Goal: Task Accomplishment & Management: Complete application form

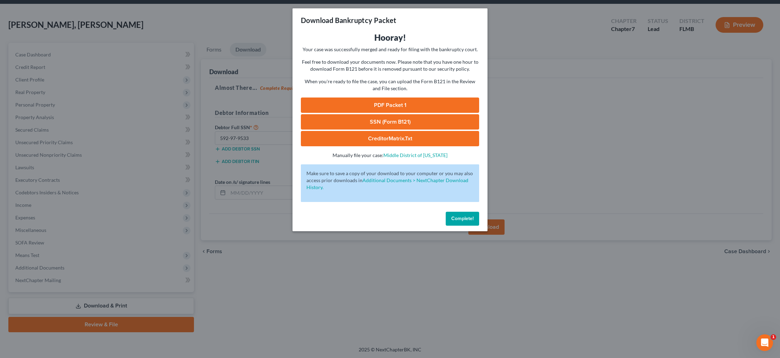
click at [457, 222] on button "Complete!" at bounding box center [462, 219] width 33 height 14
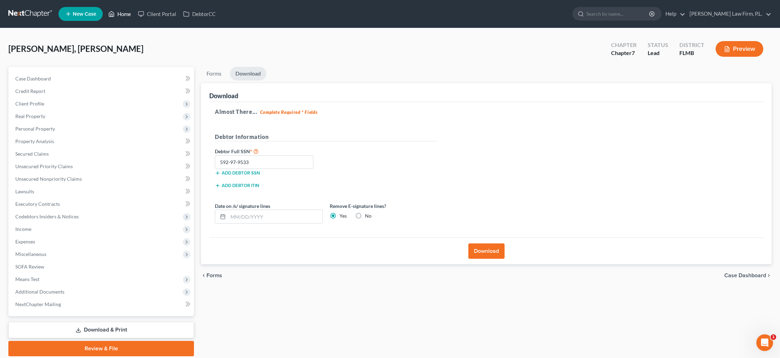
click at [121, 17] on link "Home" at bounding box center [120, 14] width 30 height 13
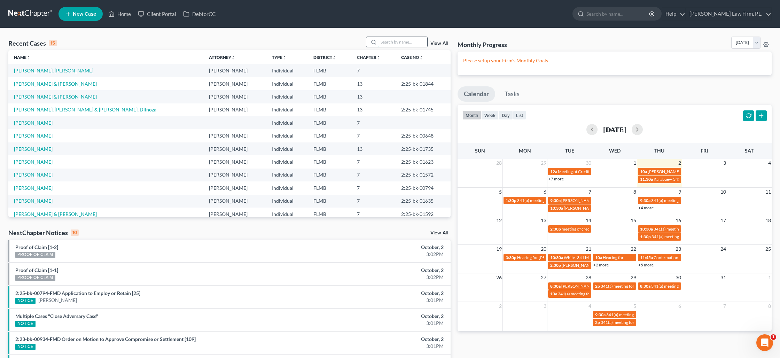
click at [385, 42] on input "search" at bounding box center [403, 42] width 49 height 10
type input "shaps"
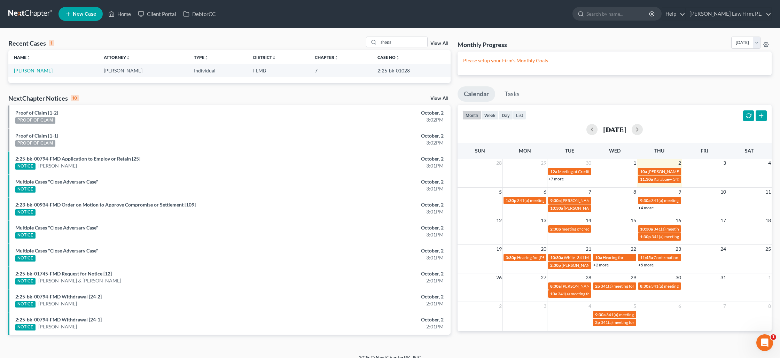
click at [30, 72] on link "[PERSON_NAME]" at bounding box center [33, 71] width 39 height 6
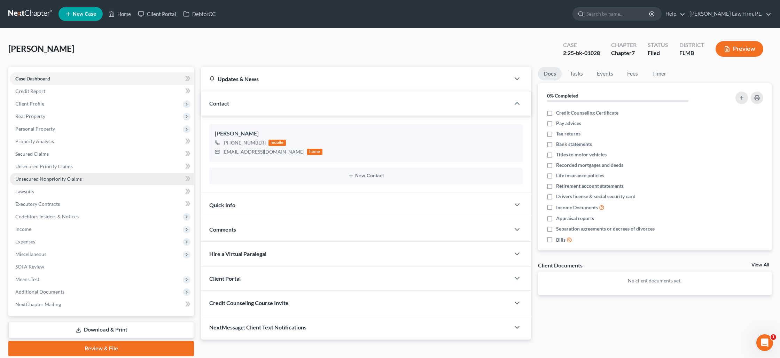
click at [38, 176] on span "Unsecured Nonpriority Claims" at bounding box center [48, 179] width 67 height 6
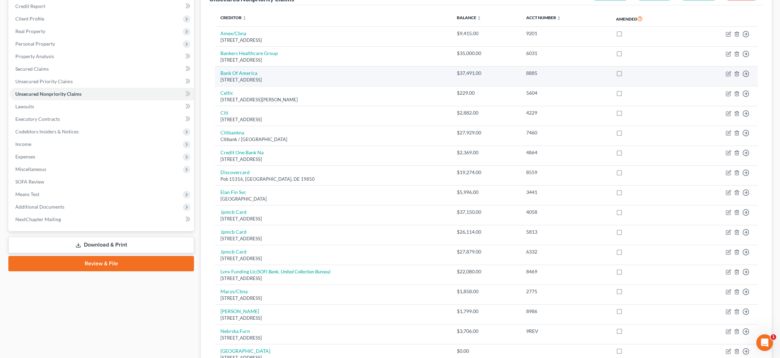
scroll to position [88, 0]
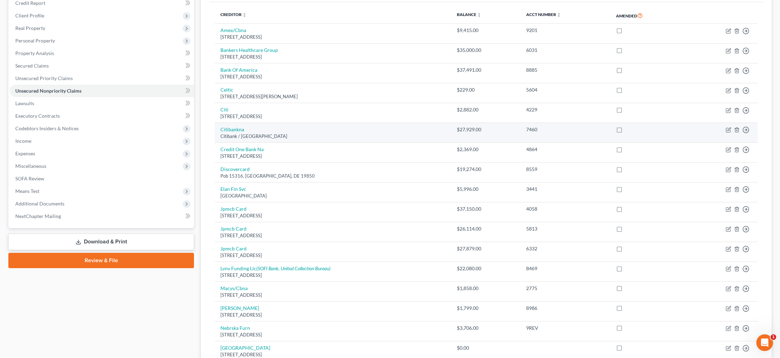
click at [244, 128] on td "Citibankna Citibank / [STREET_ADDRESS]" at bounding box center [333, 133] width 236 height 20
click at [242, 128] on link "Citibankna" at bounding box center [232, 129] width 24 height 6
select select "45"
select select "2"
select select "0"
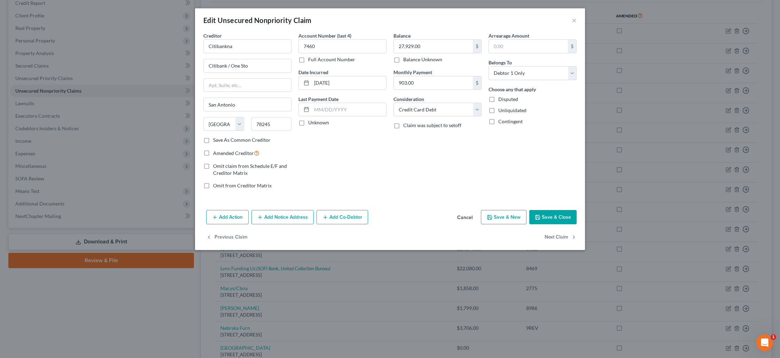
click at [550, 216] on button "Save & Close" at bounding box center [552, 217] width 47 height 15
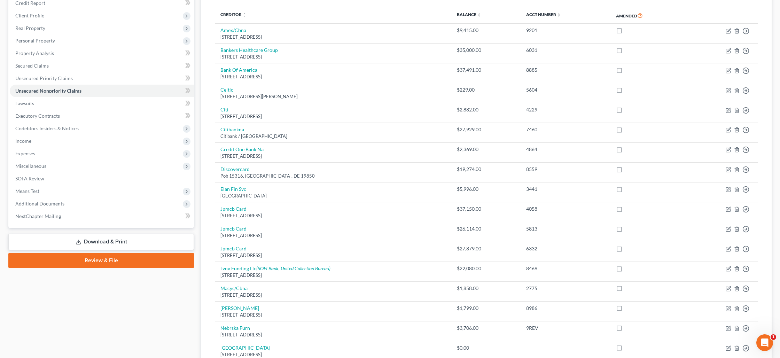
scroll to position [0, 0]
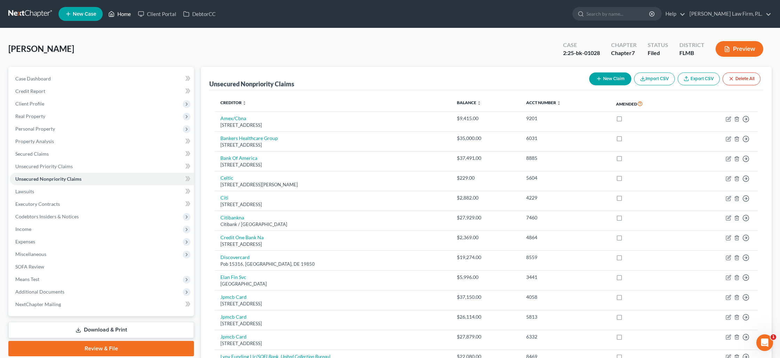
click at [123, 17] on link "Home" at bounding box center [120, 14] width 30 height 13
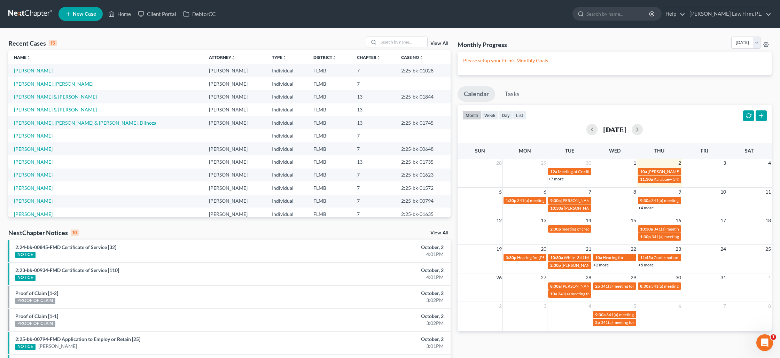
click at [50, 94] on link "[PERSON_NAME] & [PERSON_NAME]" at bounding box center [55, 97] width 83 height 6
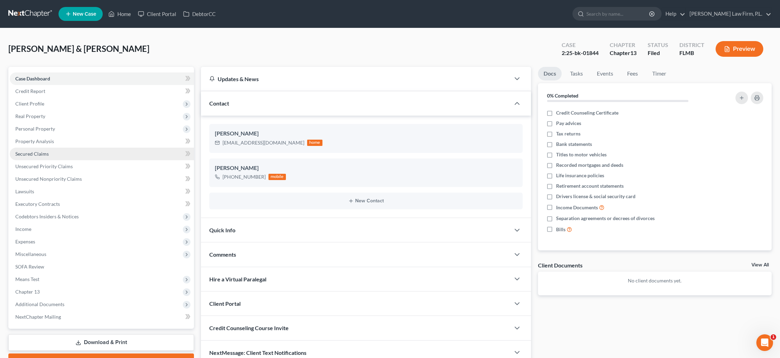
click at [52, 157] on link "Secured Claims" at bounding box center [102, 154] width 184 height 13
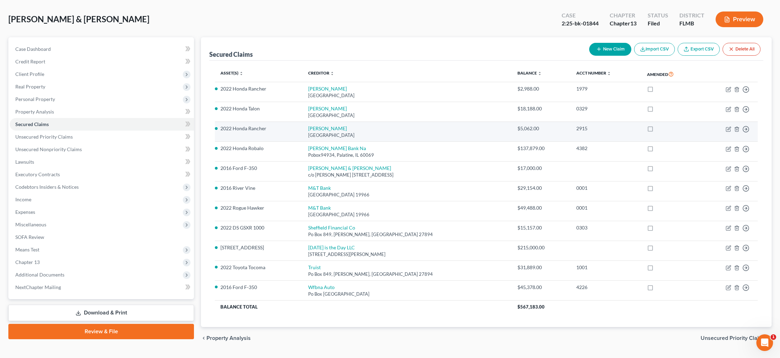
scroll to position [47, 0]
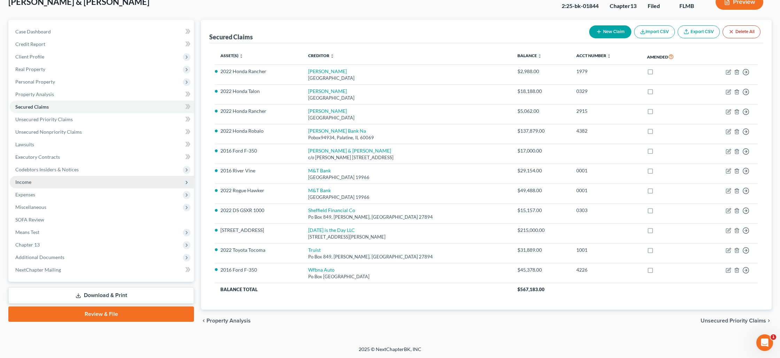
click at [57, 182] on span "Income" at bounding box center [102, 182] width 184 height 13
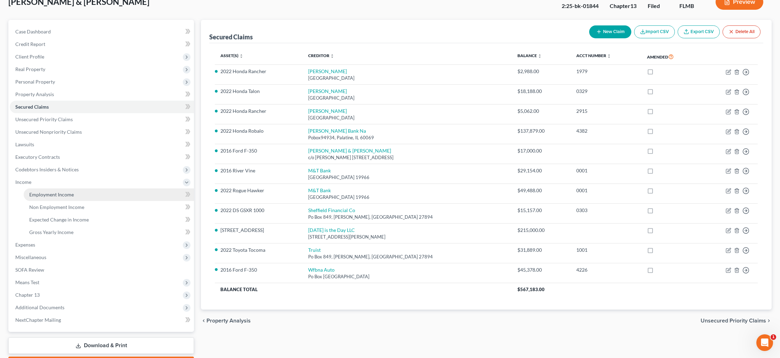
click at [74, 194] on link "Employment Income" at bounding box center [109, 194] width 170 height 13
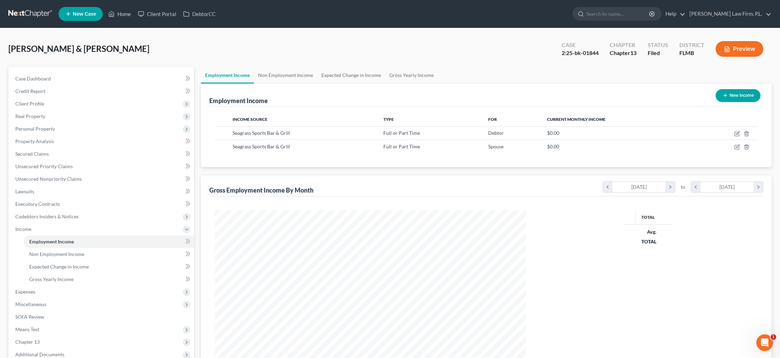
scroll to position [155, 325]
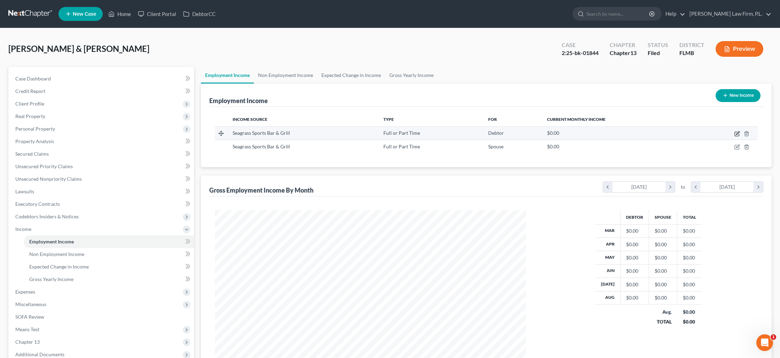
click at [736, 135] on icon "button" at bounding box center [737, 134] width 6 height 6
select select "0"
select select "9"
select select "0"
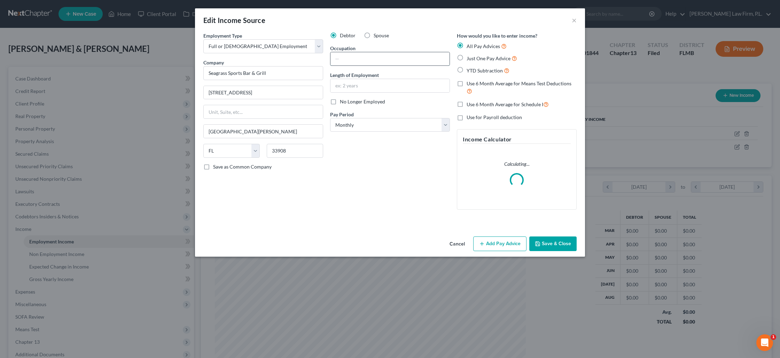
click at [348, 61] on input "text" at bounding box center [389, 58] width 119 height 13
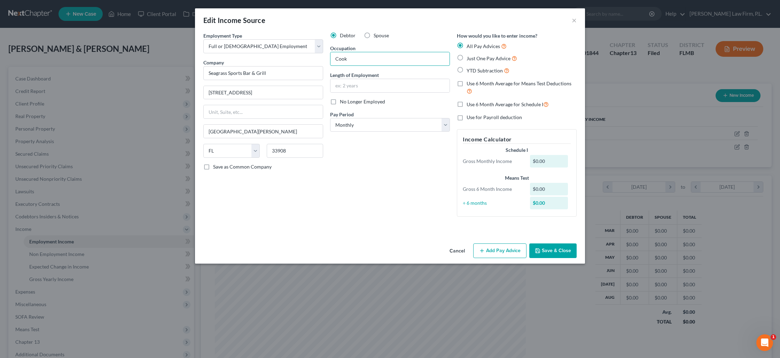
type input "Cook"
click at [467, 59] on label "Just One Pay Advice" at bounding box center [492, 58] width 50 height 8
click at [469, 59] on input "Just One Pay Advice" at bounding box center [471, 56] width 5 height 5
radio input "true"
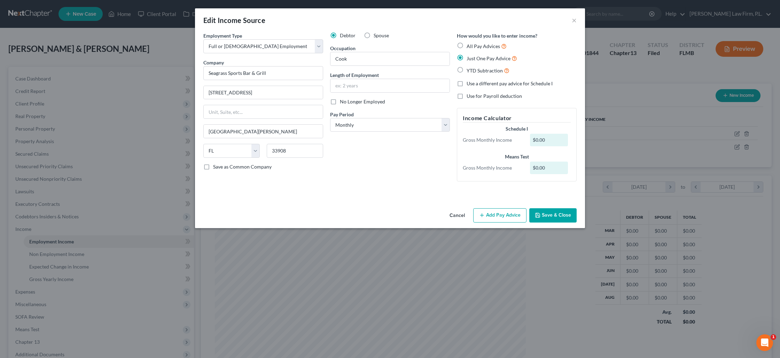
click at [494, 211] on button "Add Pay Advice" at bounding box center [499, 215] width 53 height 15
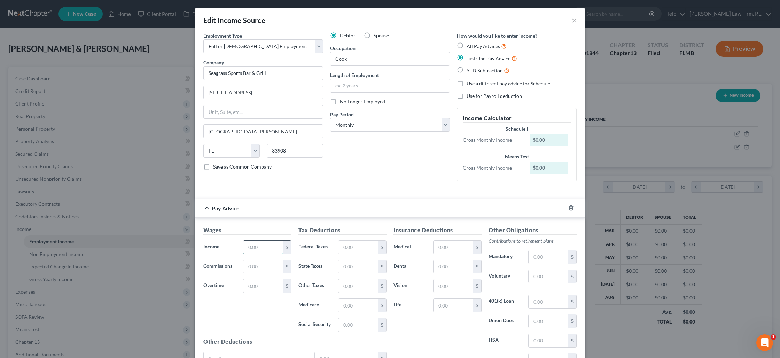
click at [270, 248] on input "text" at bounding box center [262, 247] width 39 height 13
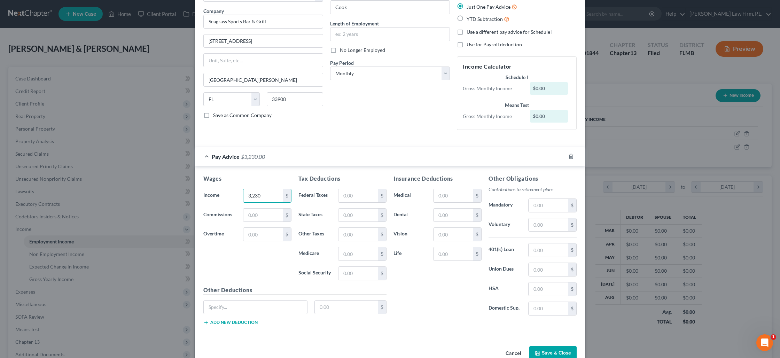
scroll to position [56, 0]
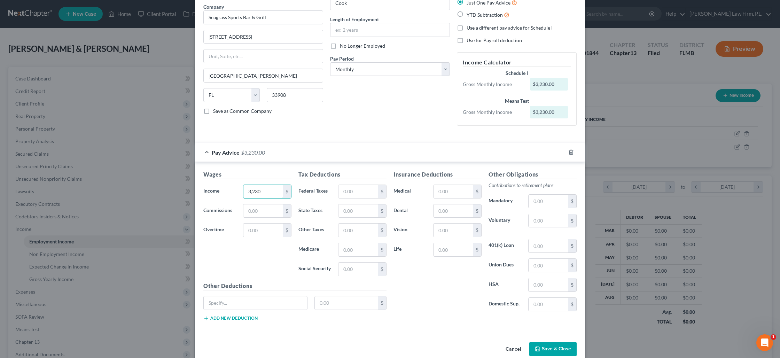
type input "3,230"
click at [541, 347] on button "Save & Close" at bounding box center [552, 349] width 47 height 15
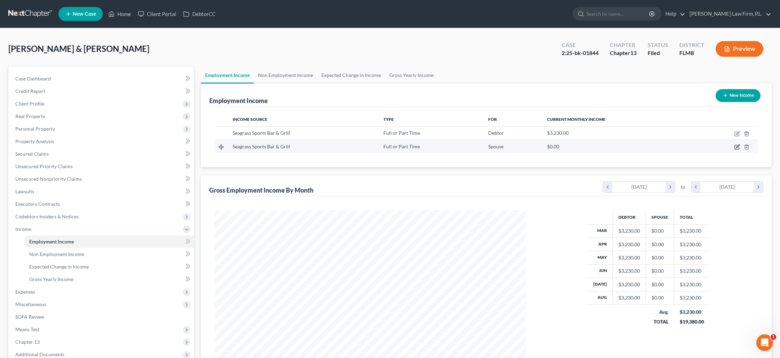
click at [735, 147] on icon "button" at bounding box center [737, 147] width 6 height 6
select select "0"
select select "9"
select select "0"
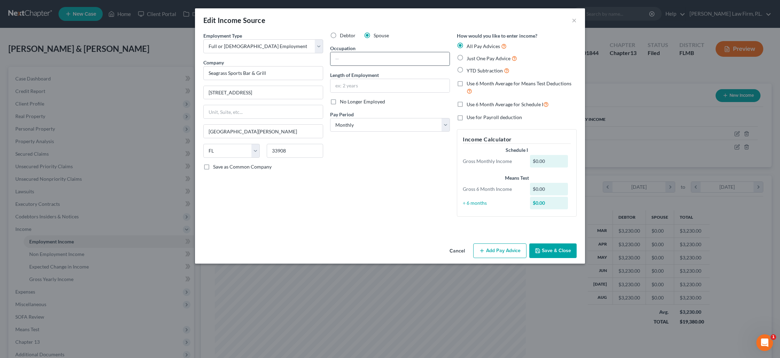
click at [342, 61] on input "text" at bounding box center [389, 58] width 119 height 13
type input "Cook"
click at [467, 57] on label "Just One Pay Advice" at bounding box center [492, 58] width 50 height 8
click at [469, 57] on input "Just One Pay Advice" at bounding box center [471, 56] width 5 height 5
radio input "true"
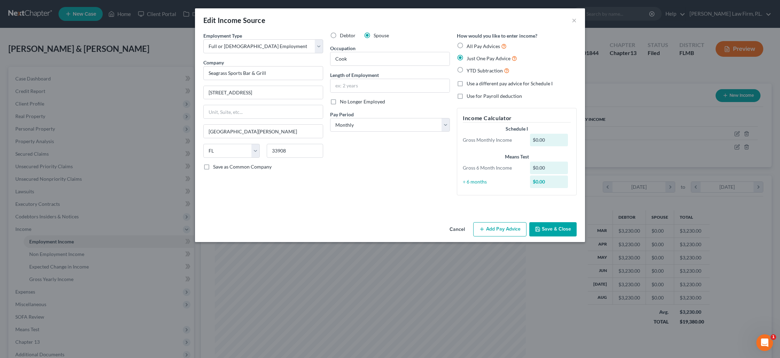
click at [505, 226] on button "Add Pay Advice" at bounding box center [499, 229] width 53 height 15
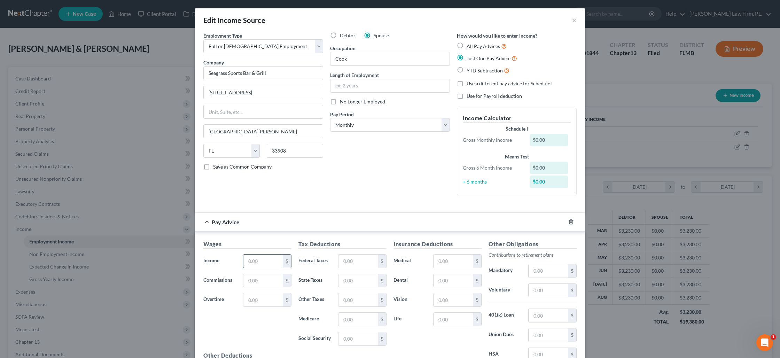
click at [267, 259] on input "text" at bounding box center [262, 261] width 39 height 13
type input "3,230"
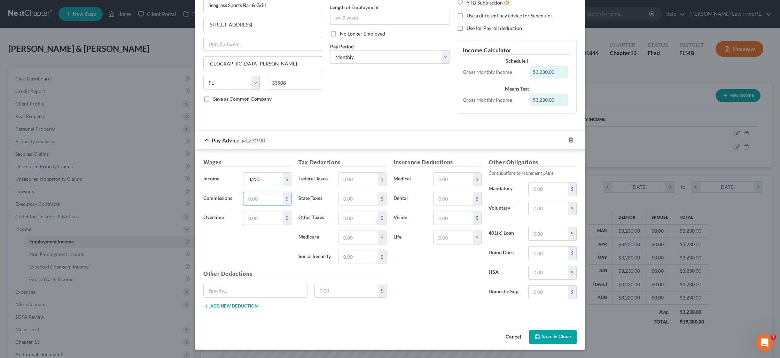
scroll to position [68, 0]
click at [547, 341] on button "Save & Close" at bounding box center [552, 337] width 47 height 15
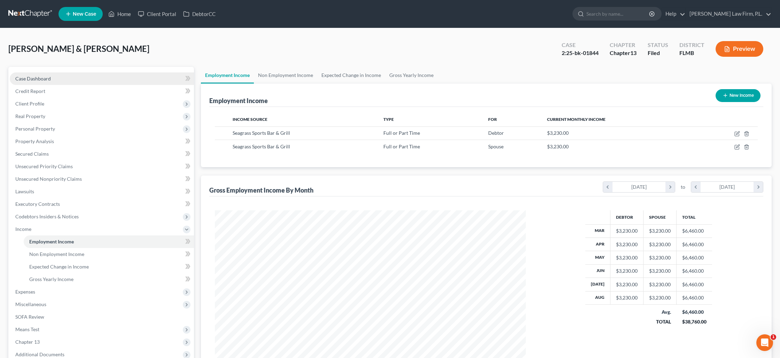
click at [86, 80] on link "Case Dashboard" at bounding box center [102, 78] width 184 height 13
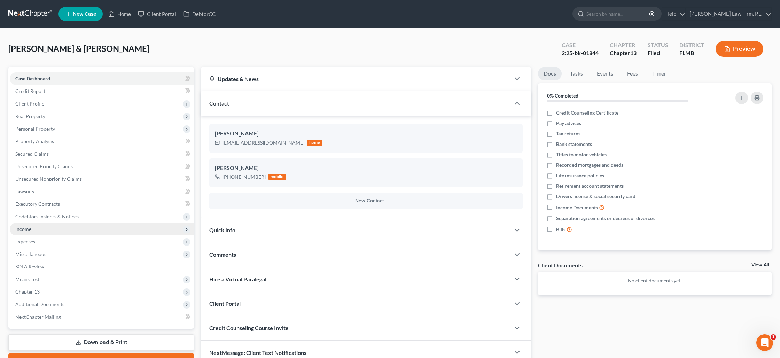
click at [82, 230] on span "Income" at bounding box center [102, 229] width 184 height 13
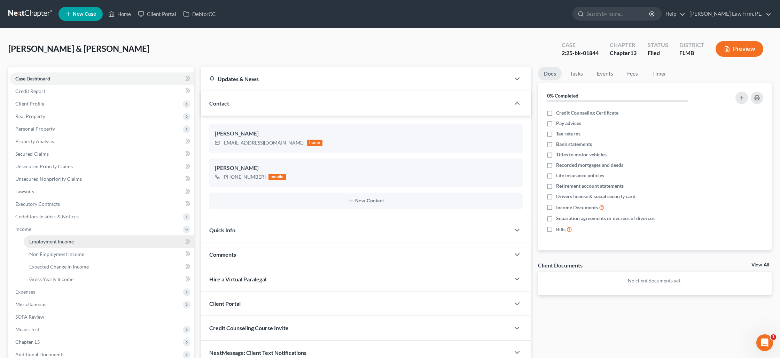
click at [81, 241] on link "Employment Income" at bounding box center [109, 241] width 170 height 13
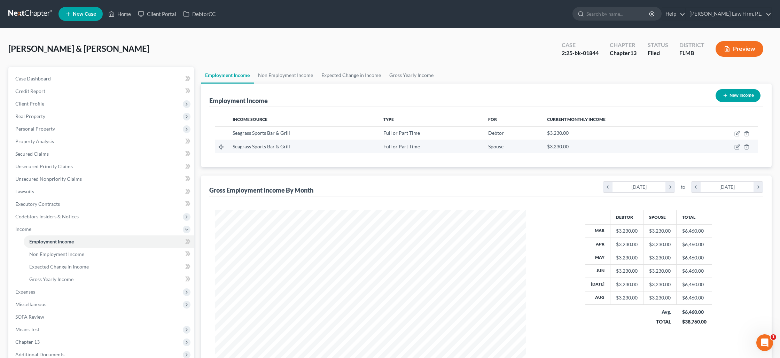
scroll to position [155, 325]
click at [294, 74] on link "Non Employment Income" at bounding box center [285, 75] width 63 height 17
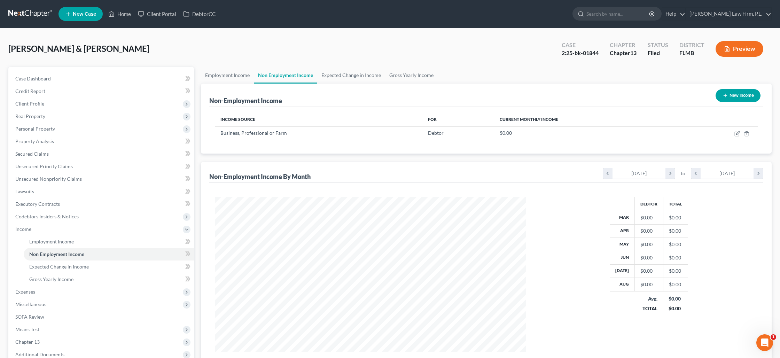
scroll to position [155, 325]
click at [735, 134] on icon "button" at bounding box center [737, 134] width 6 height 6
select select "10"
select select "0"
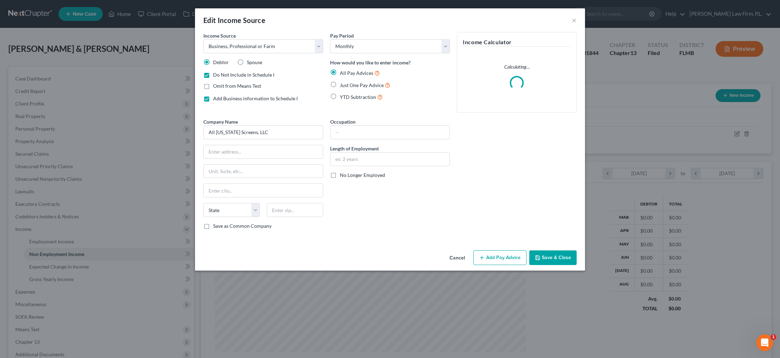
click at [340, 87] on label "Just One Pay Advice" at bounding box center [365, 85] width 50 height 8
click at [343, 86] on input "Just One Pay Advice" at bounding box center [345, 83] width 5 height 5
radio input "true"
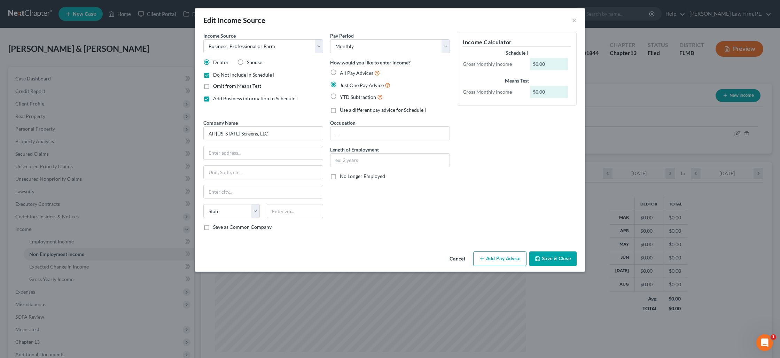
click at [213, 78] on label "Do Not Include in Schedule I" at bounding box center [243, 74] width 61 height 7
click at [216, 76] on input "Do Not Include in Schedule I" at bounding box center [218, 73] width 5 height 5
checkbox input "false"
click at [228, 149] on input "text" at bounding box center [263, 152] width 119 height 13
type input "[STREET_ADDRESS]"
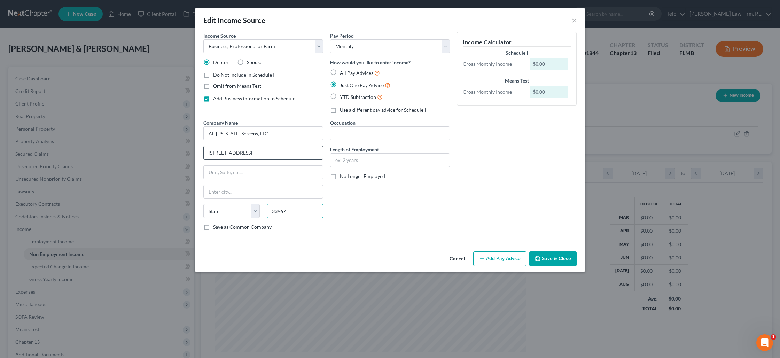
type input "33967"
click at [250, 194] on input "text" at bounding box center [263, 191] width 119 height 13
type input "[GEOGRAPHIC_DATA][PERSON_NAME]"
select select "9"
click at [348, 137] on input "text" at bounding box center [389, 133] width 119 height 13
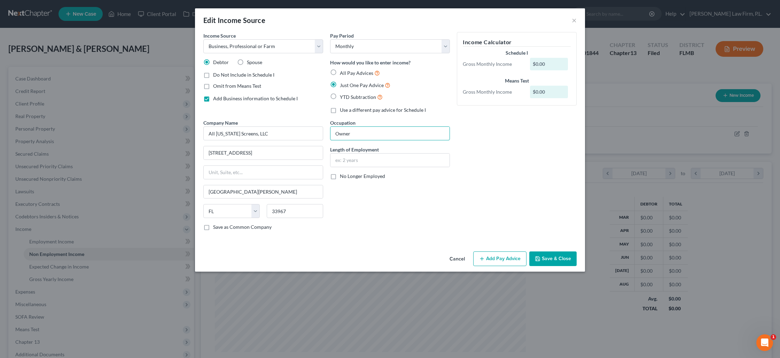
type input "Owner"
click at [499, 262] on button "Add Pay Advice" at bounding box center [499, 258] width 53 height 15
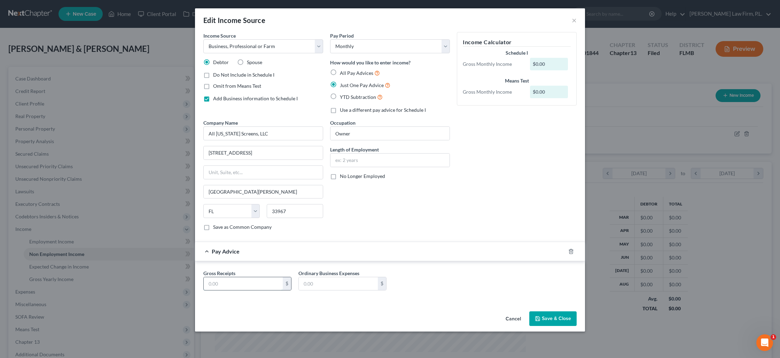
click at [257, 283] on input "text" at bounding box center [243, 283] width 79 height 13
type input "15,000"
type input "13,000"
click at [560, 321] on button "Save & Close" at bounding box center [552, 318] width 47 height 15
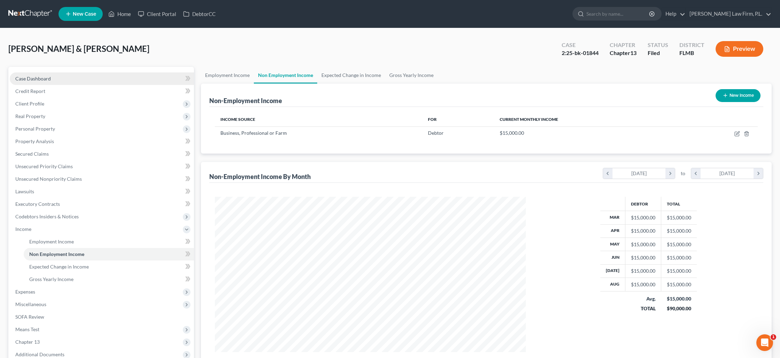
click at [68, 82] on link "Case Dashboard" at bounding box center [102, 78] width 184 height 13
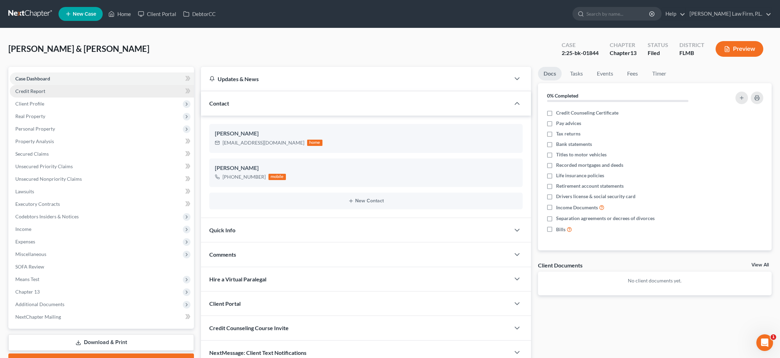
click at [67, 90] on link "Credit Report" at bounding box center [102, 91] width 184 height 13
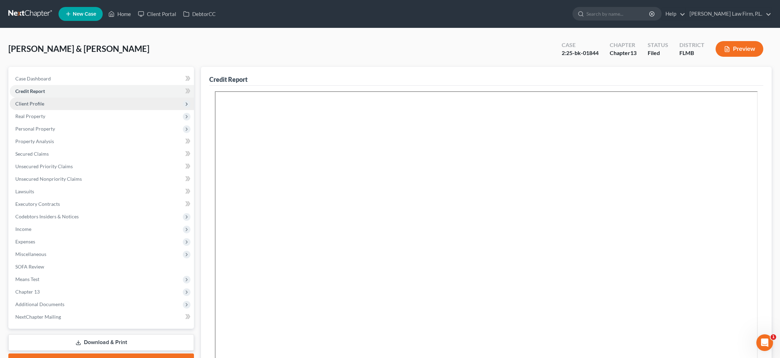
click at [62, 107] on span "Client Profile" at bounding box center [102, 104] width 184 height 13
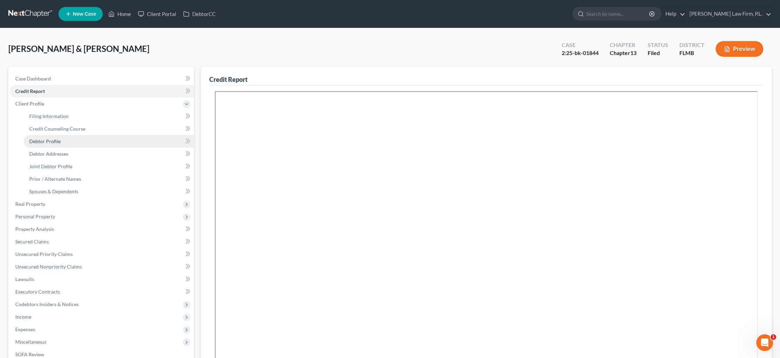
click at [65, 138] on link "Debtor Profile" at bounding box center [109, 141] width 170 height 13
select select "1"
select select "3"
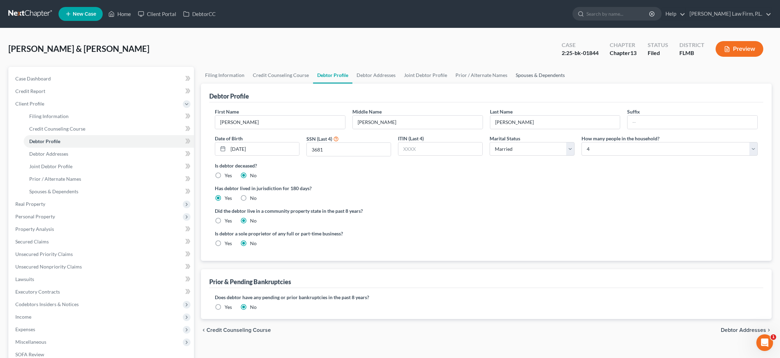
click at [520, 77] on link "Spouses & Dependents" at bounding box center [540, 75] width 57 height 17
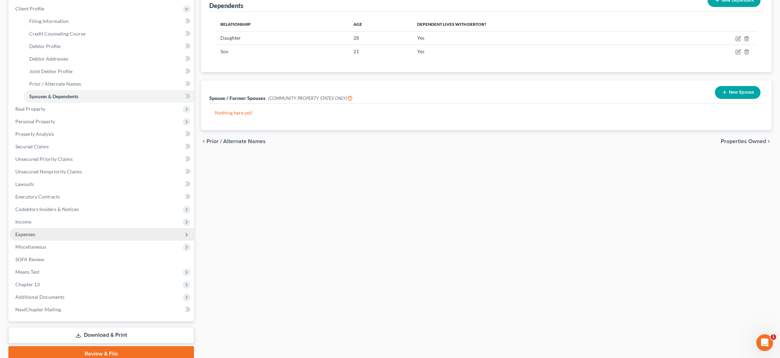
scroll to position [104, 0]
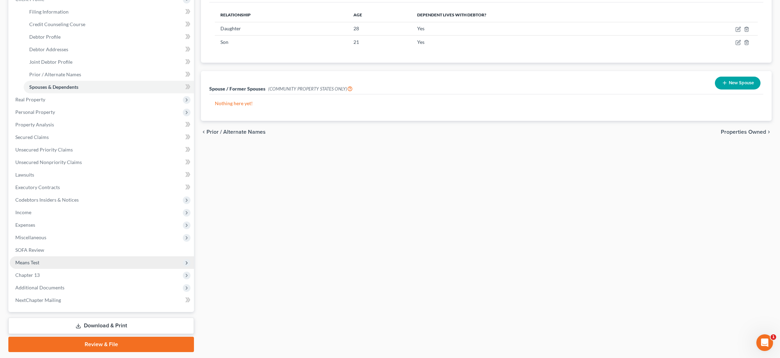
click at [103, 259] on span "Means Test" at bounding box center [102, 262] width 184 height 13
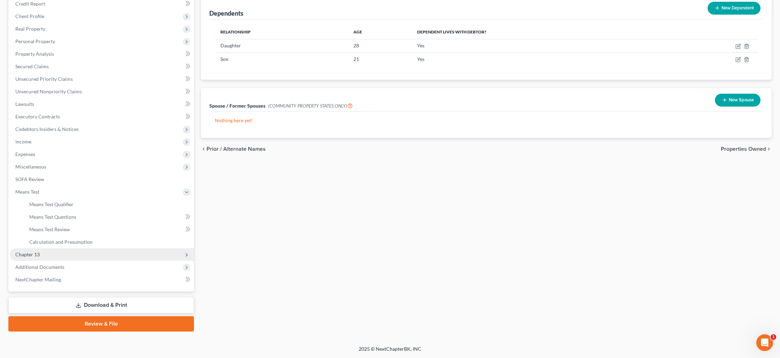
scroll to position [87, 0]
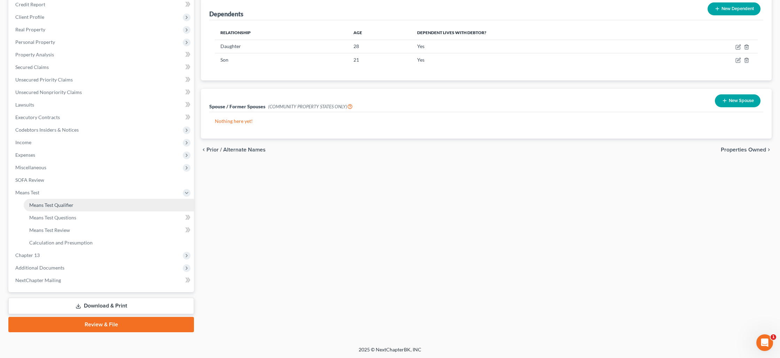
click at [94, 207] on link "Means Test Qualifier" at bounding box center [109, 205] width 170 height 13
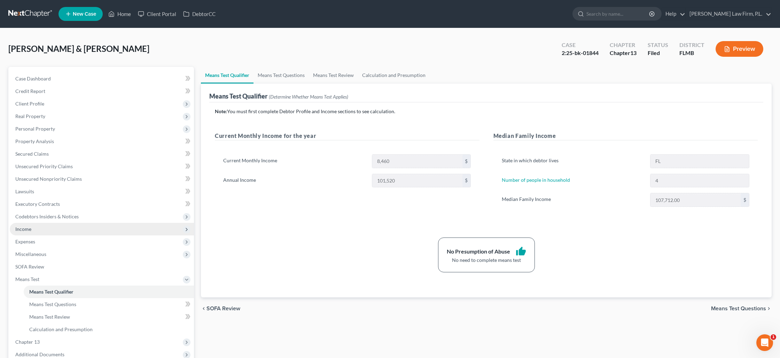
click at [91, 228] on span "Income" at bounding box center [102, 229] width 184 height 13
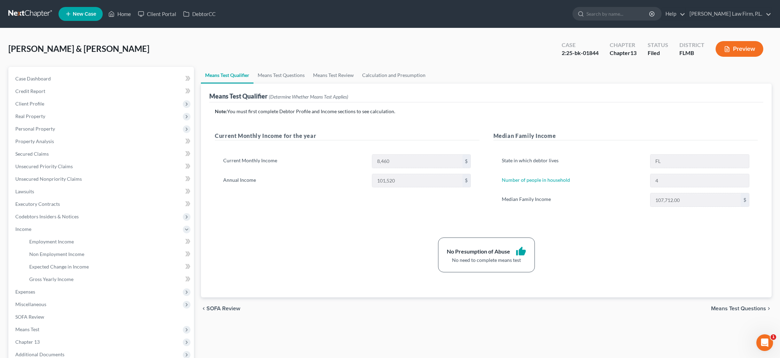
click at [741, 50] on button "Preview" at bounding box center [740, 49] width 48 height 16
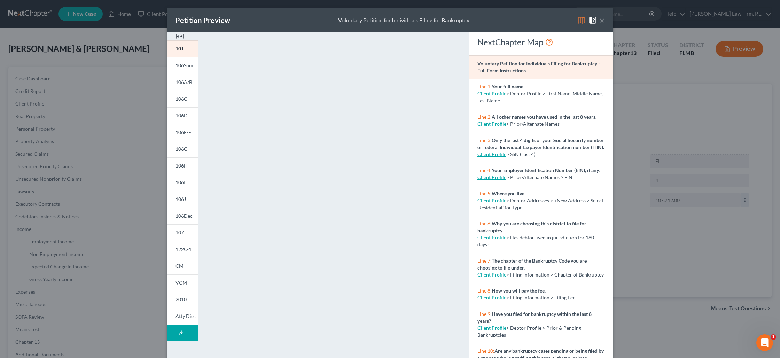
scroll to position [34, 0]
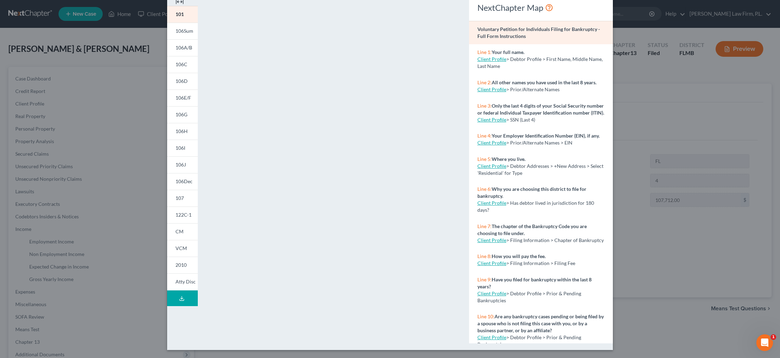
click at [674, 127] on div "Petition Preview Voluntary Petition for Individuals Filing for Bankruptcy × 101…" at bounding box center [390, 179] width 780 height 358
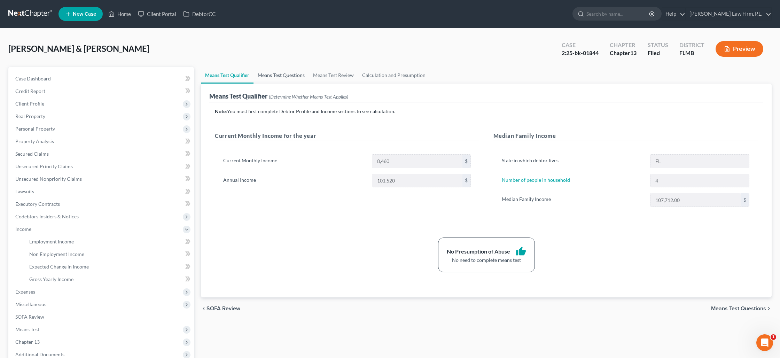
click at [298, 77] on link "Means Test Questions" at bounding box center [281, 75] width 55 height 17
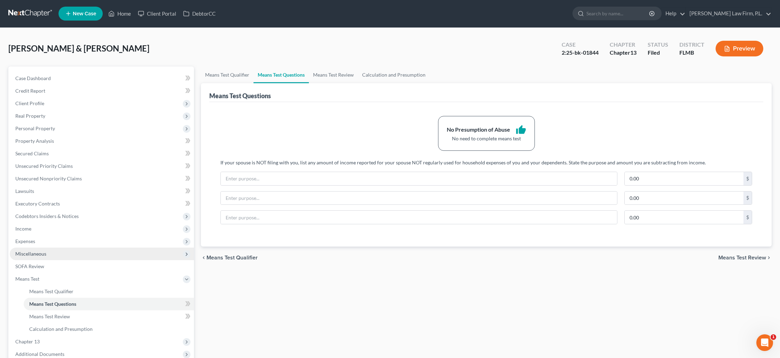
scroll to position [5, 0]
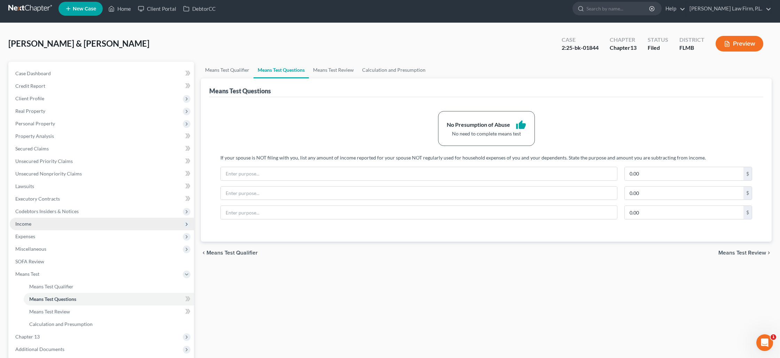
click at [115, 226] on span "Income" at bounding box center [102, 224] width 184 height 13
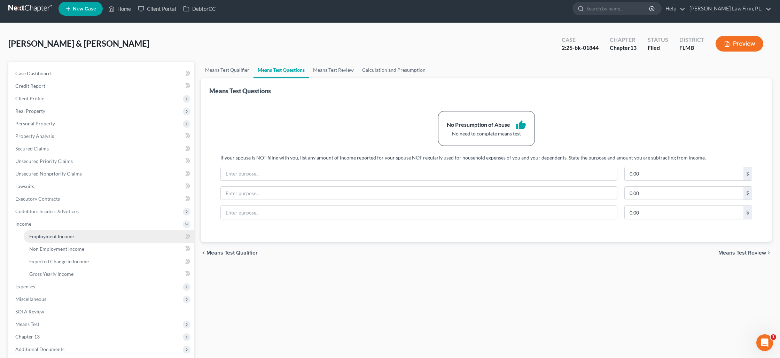
click at [114, 234] on link "Employment Income" at bounding box center [109, 236] width 170 height 13
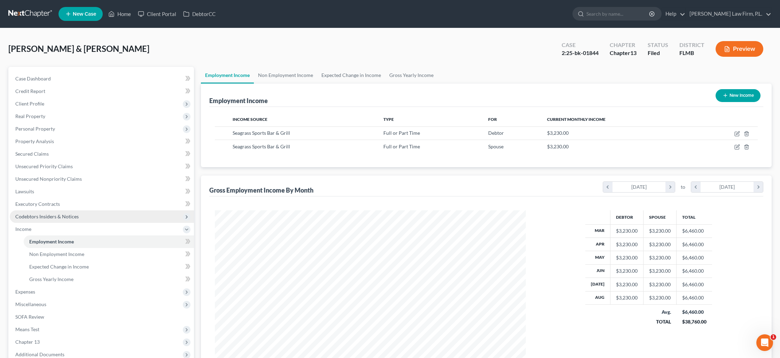
scroll to position [155, 325]
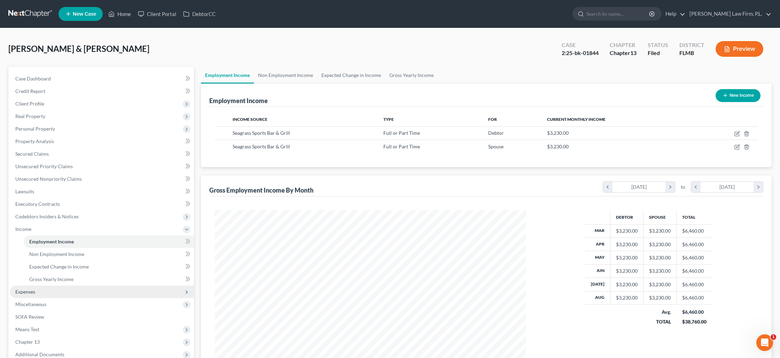
click at [78, 288] on span "Expenses" at bounding box center [102, 292] width 184 height 13
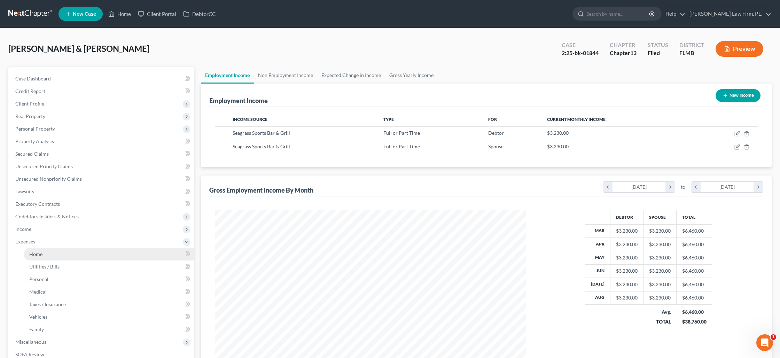
click at [75, 256] on link "Home" at bounding box center [109, 254] width 170 height 13
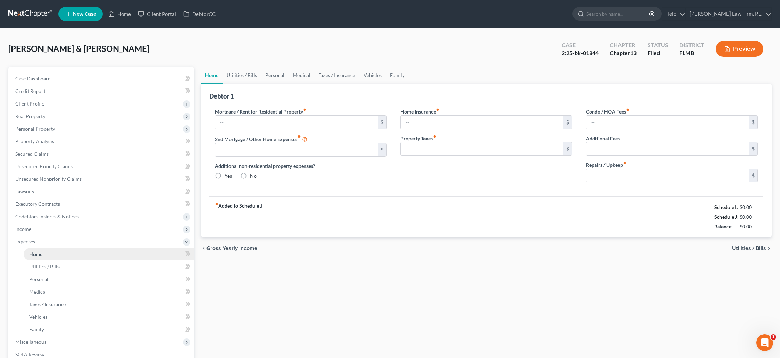
type input "2,200.00"
type input "0.00"
radio input "true"
type input "0.00"
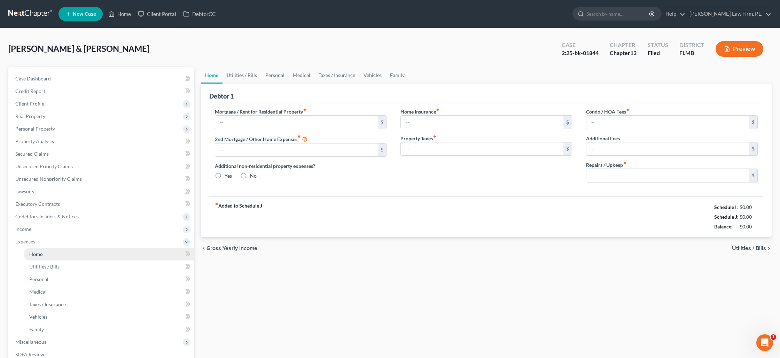
type input "0.00"
click at [25, 116] on span "Real Property" at bounding box center [30, 116] width 30 height 6
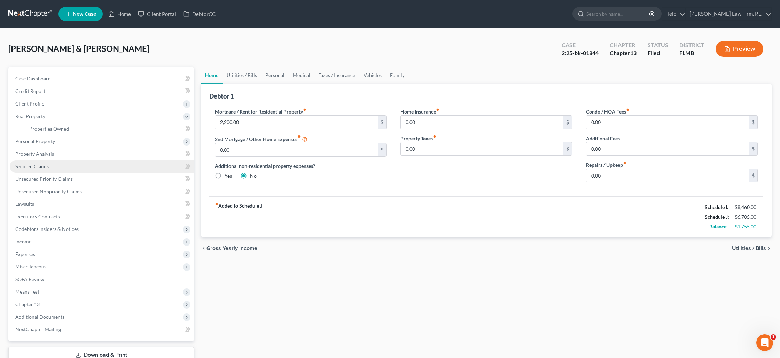
click at [47, 168] on span "Secured Claims" at bounding box center [31, 166] width 33 height 6
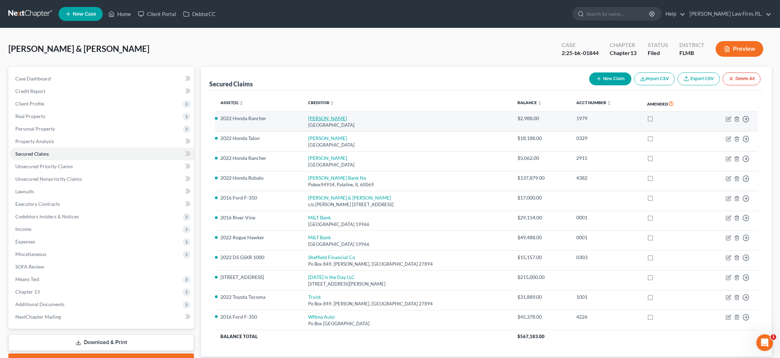
click at [317, 119] on link "[PERSON_NAME]" at bounding box center [327, 118] width 39 height 6
select select "45"
select select "4"
select select "1"
select select "0"
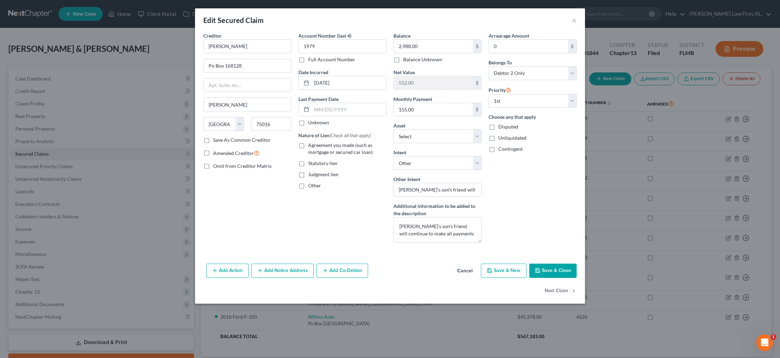
drag, startPoint x: 538, startPoint y: 268, endPoint x: 535, endPoint y: 266, distance: 4.3
click at [538, 268] on icon "button" at bounding box center [538, 270] width 4 height 4
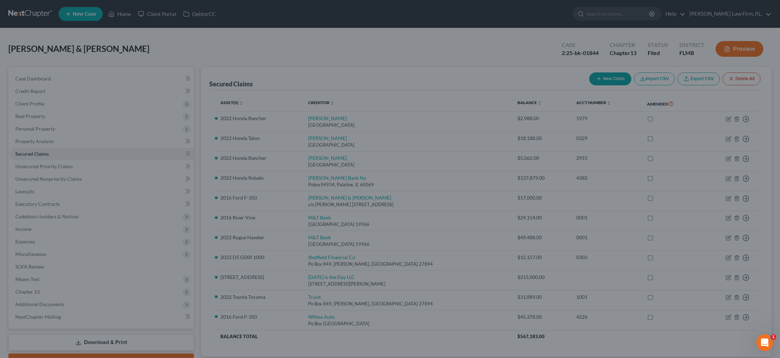
select select "8"
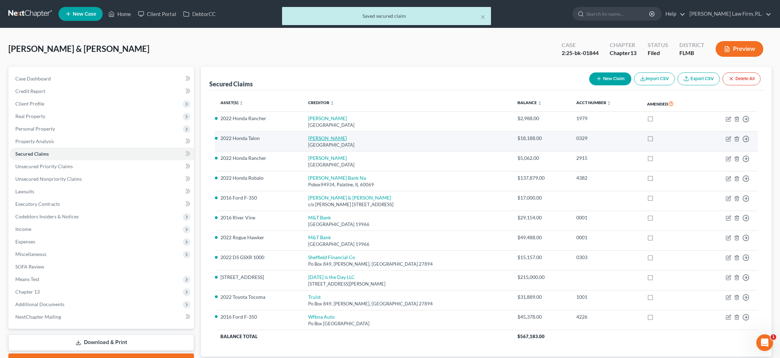
click at [322, 136] on link "[PERSON_NAME]" at bounding box center [327, 138] width 39 height 6
select select "45"
select select "4"
select select "1"
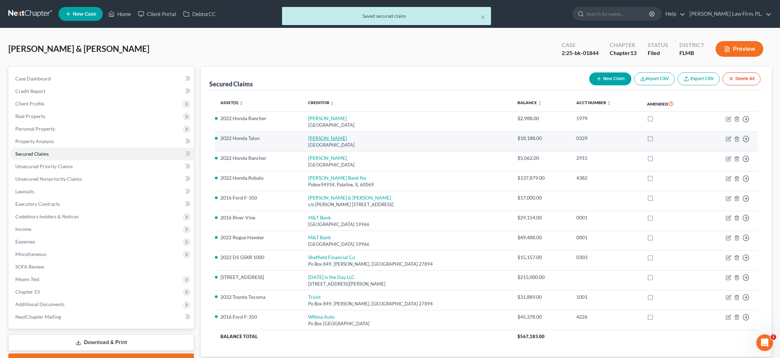
select select "0"
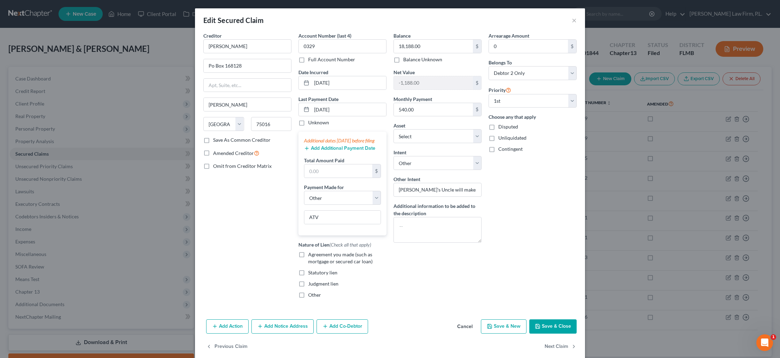
click at [558, 333] on button "Save & Close" at bounding box center [552, 326] width 47 height 15
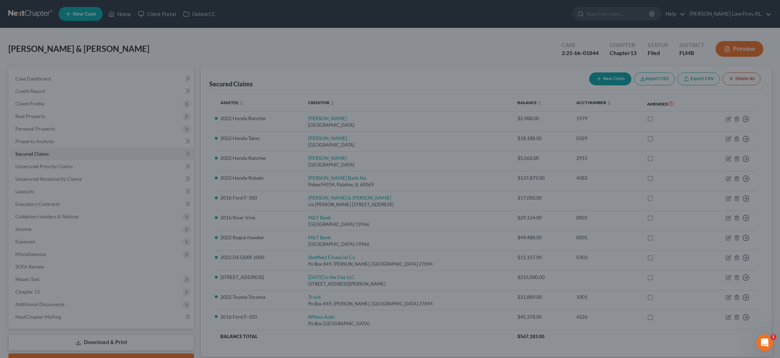
select select "6"
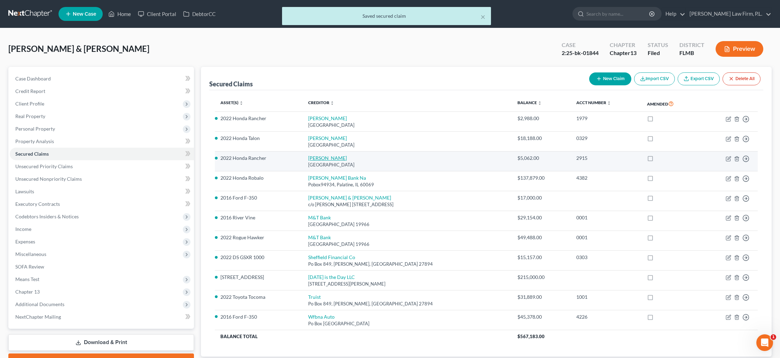
click at [322, 156] on link "[PERSON_NAME]" at bounding box center [327, 158] width 39 height 6
select select "45"
select select "4"
select select "1"
select select "0"
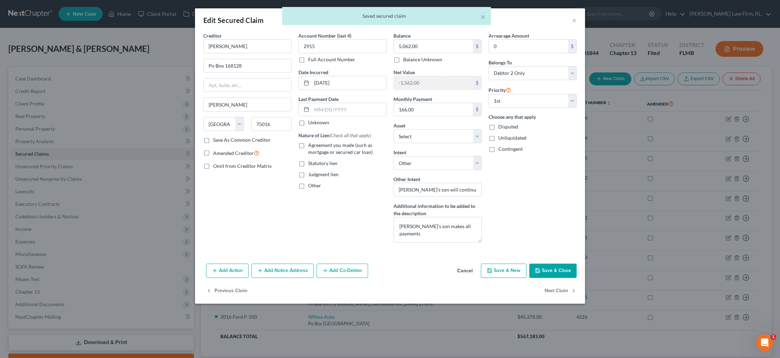
click at [545, 272] on button "Save & Close" at bounding box center [552, 271] width 47 height 15
select select "7"
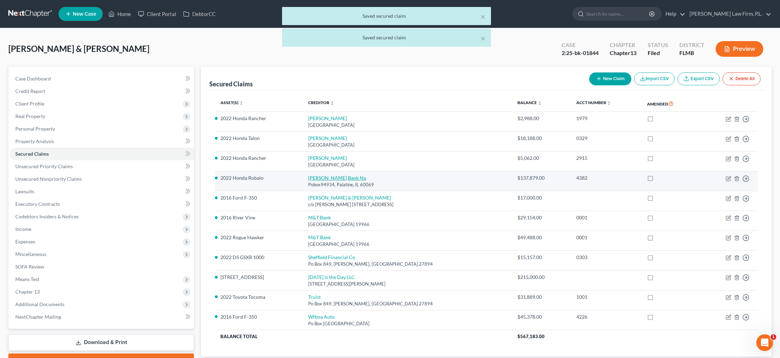
click at [311, 178] on link "[PERSON_NAME] Bank Na" at bounding box center [337, 178] width 58 height 6
select select "14"
select select "4"
select select "18"
select select "2"
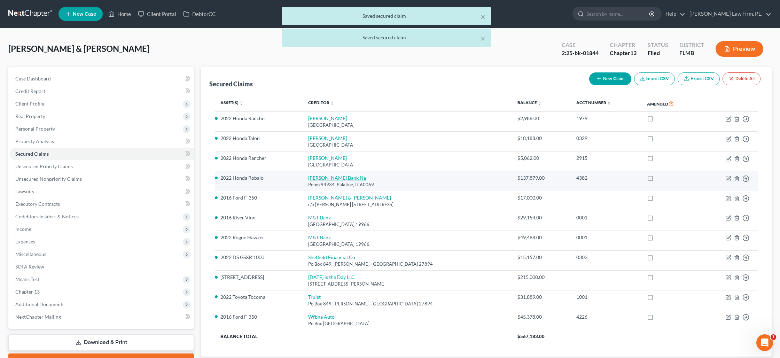
select select "2"
select select "0"
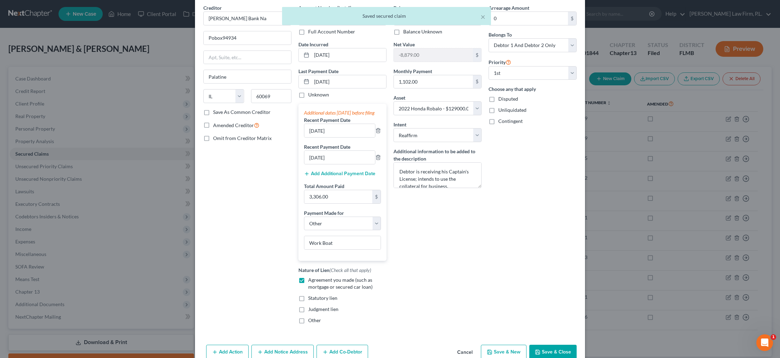
scroll to position [31, 0]
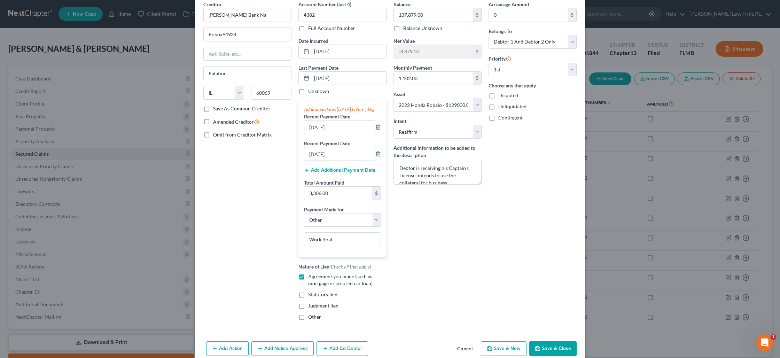
click at [560, 351] on button "Save & Close" at bounding box center [552, 348] width 47 height 15
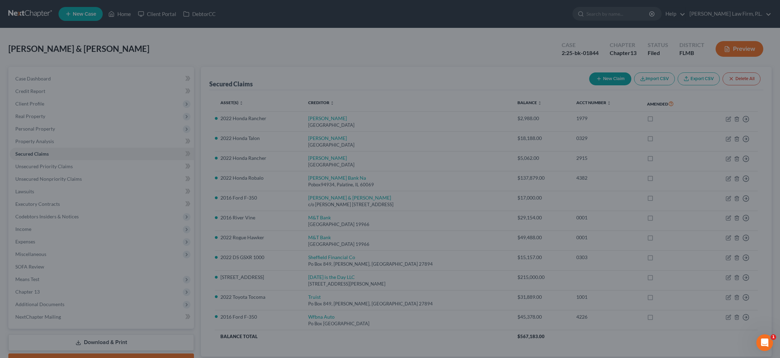
select select "18"
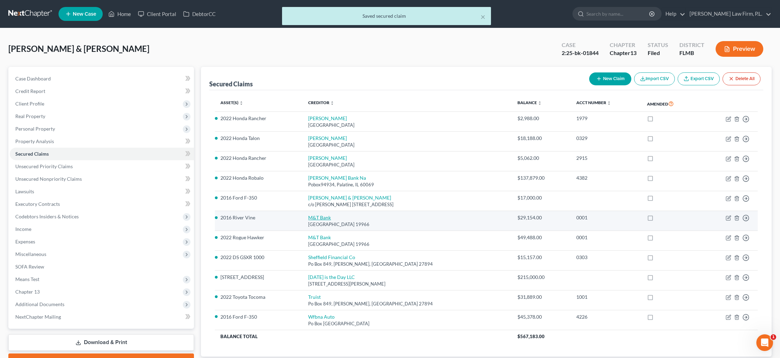
click at [316, 217] on link "M&T Bank" at bounding box center [319, 218] width 23 height 6
select select "7"
select select "0"
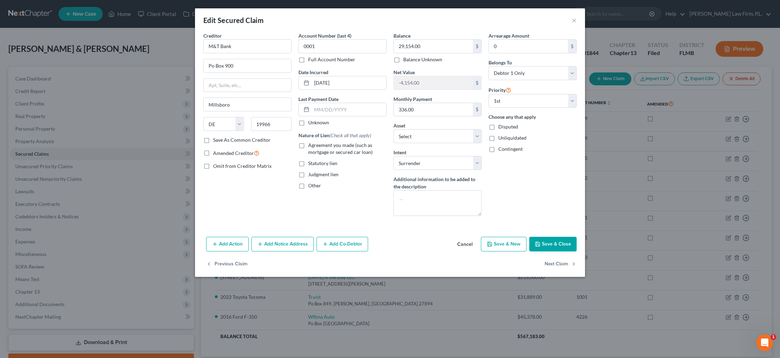
click at [542, 246] on button "Save & Close" at bounding box center [552, 244] width 47 height 15
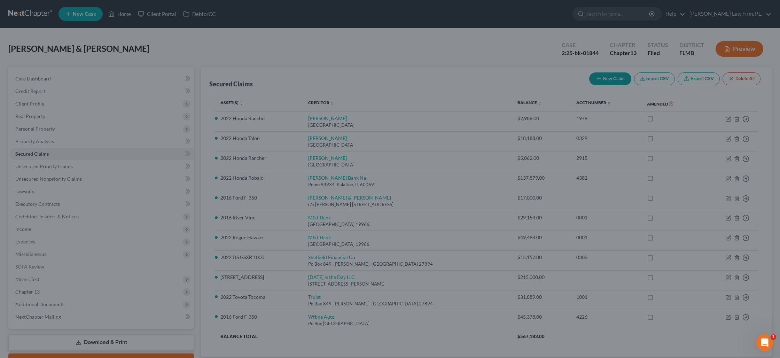
select select "17"
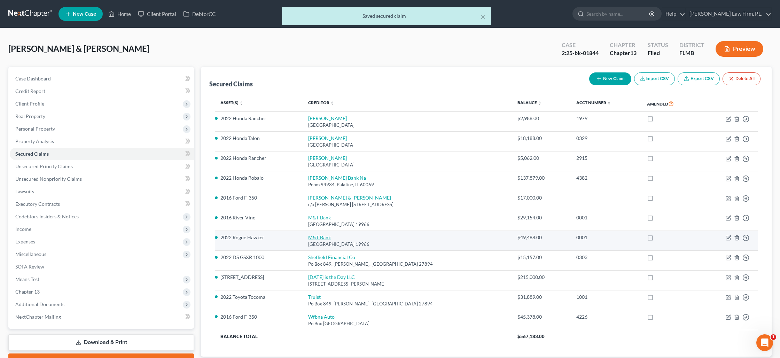
click at [317, 235] on link "M&T Bank" at bounding box center [319, 237] width 23 height 6
select select "7"
select select "2"
select select "1"
select select "0"
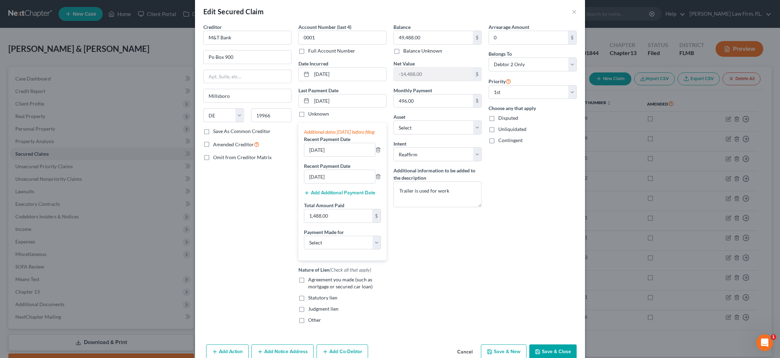
scroll to position [8, 0]
drag, startPoint x: 414, startPoint y: 191, endPoint x: 392, endPoint y: 190, distance: 21.9
click at [392, 190] on div "Balance 49,488.00 $ Balance Unknown Balance Undetermined 49,488.00 $ Balance Un…" at bounding box center [437, 177] width 95 height 306
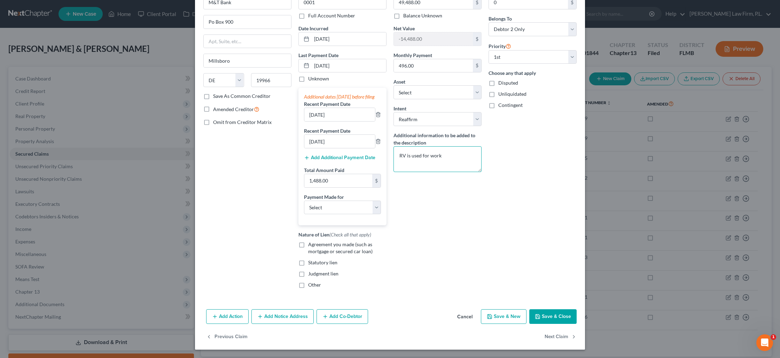
scroll to position [51, 0]
type textarea "RV is used for work"
click at [379, 211] on select "Select Car Credit Card Loan Repayment Mortgage Other Suppliers Or Vendors" at bounding box center [342, 208] width 77 height 14
select select "4"
click at [304, 201] on select "Select Car Credit Card Loan Repayment Mortgage Other Suppliers Or Vendors" at bounding box center [342, 208] width 77 height 14
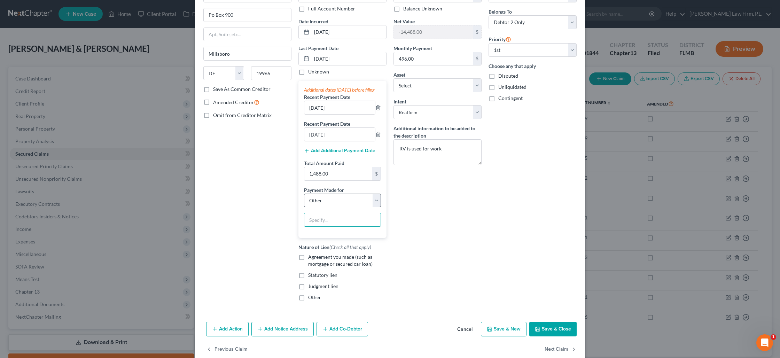
drag, startPoint x: 329, startPoint y: 225, endPoint x: 380, endPoint y: 214, distance: 52.1
click at [328, 224] on input "text" at bounding box center [342, 219] width 76 height 13
type input "Work RV"
click at [565, 332] on button "Save & Close" at bounding box center [552, 329] width 47 height 15
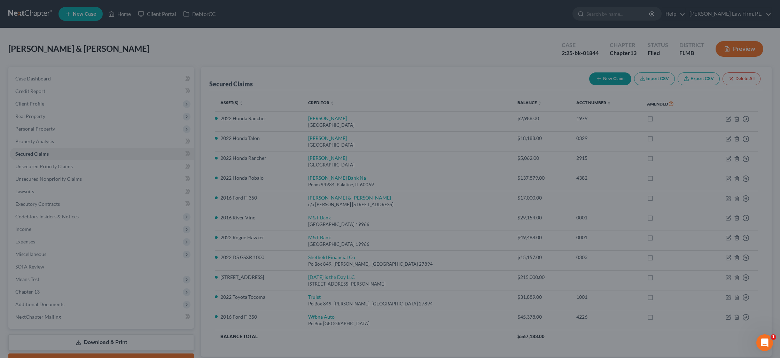
select select "13"
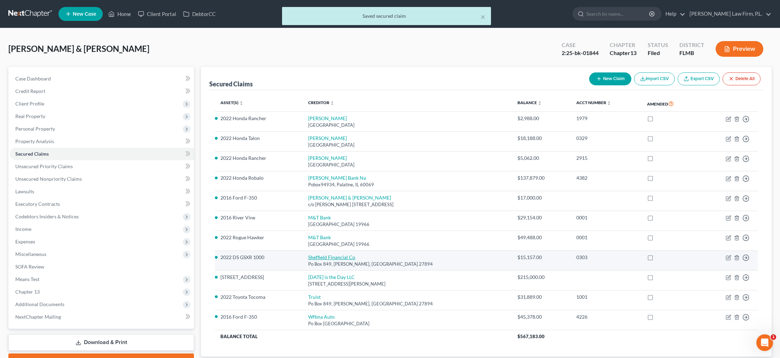
click at [321, 255] on link "Sheffield Financial Co" at bounding box center [331, 257] width 47 height 6
select select "28"
select select "0"
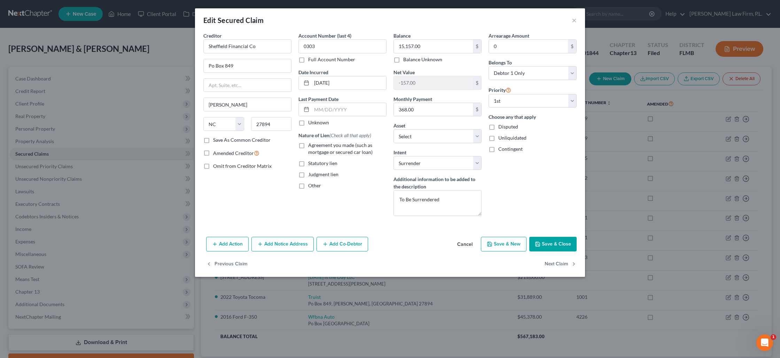
click at [540, 242] on icon "button" at bounding box center [538, 244] width 6 height 6
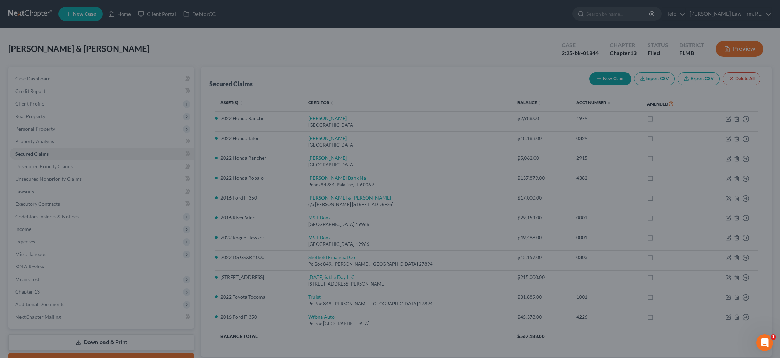
select select "2"
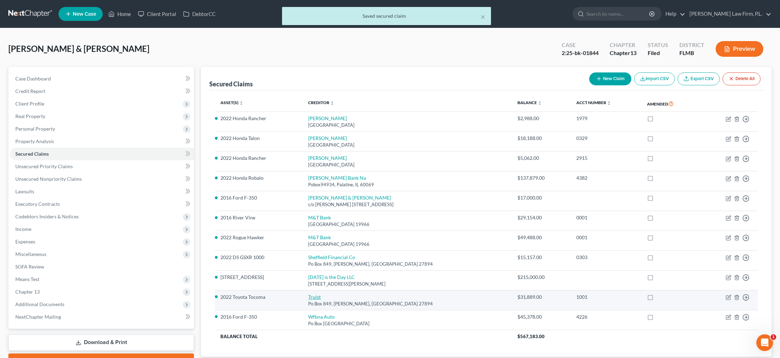
click at [311, 294] on link "Truist" at bounding box center [314, 297] width 13 height 6
select select "28"
select select "4"
select select "0"
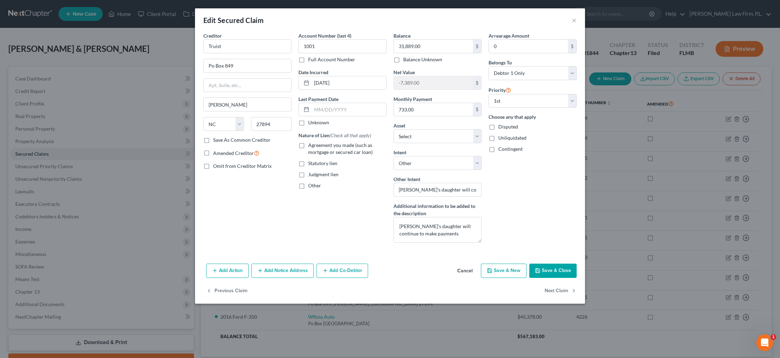
click at [546, 272] on button "Save & Close" at bounding box center [552, 271] width 47 height 15
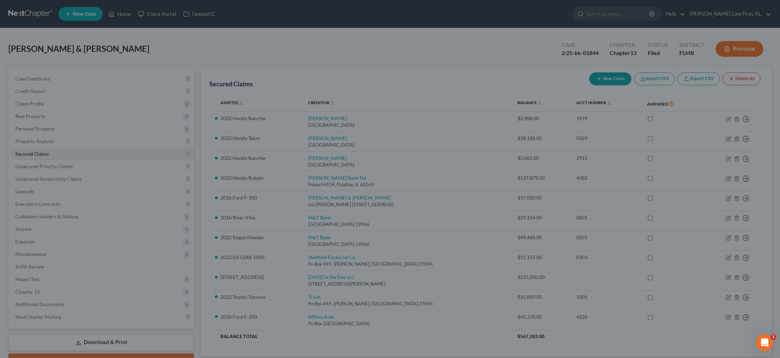
select select "22"
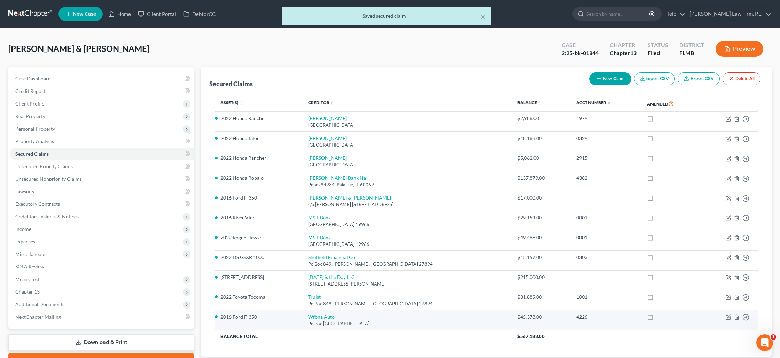
click at [321, 316] on link "Wfbna Auto" at bounding box center [321, 317] width 26 height 6
select select "28"
select select "0"
select select "2"
select select "0"
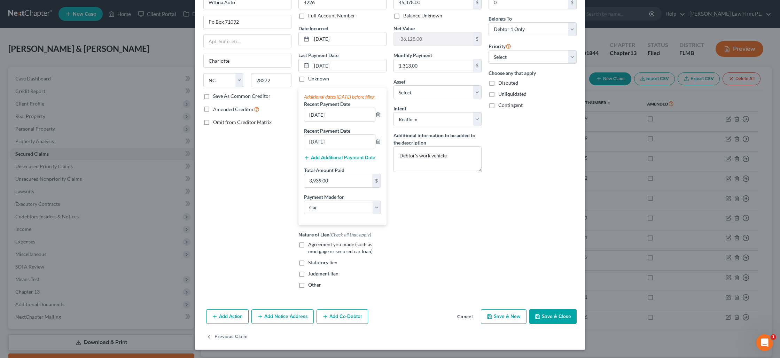
click at [557, 314] on button "Save & Close" at bounding box center [552, 316] width 47 height 15
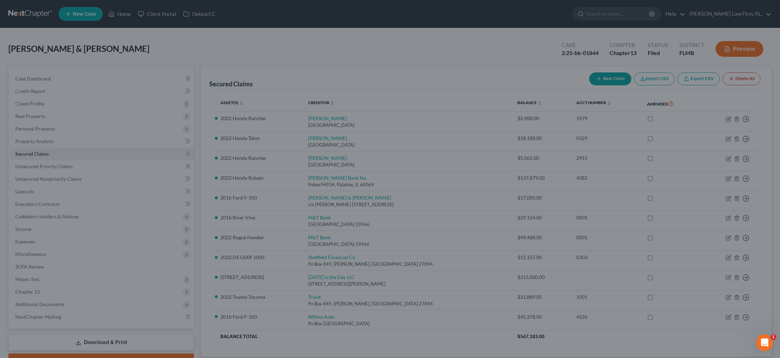
select select "4"
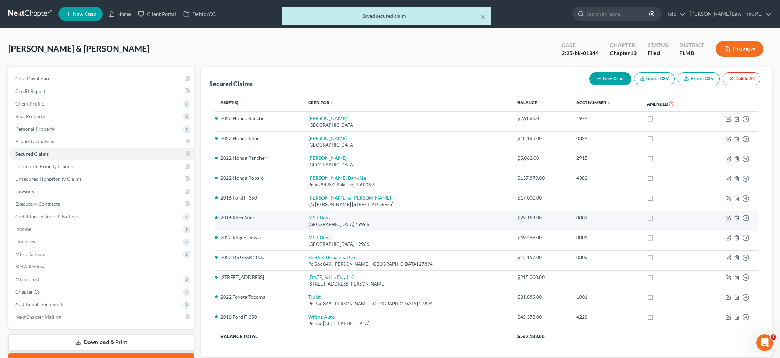
click at [314, 217] on link "M&T Bank" at bounding box center [319, 218] width 23 height 6
select select "7"
select select "0"
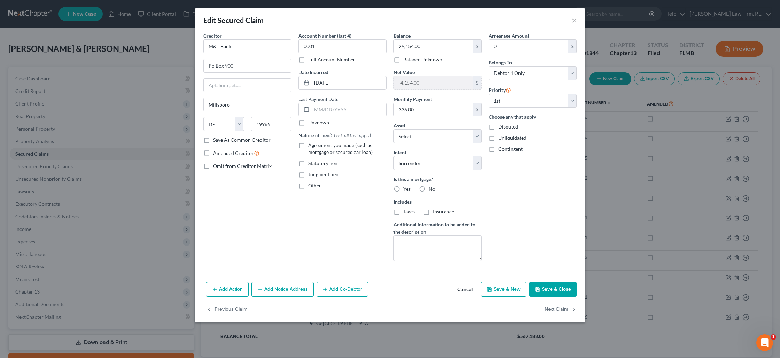
click at [547, 285] on button "Save & Close" at bounding box center [552, 289] width 47 height 15
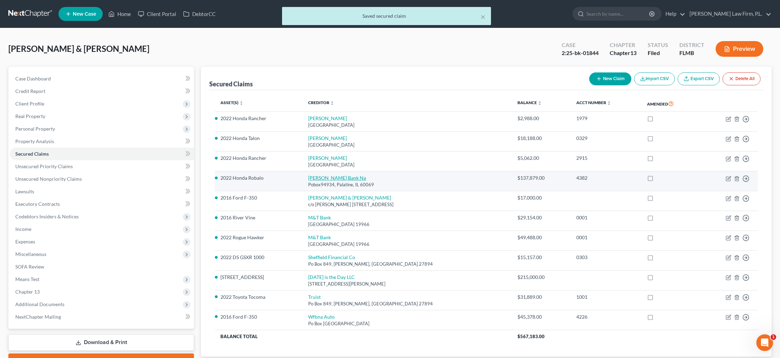
click at [313, 179] on link "[PERSON_NAME] Bank Na" at bounding box center [337, 178] width 58 height 6
select select "14"
select select "4"
select select "2"
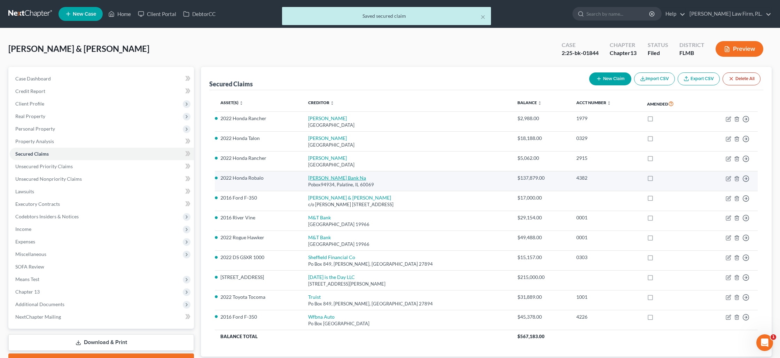
select select "0"
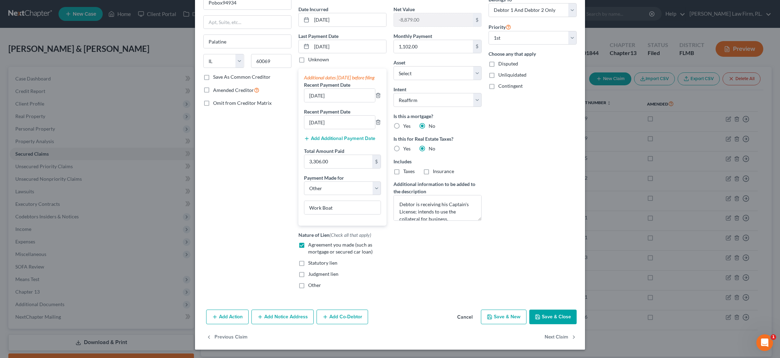
scroll to position [70, 0]
click at [556, 317] on button "Save & Close" at bounding box center [552, 317] width 47 height 15
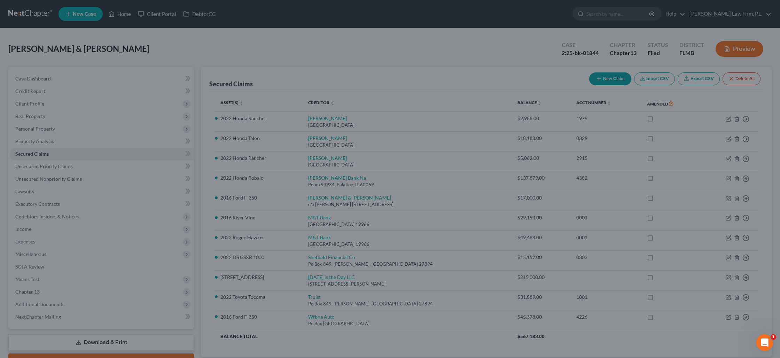
select select "18"
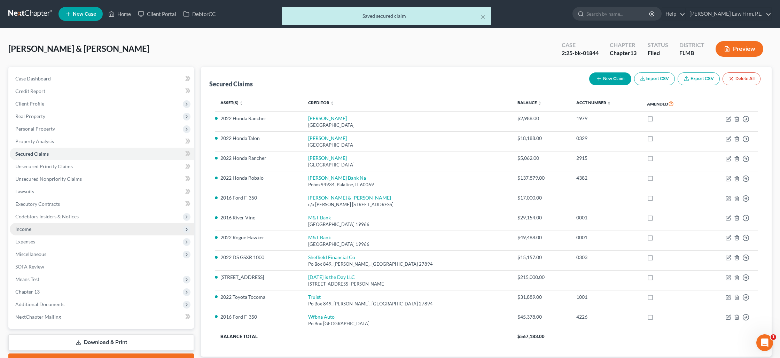
click at [60, 230] on span "Income" at bounding box center [102, 229] width 184 height 13
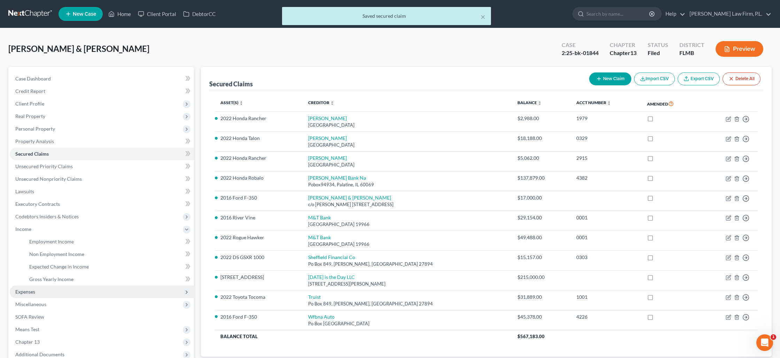
click at [46, 289] on span "Expenses" at bounding box center [102, 292] width 184 height 13
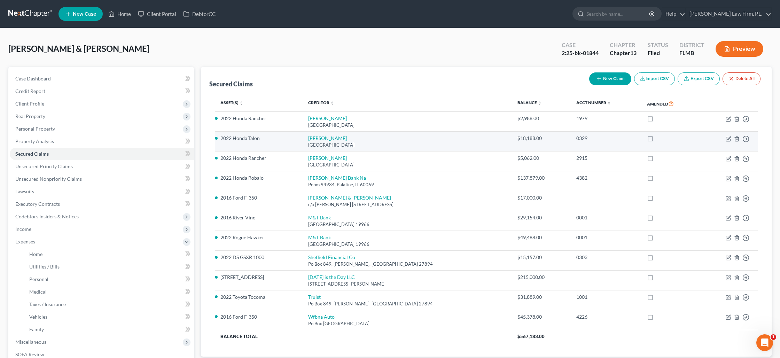
click at [311, 142] on div "[GEOGRAPHIC_DATA]" at bounding box center [407, 145] width 198 height 7
click at [311, 140] on link "[PERSON_NAME]" at bounding box center [327, 138] width 39 height 6
select select "45"
select select "4"
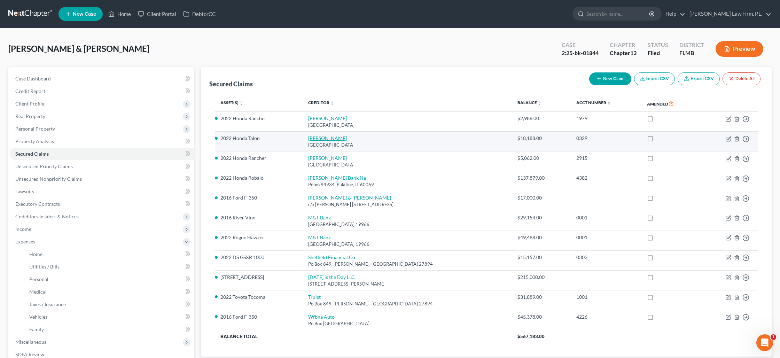
select select "1"
select select "0"
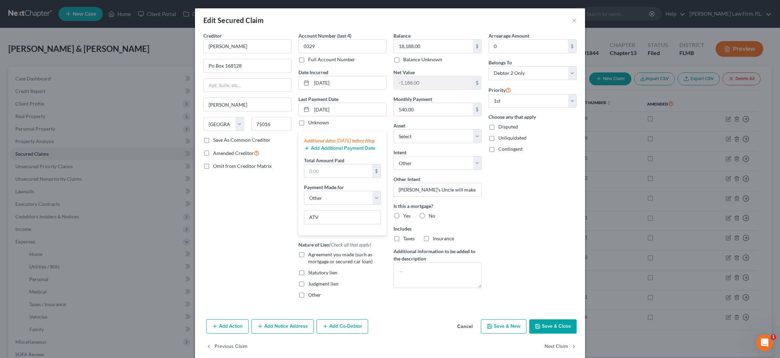
click at [547, 333] on button "Save & Close" at bounding box center [552, 326] width 47 height 15
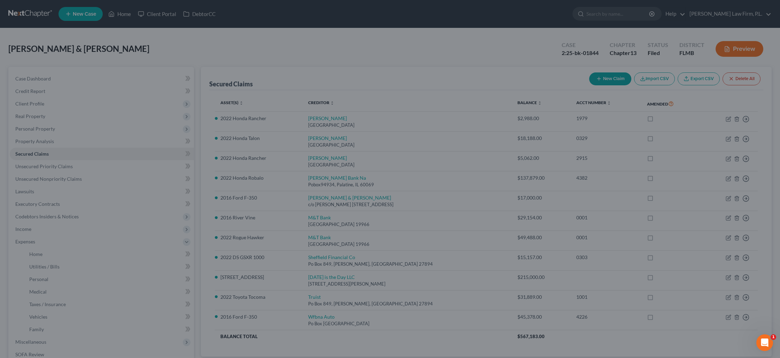
select select "6"
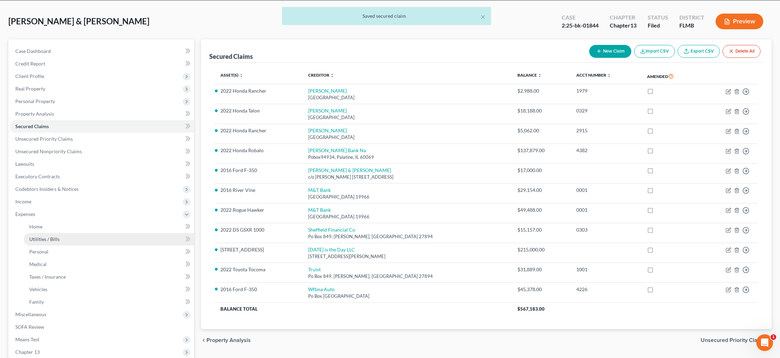
scroll to position [28, 0]
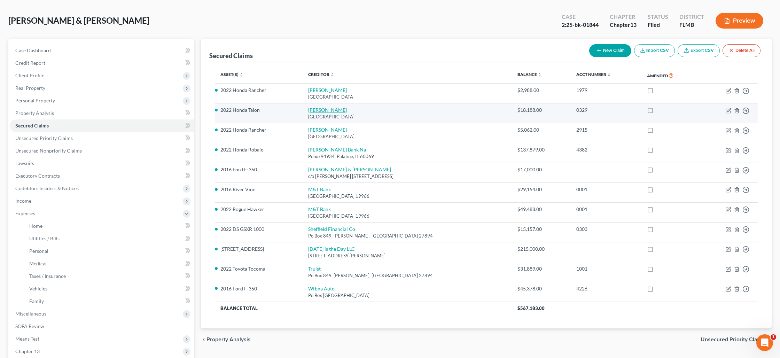
click at [325, 112] on link "[PERSON_NAME]" at bounding box center [327, 110] width 39 height 6
select select "45"
select select "4"
select select "1"
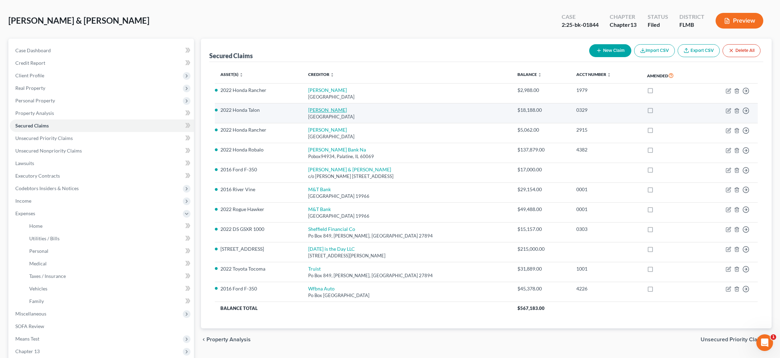
select select "0"
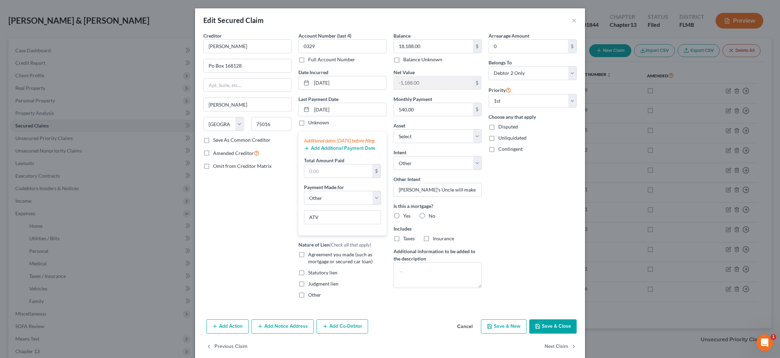
click at [551, 330] on button "Save & Close" at bounding box center [552, 326] width 47 height 15
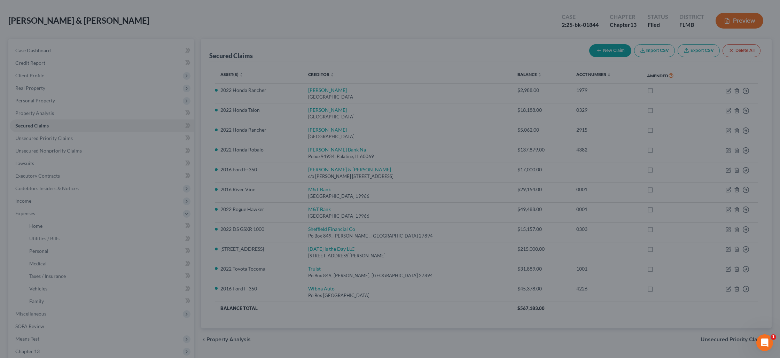
select select "6"
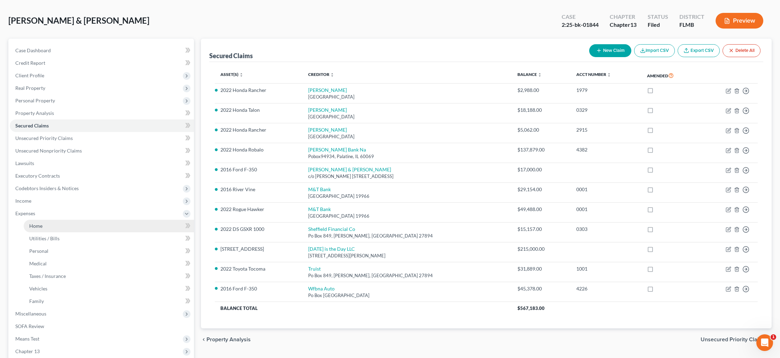
click at [60, 229] on link "Home" at bounding box center [109, 226] width 170 height 13
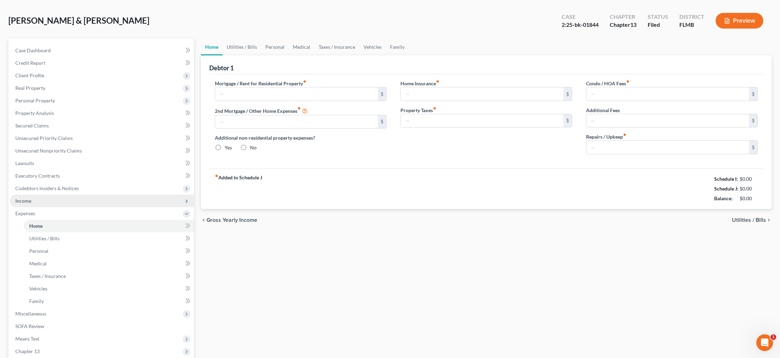
scroll to position [5, 0]
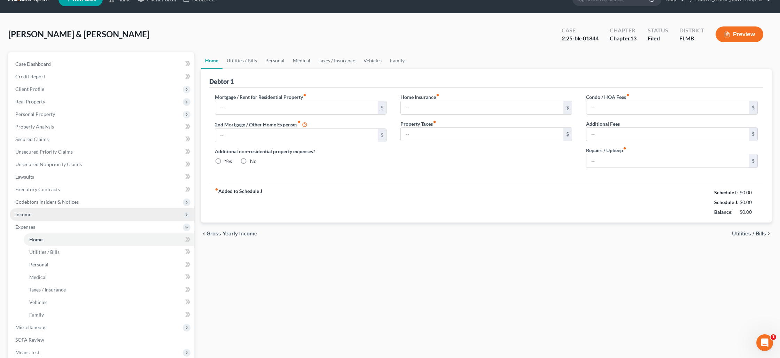
type input "2,200.00"
type input "0.00"
radio input "true"
type input "0.00"
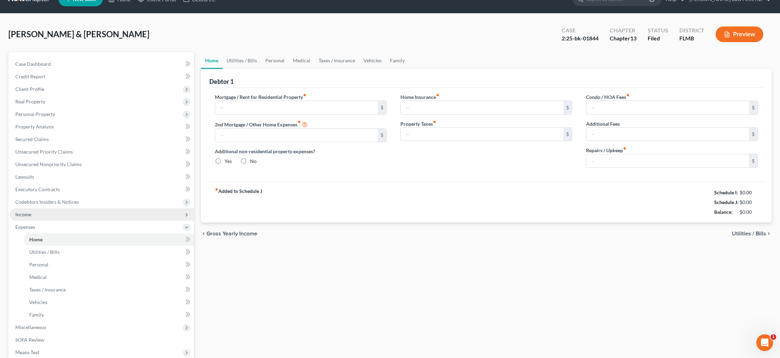
type input "0.00"
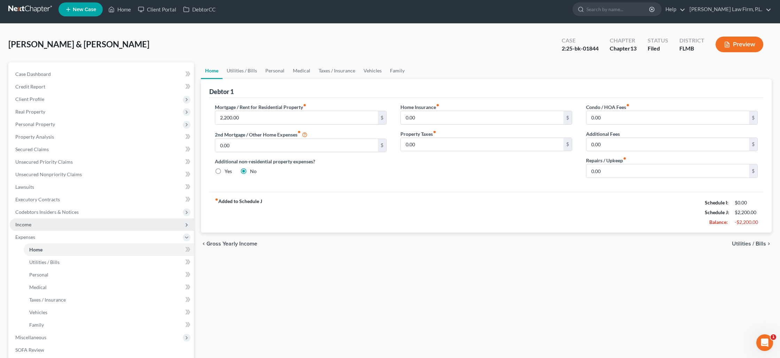
scroll to position [0, 0]
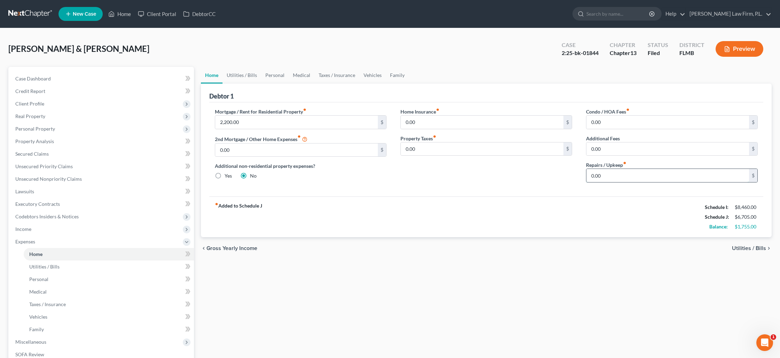
click at [606, 177] on input "0.00" at bounding box center [667, 175] width 163 height 13
type input "250"
click at [371, 75] on link "Vehicles" at bounding box center [372, 75] width 26 height 17
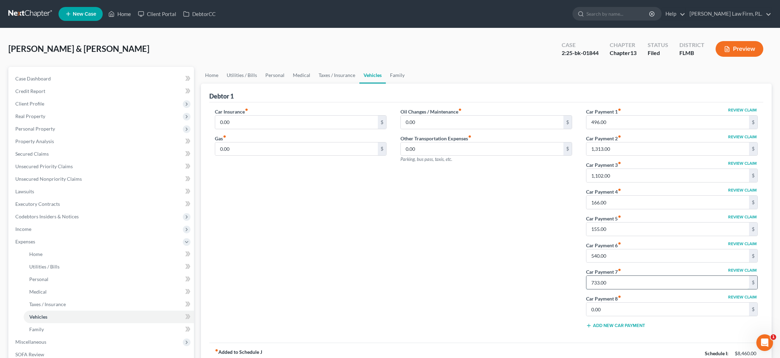
click at [629, 280] on input "733.00" at bounding box center [667, 282] width 163 height 13
drag, startPoint x: 624, startPoint y: 257, endPoint x: 582, endPoint y: 255, distance: 42.9
click at [581, 255] on div "Review Claim Car Payment 1 fiber_manual_record 496.00 $ Review Claim Car Paymen…" at bounding box center [672, 221] width 186 height 226
drag, startPoint x: 593, startPoint y: 257, endPoint x: 647, endPoint y: 259, distance: 54.0
click at [646, 259] on input "540.00" at bounding box center [667, 255] width 163 height 13
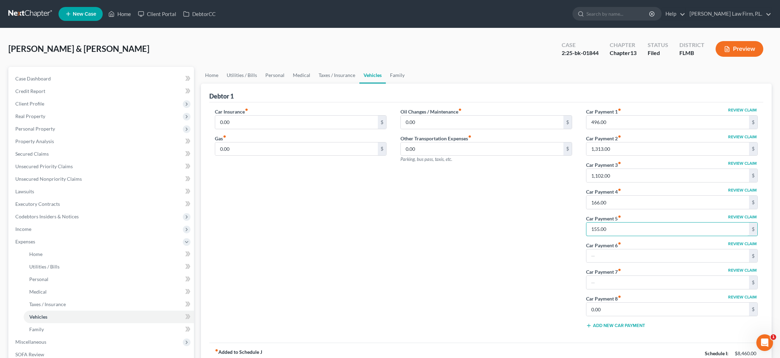
drag, startPoint x: 614, startPoint y: 229, endPoint x: 582, endPoint y: 228, distance: 31.7
click at [582, 228] on div "Review Claim Car Payment 1 fiber_manual_record 496.00 $ Review Claim Car Paymen…" at bounding box center [672, 221] width 186 height 226
click at [597, 229] on input "155.00" at bounding box center [667, 229] width 163 height 13
click at [616, 232] on input "155.00" at bounding box center [667, 229] width 163 height 13
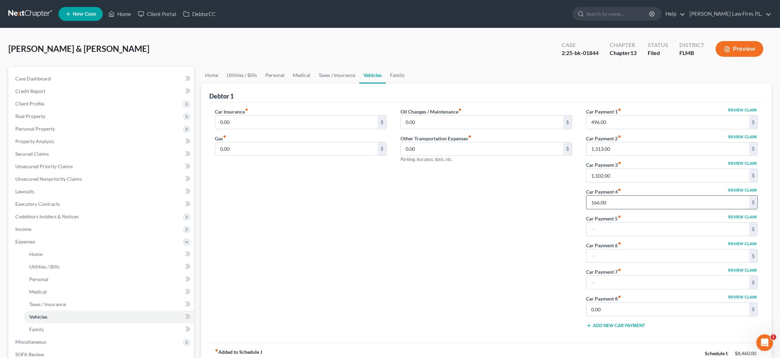
click at [609, 204] on input "166.00" at bounding box center [667, 202] width 163 height 13
click at [606, 176] on input "1,102.00" at bounding box center [667, 175] width 163 height 13
click at [609, 147] on input "1,313.00" at bounding box center [667, 148] width 163 height 13
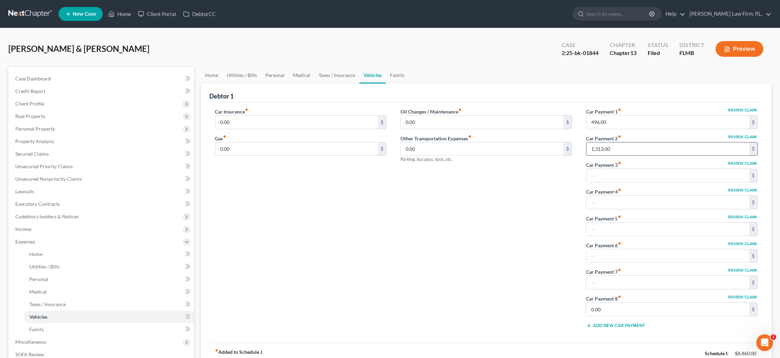
click at [609, 147] on input "1,313.00" at bounding box center [667, 148] width 163 height 13
click at [604, 124] on input "496.00" at bounding box center [667, 122] width 163 height 13
type input "1,313"
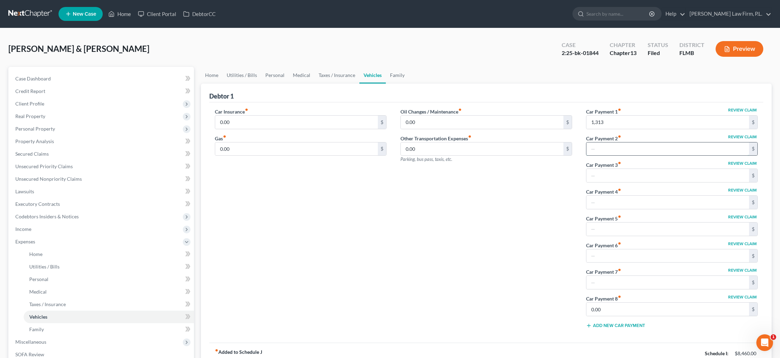
click at [635, 151] on input "text" at bounding box center [667, 148] width 163 height 13
type input "496"
click at [618, 311] on input "0.00" at bounding box center [667, 309] width 163 height 13
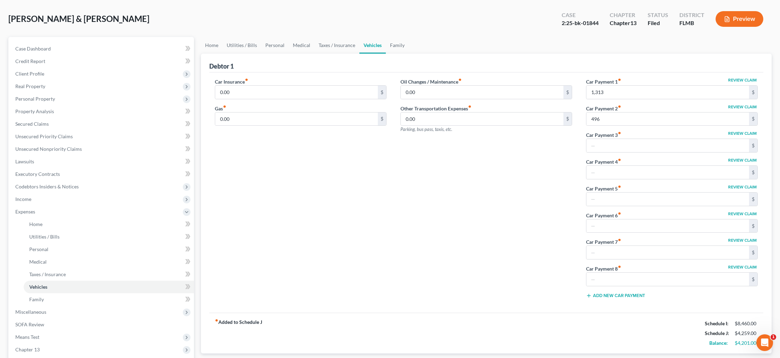
scroll to position [28, 0]
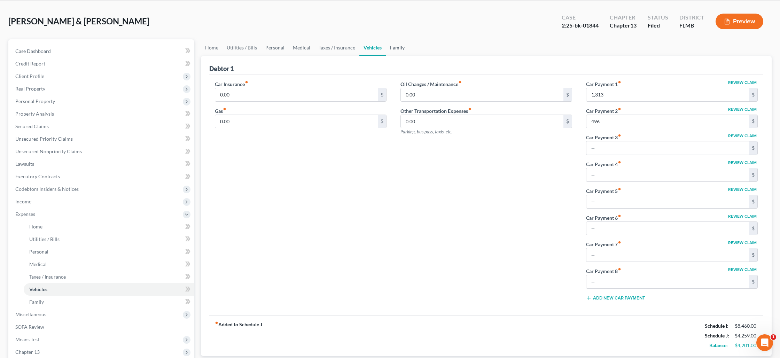
click at [392, 50] on link "Family" at bounding box center [397, 47] width 23 height 17
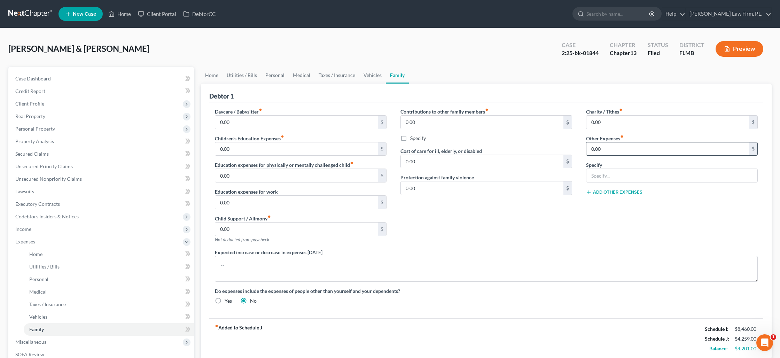
click at [625, 151] on input "0.00" at bounding box center [667, 148] width 163 height 13
type input "1,102"
type input "Boat used for work"
click at [212, 76] on link "Home" at bounding box center [212, 75] width 22 height 17
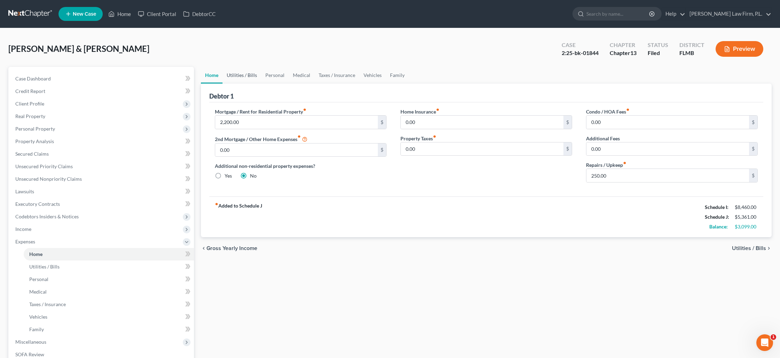
click at [249, 78] on link "Utilities / Bills" at bounding box center [242, 75] width 39 height 17
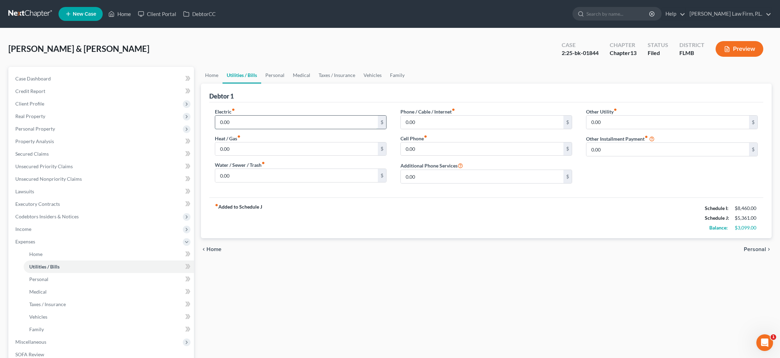
click at [241, 123] on input "0.00" at bounding box center [296, 122] width 163 height 13
type input "250"
type input "95"
type input "2"
type input "385"
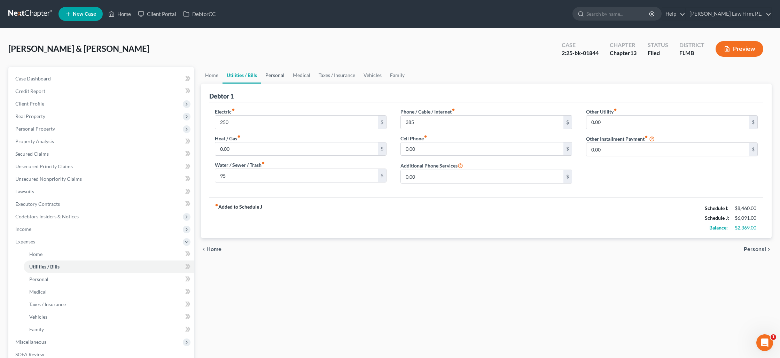
click at [273, 76] on link "Personal" at bounding box center [275, 75] width 28 height 17
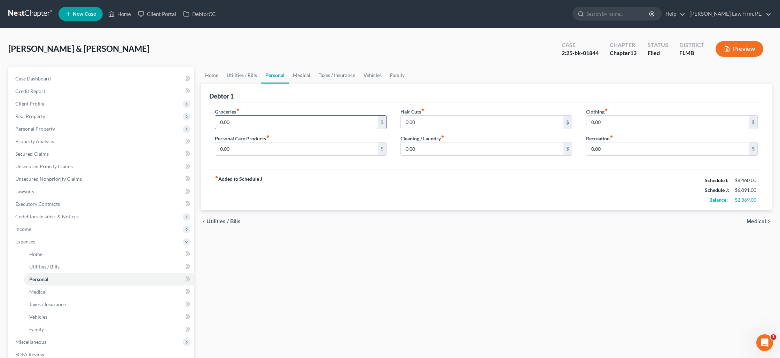
click at [264, 120] on input "0.00" at bounding box center [296, 122] width 163 height 13
type input "950"
type input "275"
type input "310"
type input "100"
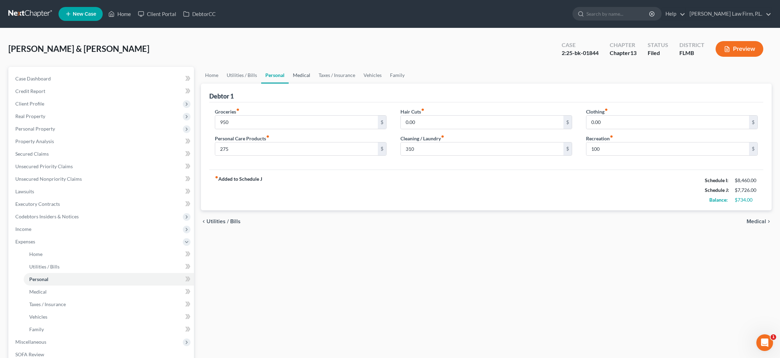
click at [297, 76] on link "Medical" at bounding box center [302, 75] width 26 height 17
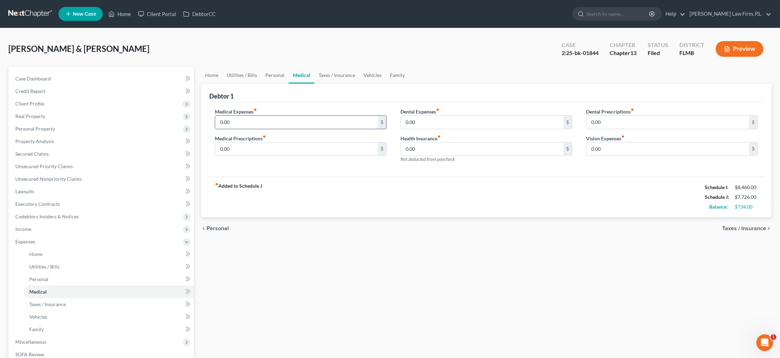
click at [247, 123] on input "0.00" at bounding box center [296, 122] width 163 height 13
click at [119, 15] on link "Home" at bounding box center [120, 14] width 30 height 13
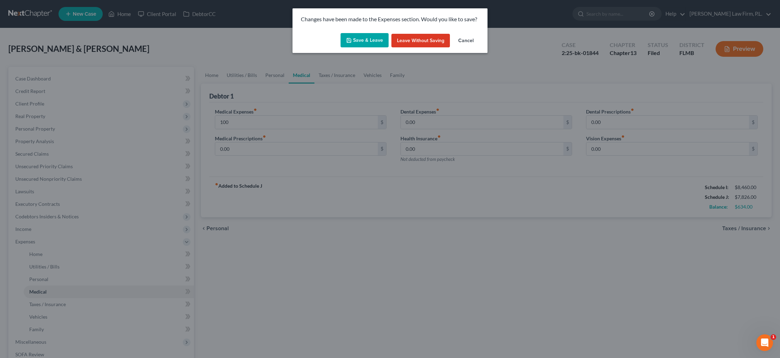
click at [358, 44] on button "Save & Leave" at bounding box center [365, 40] width 48 height 15
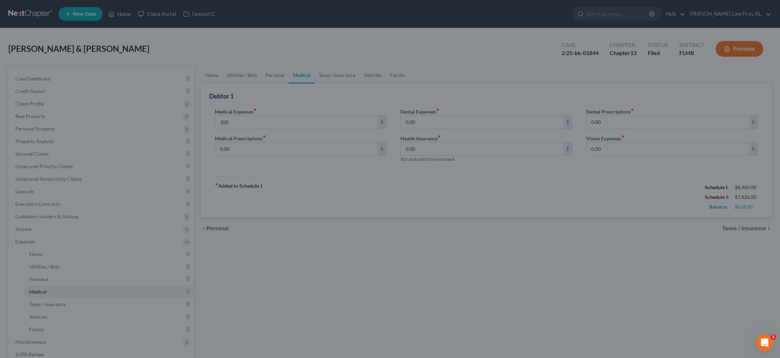
type input "100.00"
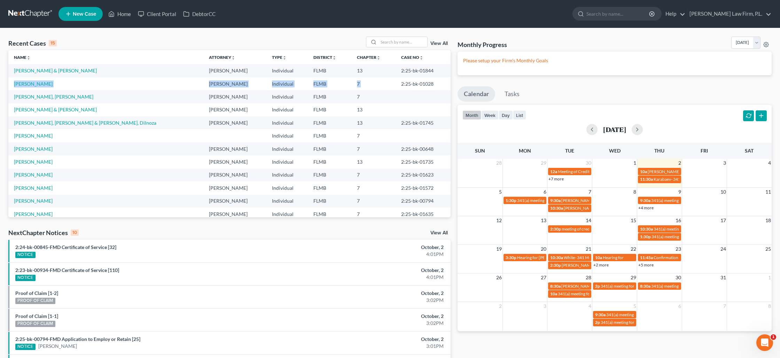
drag, startPoint x: 392, startPoint y: 85, endPoint x: 425, endPoint y: 72, distance: 35.8
click at [425, 72] on tbody "[PERSON_NAME] & [PERSON_NAME] Individual FLMB 13 2:25-bk-01844 [PERSON_NAME] [P…" at bounding box center [229, 161] width 442 height 195
click at [425, 72] on td "2:25-bk-01844" at bounding box center [423, 70] width 55 height 13
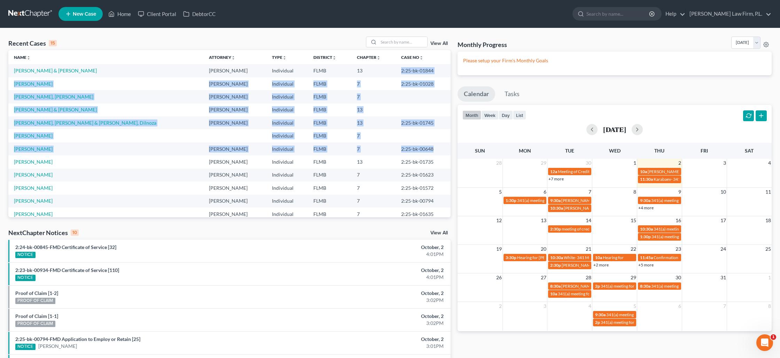
drag, startPoint x: 397, startPoint y: 72, endPoint x: 426, endPoint y: 148, distance: 80.9
click at [426, 148] on tbody "[PERSON_NAME] & [PERSON_NAME] Individual FLMB 13 2:25-bk-01844 [PERSON_NAME] [P…" at bounding box center [229, 161] width 442 height 195
click at [59, 72] on link "[PERSON_NAME] & [PERSON_NAME]" at bounding box center [55, 71] width 83 height 6
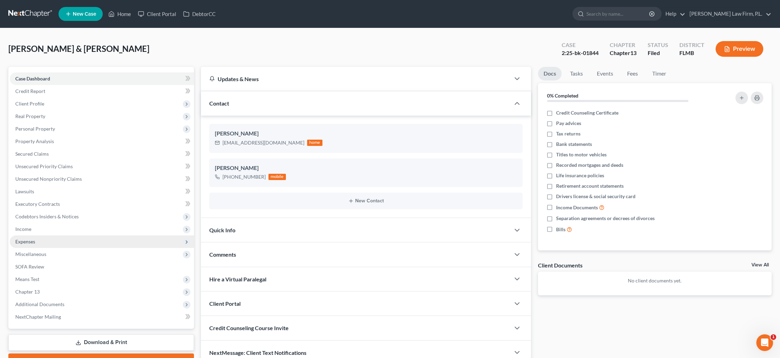
click at [52, 241] on span "Expenses" at bounding box center [102, 241] width 184 height 13
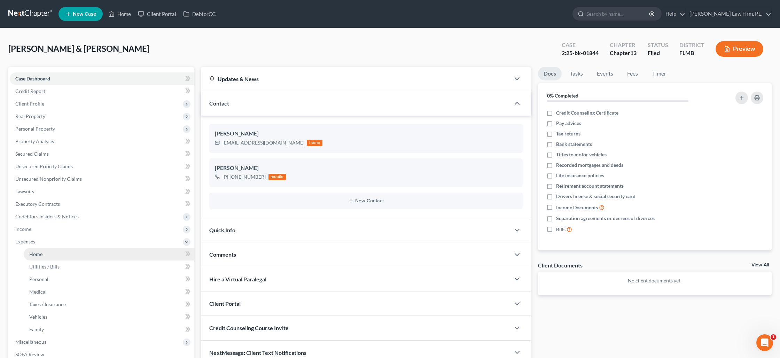
click at [54, 252] on link "Home" at bounding box center [109, 254] width 170 height 13
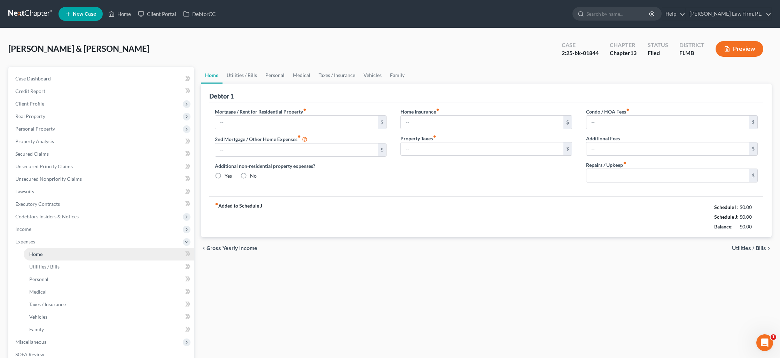
type input "2,200.00"
type input "0.00"
radio input "true"
type input "0.00"
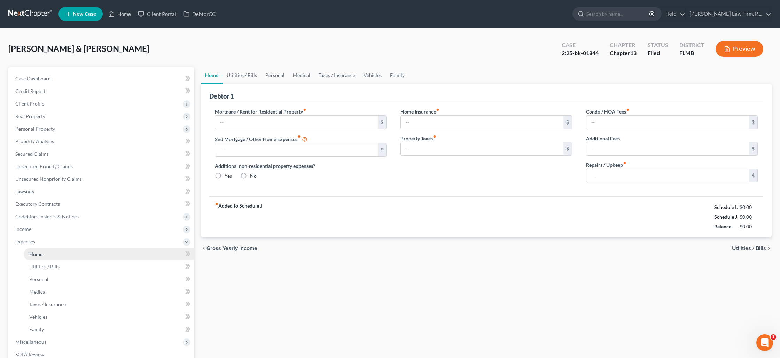
type input "0.00"
type input "250.00"
click at [249, 77] on link "Utilities / Bills" at bounding box center [242, 75] width 39 height 17
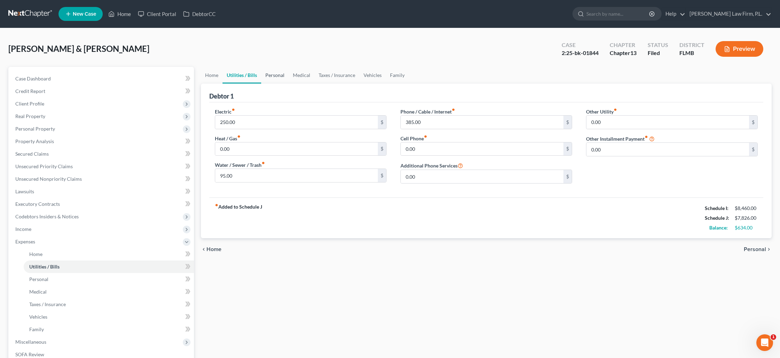
click at [282, 77] on link "Personal" at bounding box center [275, 75] width 28 height 17
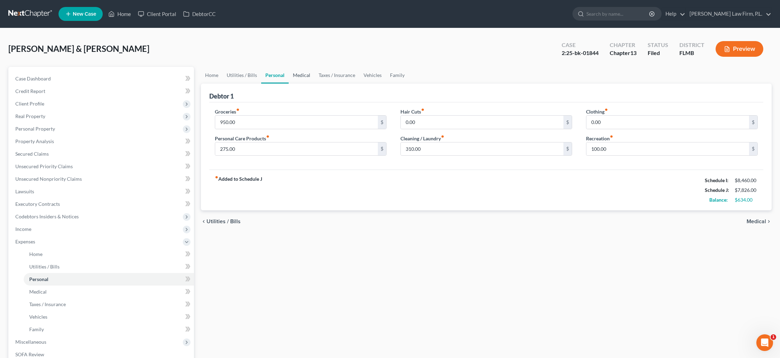
click at [302, 78] on link "Medical" at bounding box center [302, 75] width 26 height 17
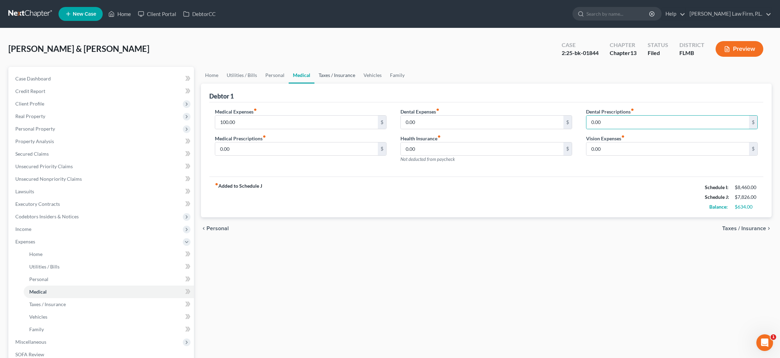
click at [326, 75] on link "Taxes / Insurance" at bounding box center [336, 75] width 45 height 17
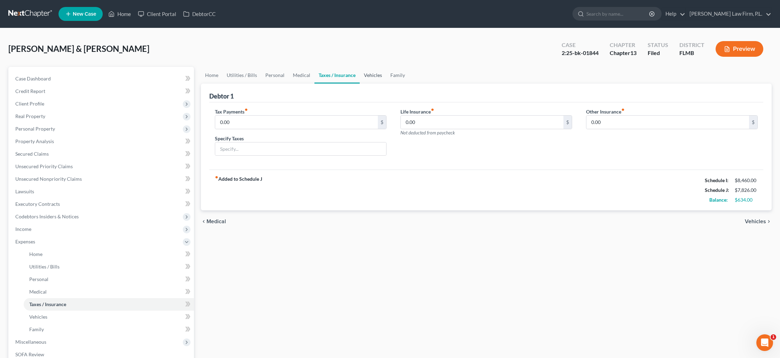
click at [365, 76] on link "Vehicles" at bounding box center [373, 75] width 26 height 17
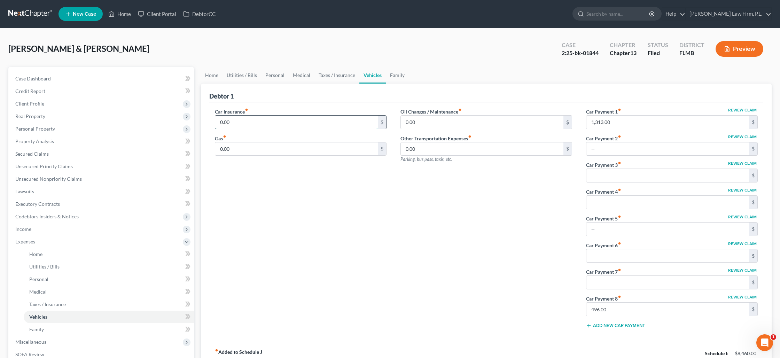
click at [254, 120] on input "0.00" at bounding box center [296, 122] width 163 height 13
type input "400"
click at [250, 124] on input "400" at bounding box center [296, 122] width 163 height 13
type input "500"
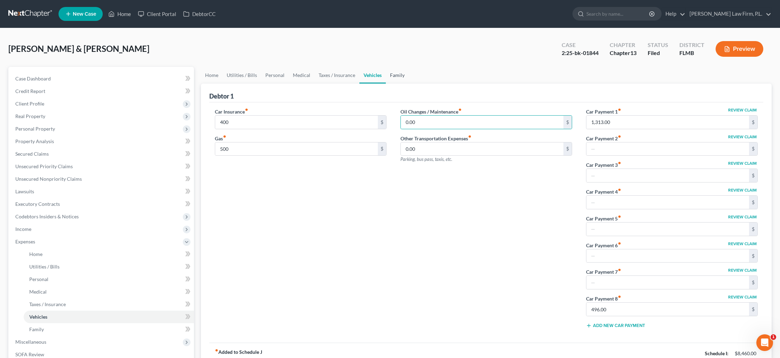
click at [395, 77] on link "Family" at bounding box center [397, 75] width 23 height 17
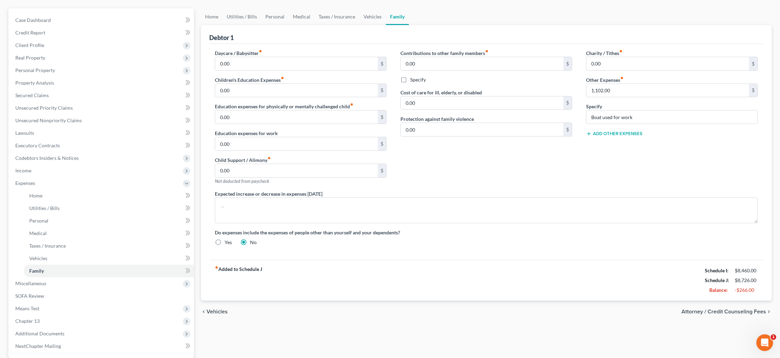
scroll to position [44, 0]
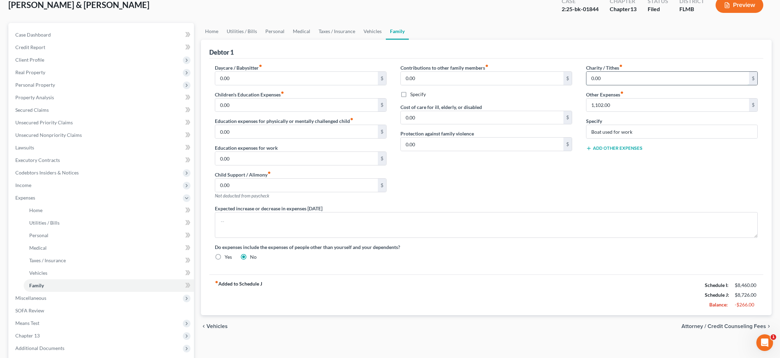
click at [605, 79] on input "0.00" at bounding box center [667, 78] width 163 height 13
type input "25"
click at [215, 33] on link "Home" at bounding box center [212, 31] width 22 height 17
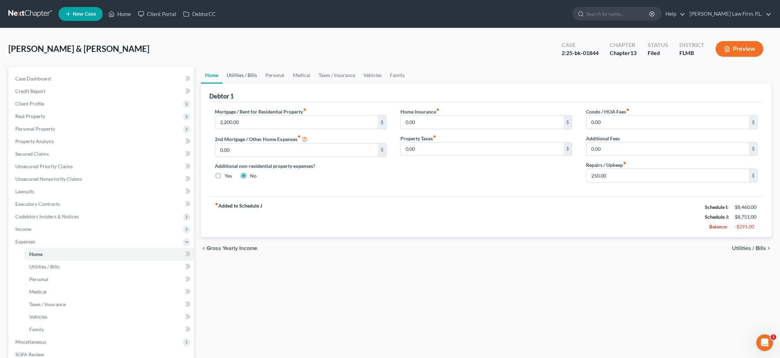
click at [243, 75] on link "Utilities / Bills" at bounding box center [242, 75] width 39 height 17
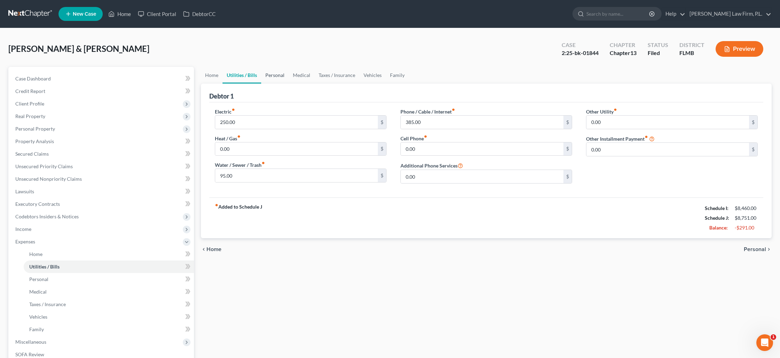
click at [279, 74] on link "Personal" at bounding box center [275, 75] width 28 height 17
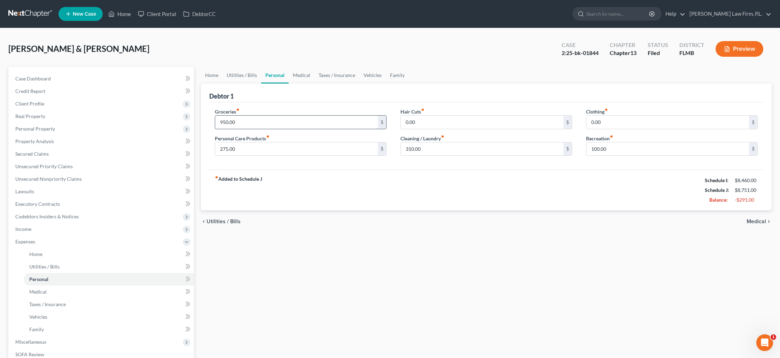
click at [265, 120] on input "950.00" at bounding box center [296, 122] width 163 height 13
type input "975"
click at [370, 77] on link "Vehicles" at bounding box center [372, 75] width 26 height 17
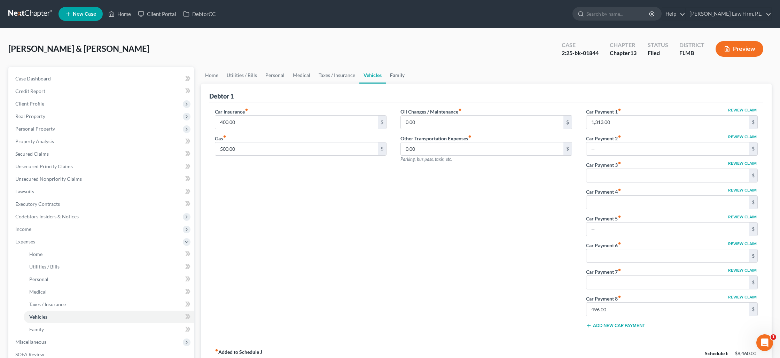
click at [394, 75] on link "Family" at bounding box center [397, 75] width 23 height 17
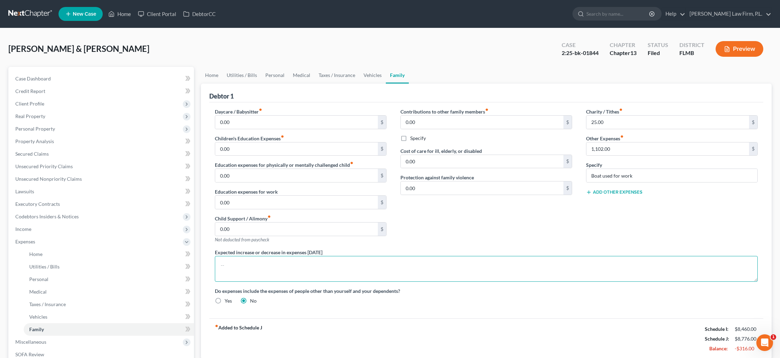
click at [289, 263] on textarea at bounding box center [486, 269] width 543 height 26
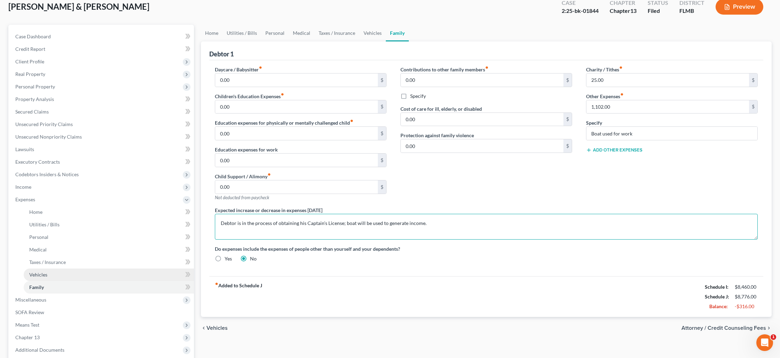
scroll to position [44, 0]
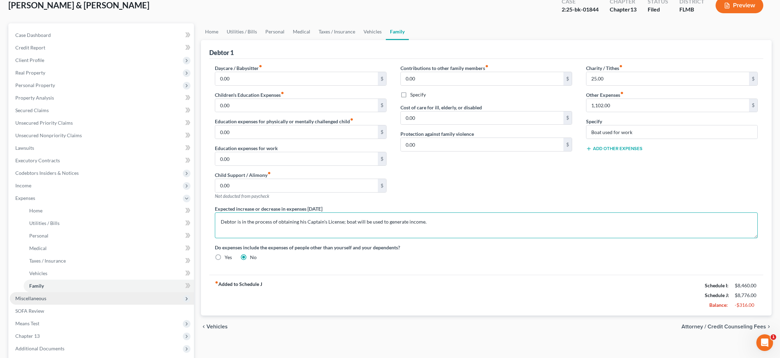
type textarea "Debtor is in the process of obtaining his Captain's License; boat will be used …"
click at [139, 295] on span "Miscellaneous" at bounding box center [102, 298] width 184 height 13
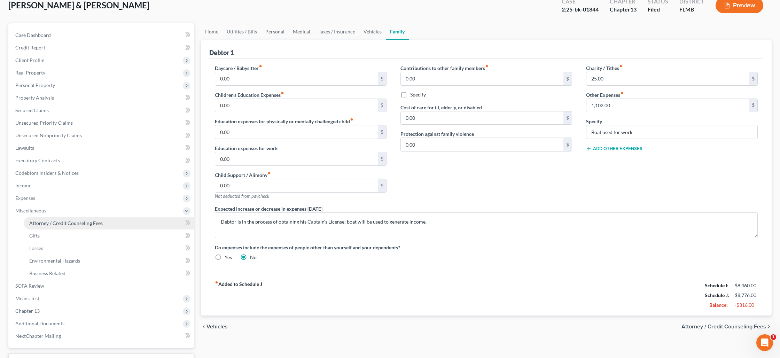
click at [113, 223] on link "Attorney / Credit Counseling Fees" at bounding box center [109, 223] width 170 height 13
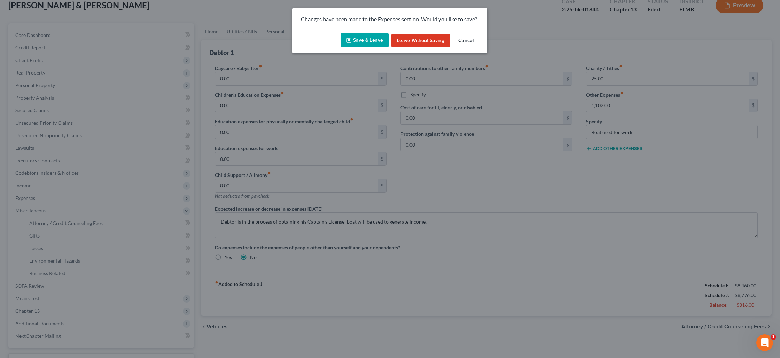
click at [372, 41] on button "Save & Leave" at bounding box center [365, 40] width 48 height 15
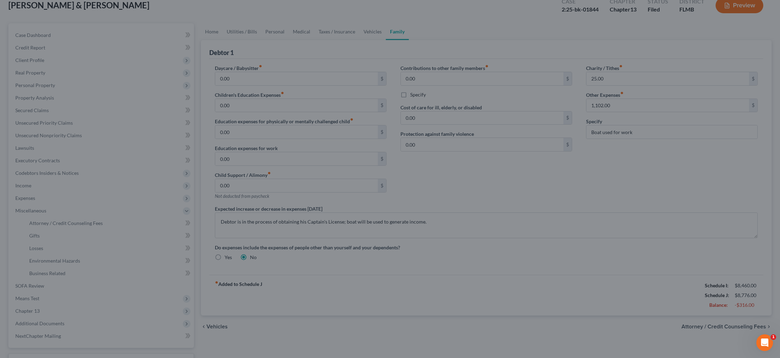
select select "0"
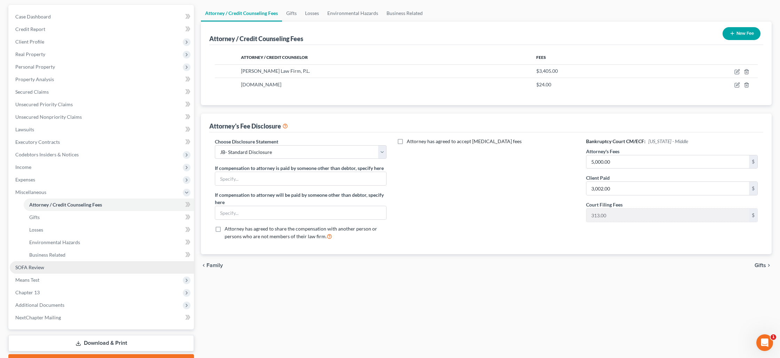
scroll to position [63, 0]
click at [110, 264] on link "SOFA Review" at bounding box center [102, 266] width 184 height 13
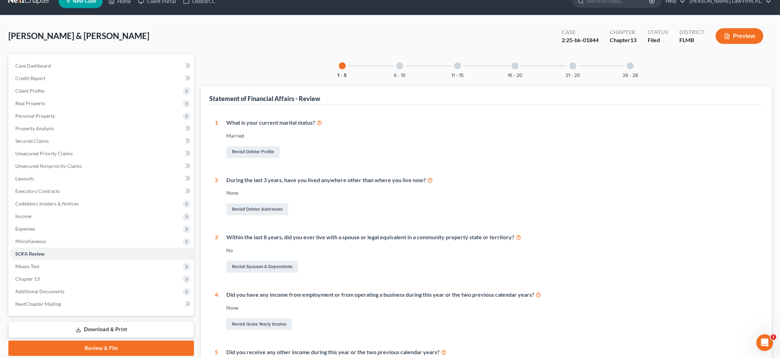
scroll to position [5, 0]
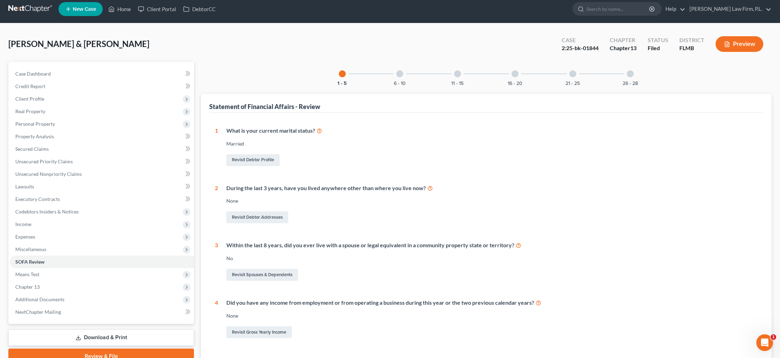
click at [402, 77] on div "6 - 10" at bounding box center [400, 74] width 24 height 24
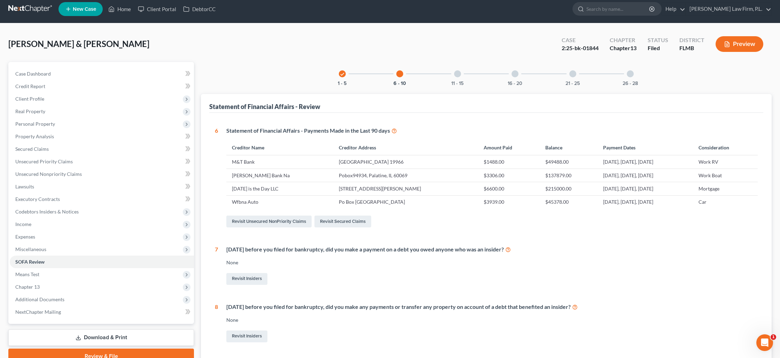
click at [455, 75] on div at bounding box center [457, 73] width 7 height 7
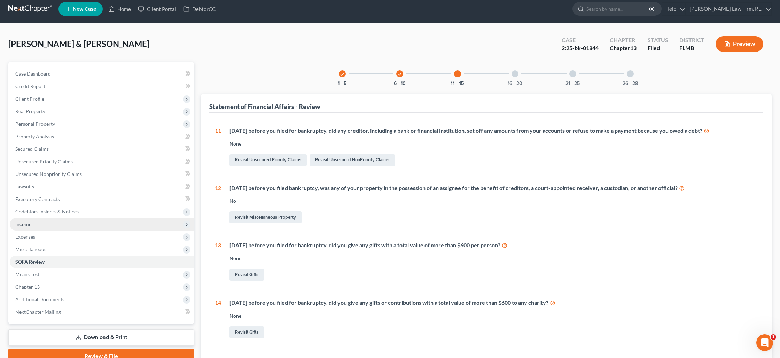
click at [41, 223] on span "Income" at bounding box center [102, 224] width 184 height 13
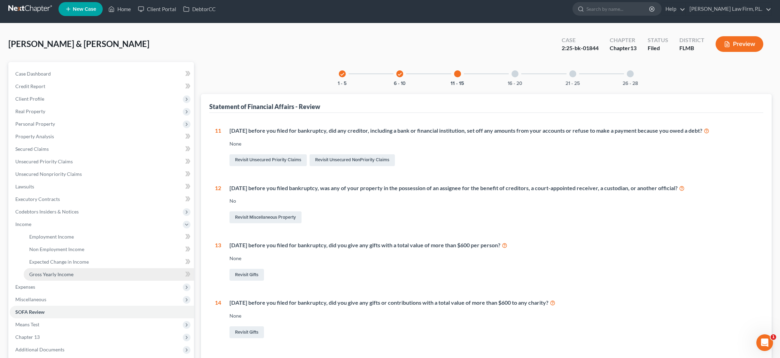
click at [63, 274] on span "Gross Yearly Income" at bounding box center [51, 274] width 44 height 6
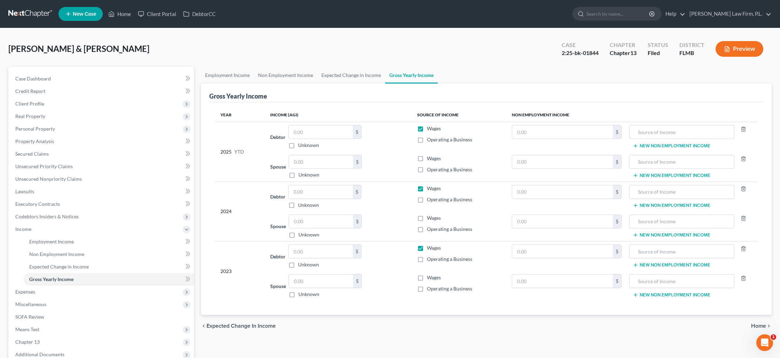
drag, startPoint x: 422, startPoint y: 190, endPoint x: 420, endPoint y: 221, distance: 31.4
click at [427, 190] on label "Wages" at bounding box center [434, 188] width 14 height 7
click at [430, 189] on input "Wages" at bounding box center [432, 187] width 5 height 5
checkbox input "false"
click at [427, 248] on label "Wages" at bounding box center [434, 247] width 14 height 7
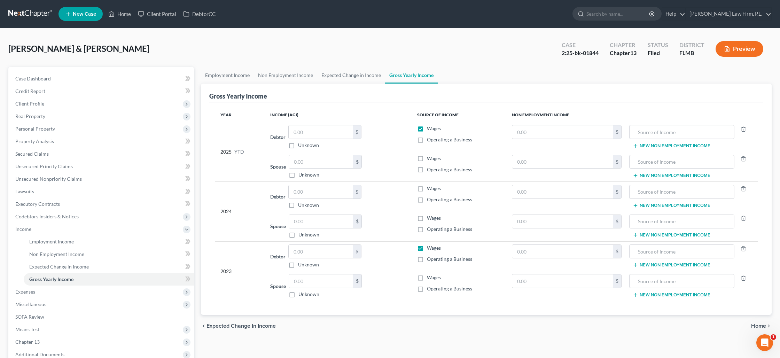
click at [430, 248] on input "Wages" at bounding box center [432, 246] width 5 height 5
checkbox input "false"
click at [317, 131] on input "text" at bounding box center [321, 131] width 64 height 13
type input "16,000"
click at [310, 161] on input "text" at bounding box center [321, 161] width 64 height 13
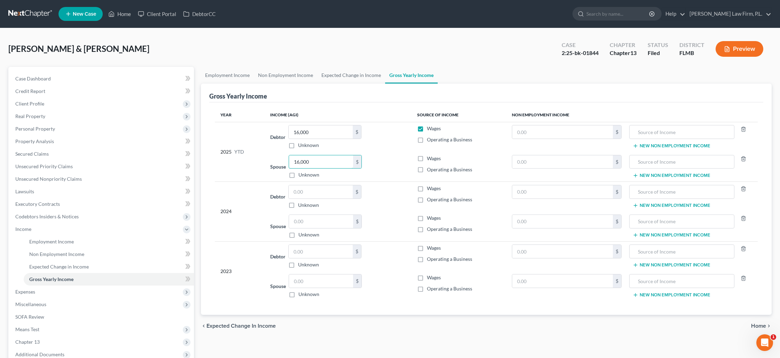
type input "16,000"
click at [427, 160] on label "Wages" at bounding box center [434, 158] width 14 height 7
click at [430, 159] on input "Wages" at bounding box center [432, 157] width 5 height 5
checkbox input "true"
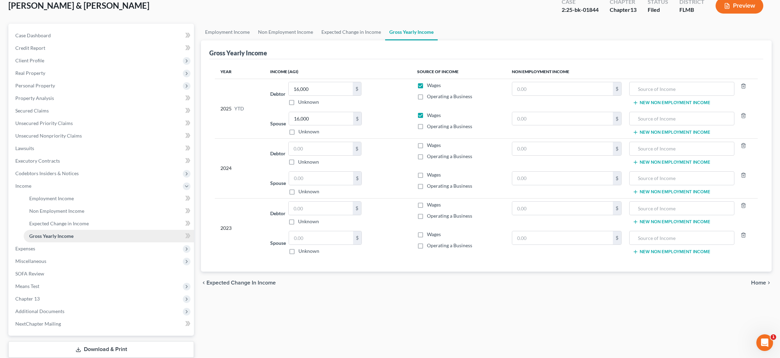
scroll to position [46, 0]
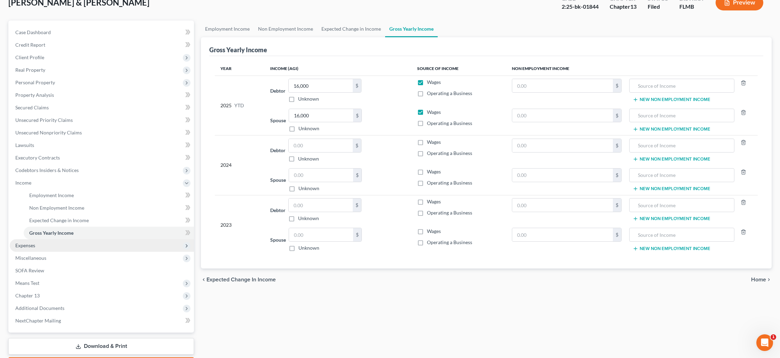
click at [94, 242] on span "Expenses" at bounding box center [102, 245] width 184 height 13
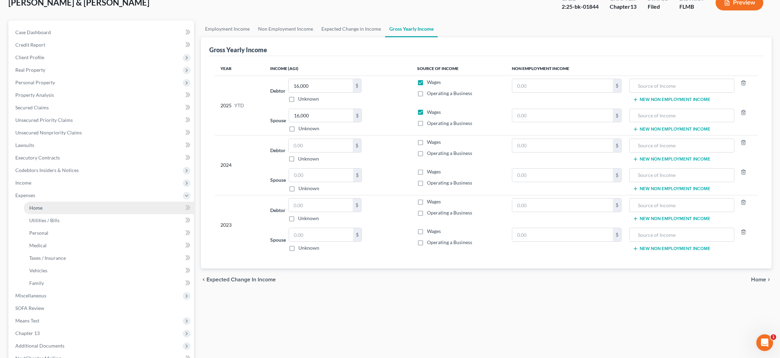
click at [94, 209] on link "Home" at bounding box center [109, 208] width 170 height 13
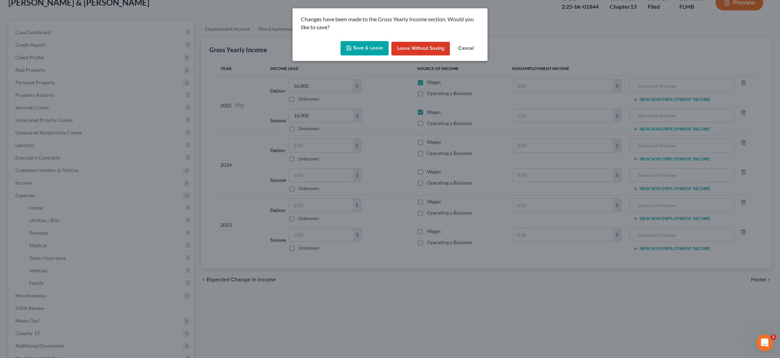
click at [368, 48] on button "Save & Leave" at bounding box center [365, 48] width 48 height 15
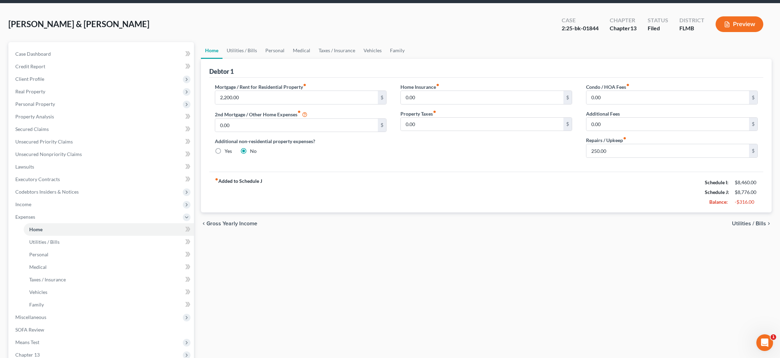
scroll to position [27, 0]
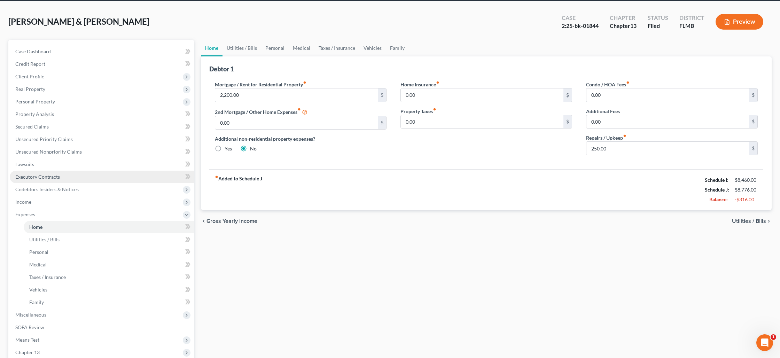
click at [61, 175] on link "Executory Contracts" at bounding box center [102, 177] width 184 height 13
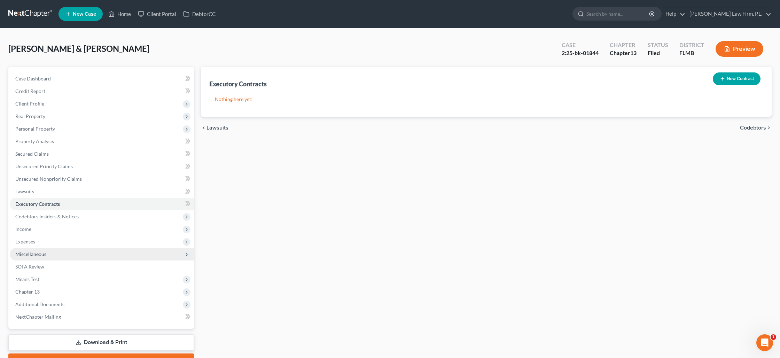
scroll to position [37, 0]
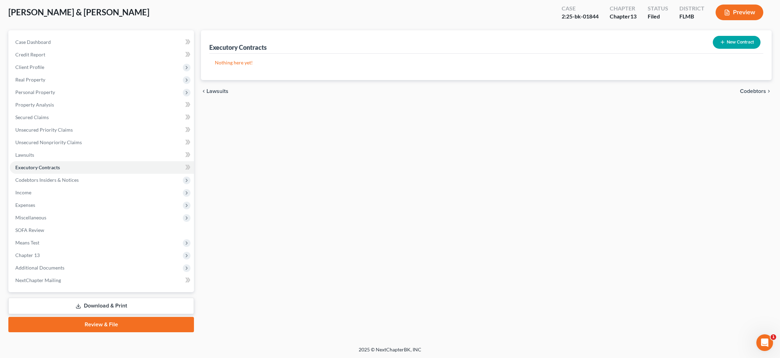
click at [106, 303] on link "Download & Print" at bounding box center [101, 306] width 186 height 16
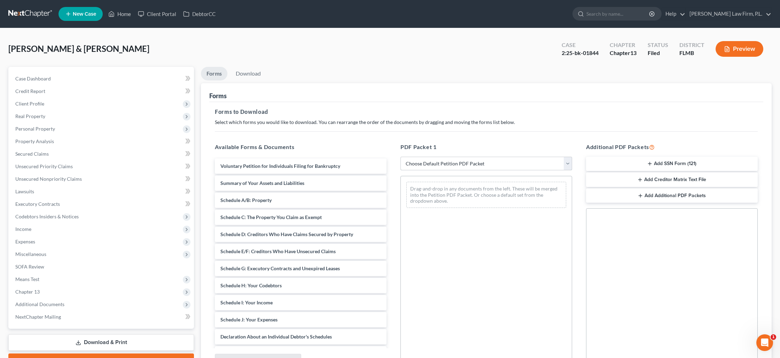
click at [456, 162] on select "Choose Default Petition PDF Packet Complete Bankruptcy Petition (all forms and …" at bounding box center [486, 164] width 172 height 14
select select "0"
click at [400, 157] on select "Choose Default Petition PDF Packet Complete Bankruptcy Petition (all forms and …" at bounding box center [486, 164] width 172 height 14
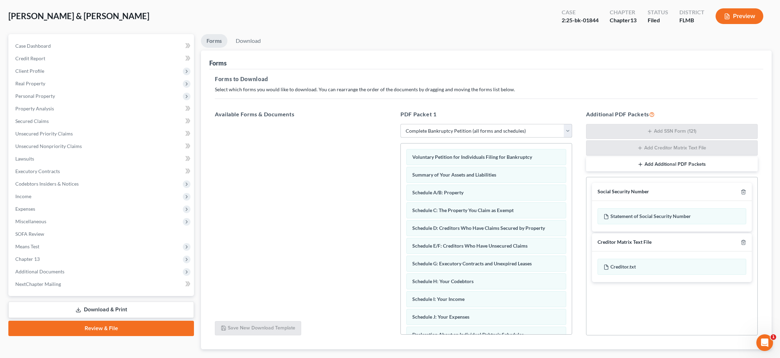
scroll to position [72, 0]
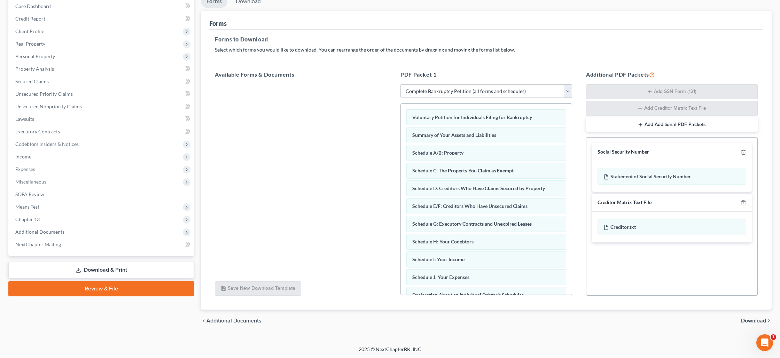
click at [759, 320] on span "Download" at bounding box center [753, 321] width 25 height 6
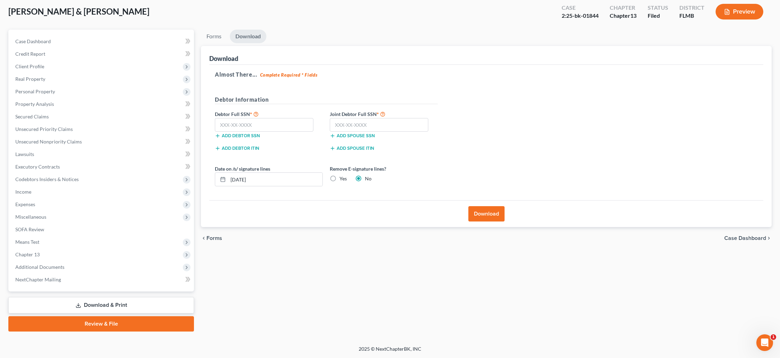
scroll to position [37, 0]
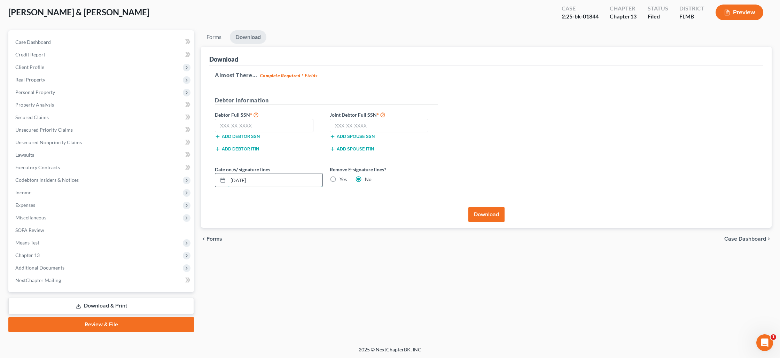
click at [275, 176] on input "[DATE]" at bounding box center [275, 179] width 94 height 13
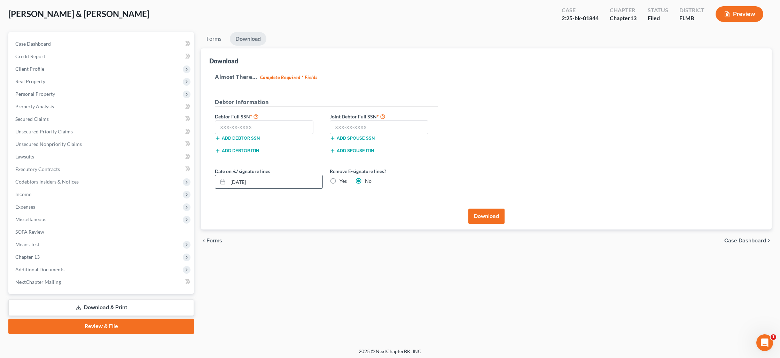
scroll to position [34, 0]
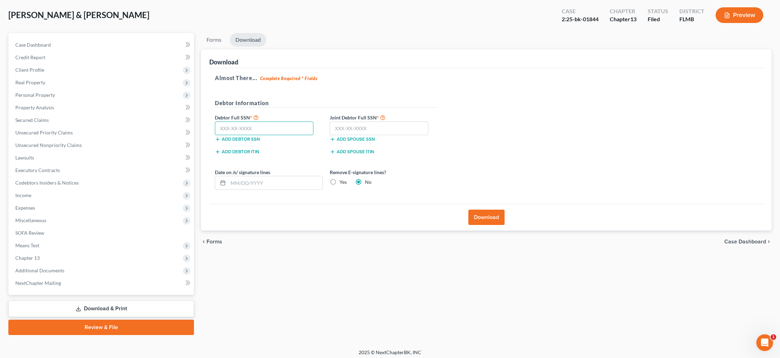
click at [263, 130] on input "text" at bounding box center [264, 129] width 99 height 14
type input "266-61-3681"
type input "436-57-6833"
click at [484, 213] on button "Download" at bounding box center [486, 217] width 36 height 15
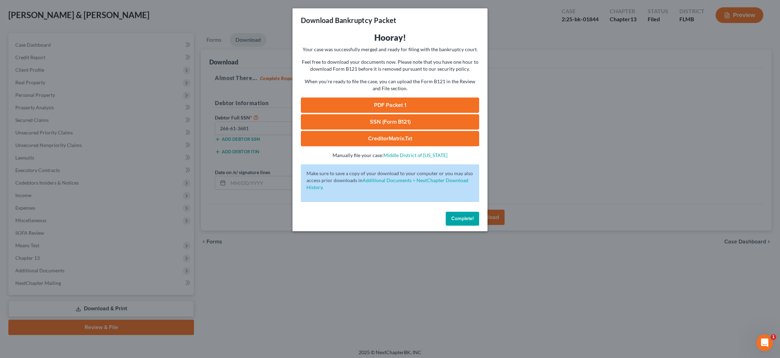
click at [377, 107] on link "PDF Packet 1" at bounding box center [390, 105] width 178 height 15
click at [429, 121] on link "SSN (Form B121)" at bounding box center [390, 121] width 178 height 15
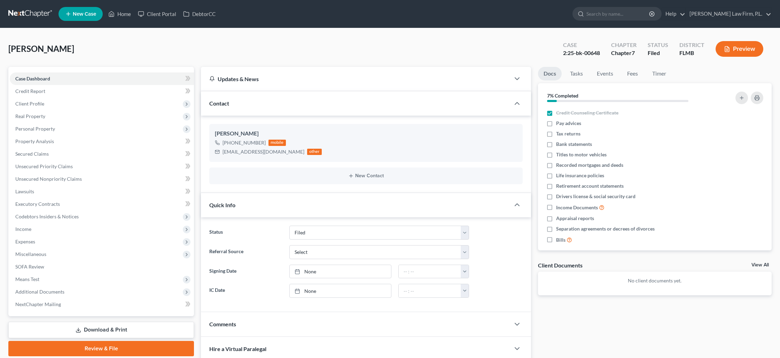
select select "2"
click at [113, 12] on icon at bounding box center [111, 13] width 5 height 5
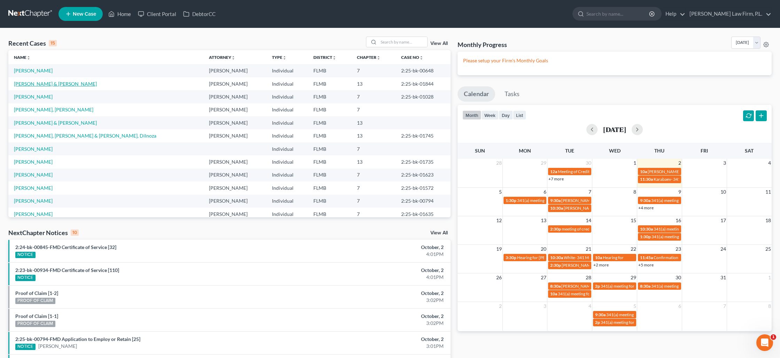
click at [48, 84] on link "[PERSON_NAME] & [PERSON_NAME]" at bounding box center [55, 84] width 83 height 6
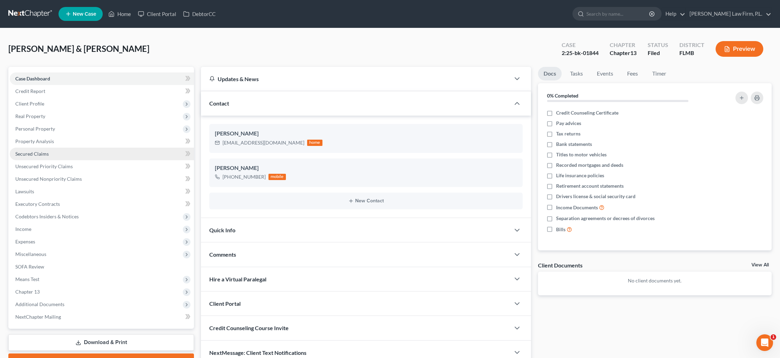
click at [64, 150] on link "Secured Claims" at bounding box center [102, 154] width 184 height 13
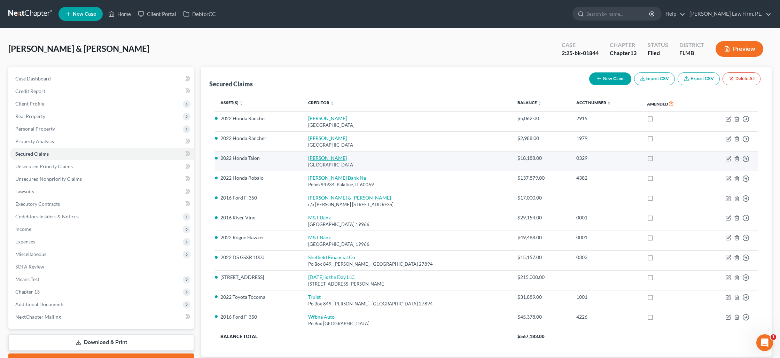
click at [313, 155] on link "[PERSON_NAME]" at bounding box center [327, 158] width 39 height 6
select select "45"
select select "4"
select select "1"
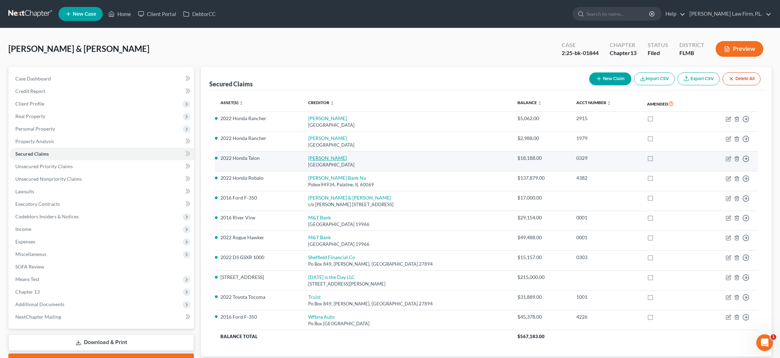
select select "0"
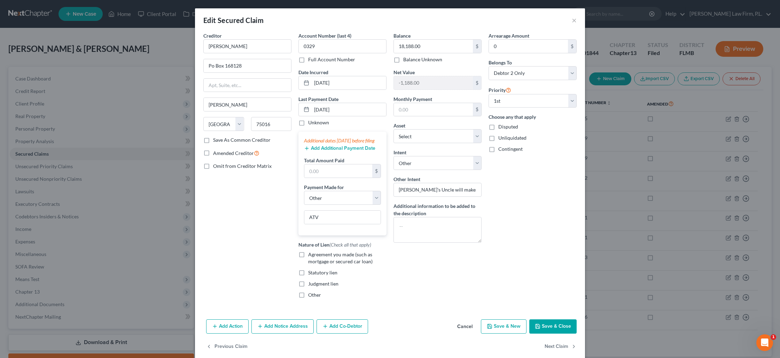
click at [37, 104] on div "Edit Secured Claim × Creditor * Amer Honda Po Box 168128 Irving State AL AK AR …" at bounding box center [390, 179] width 780 height 358
drag, startPoint x: 566, startPoint y: 36, endPoint x: 558, endPoint y: 47, distance: 13.9
click at [564, 37] on div "Arrearage Amount 0 $" at bounding box center [533, 42] width 88 height 21
click at [573, 19] on button "×" at bounding box center [574, 20] width 5 height 8
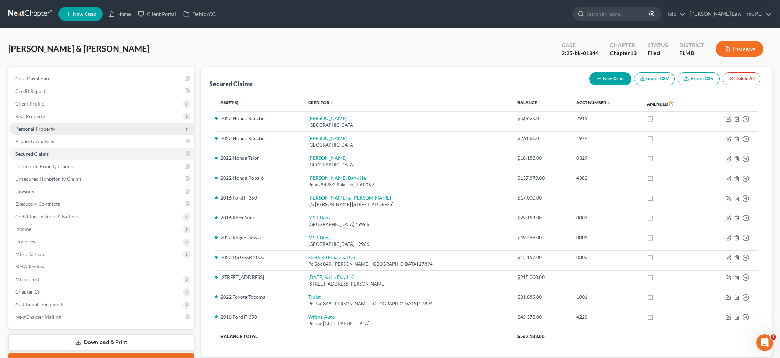
click at [41, 126] on span "Personal Property" at bounding box center [35, 129] width 40 height 6
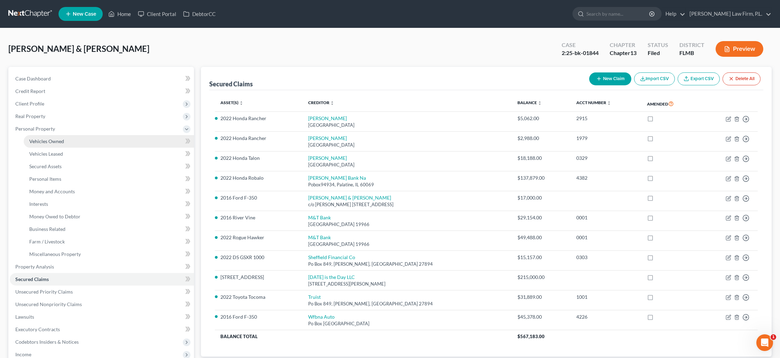
click at [65, 146] on link "Vehicles Owned" at bounding box center [109, 141] width 170 height 13
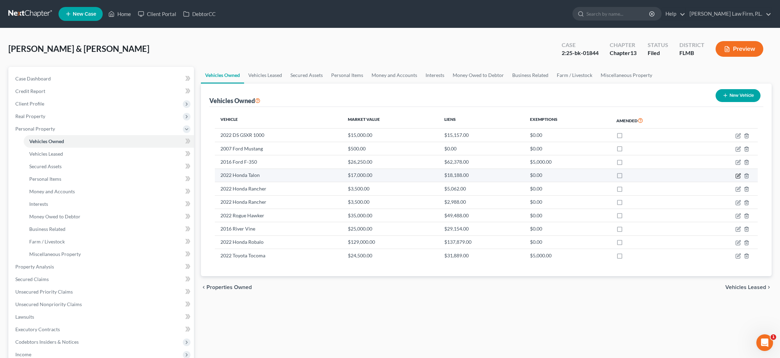
click at [736, 176] on icon "button" at bounding box center [738, 176] width 6 height 6
select select "6"
select select "4"
select select "1"
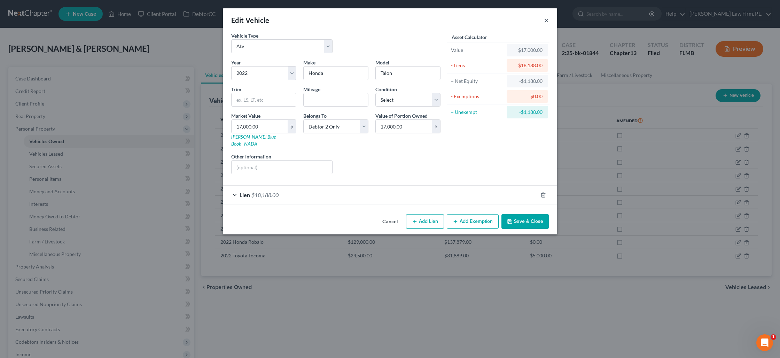
click at [548, 22] on button "×" at bounding box center [546, 20] width 5 height 8
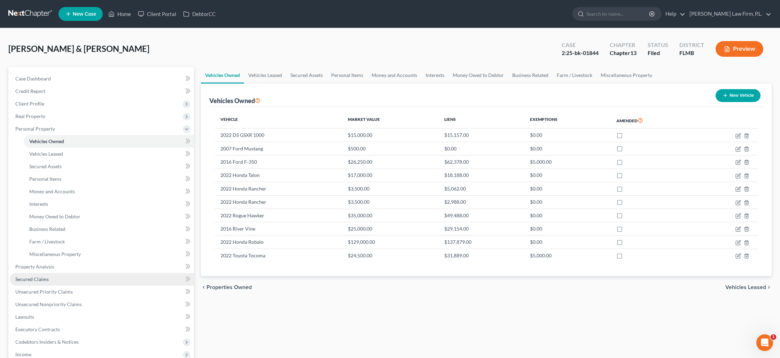
click at [50, 276] on link "Secured Claims" at bounding box center [102, 279] width 184 height 13
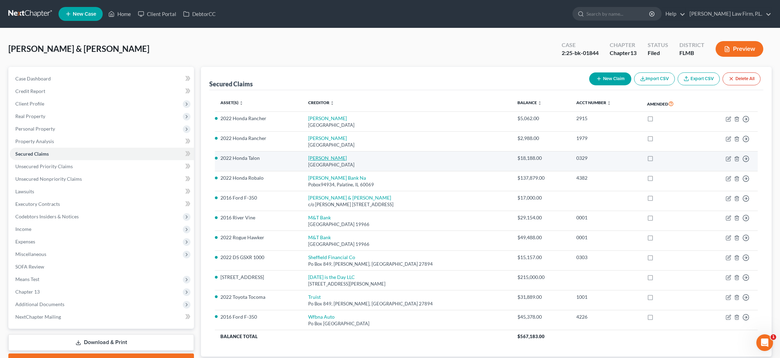
click at [313, 157] on link "[PERSON_NAME]" at bounding box center [327, 158] width 39 height 6
select select "45"
select select "4"
select select "6"
select select "4"
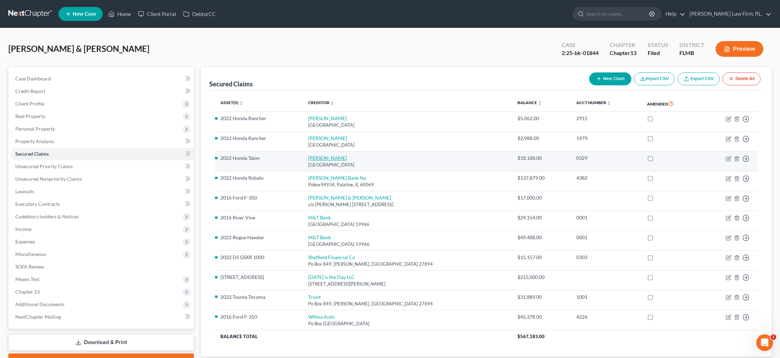
select select "1"
select select "0"
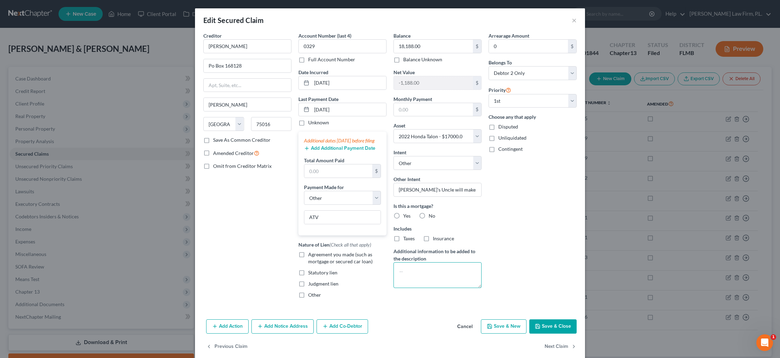
click at [407, 269] on textarea at bounding box center [437, 275] width 88 height 26
type textarea "[PERSON_NAME]'s Uncle will make payments"
click at [549, 334] on button "Save & Close" at bounding box center [552, 326] width 47 height 15
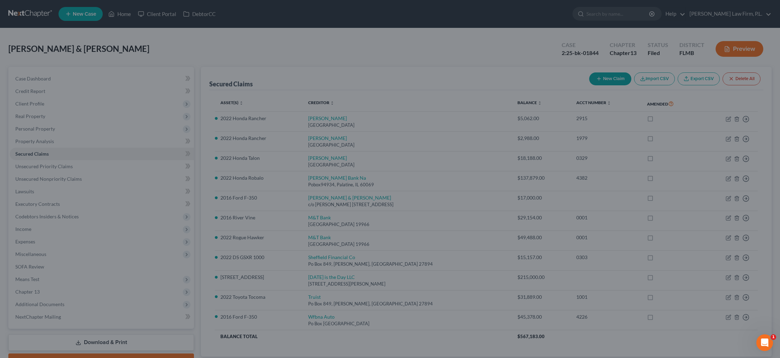
select select "6"
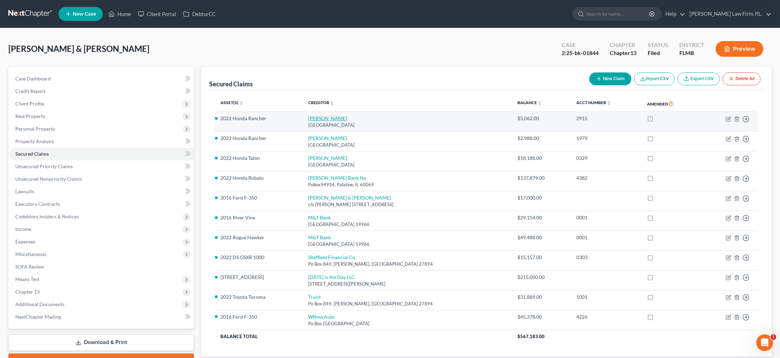
click at [311, 119] on link "[PERSON_NAME]" at bounding box center [327, 118] width 39 height 6
select select "45"
select select "4"
select select "1"
select select "0"
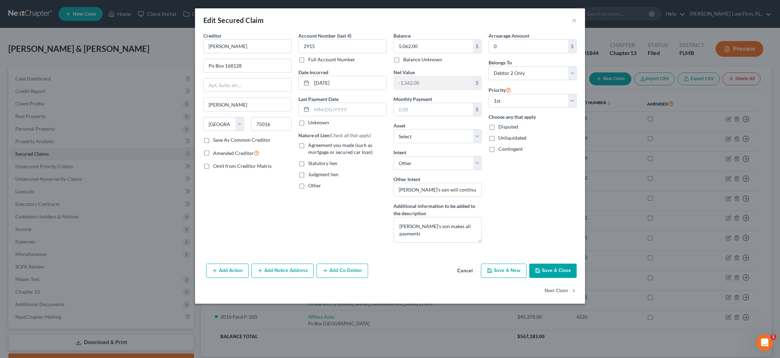
click at [555, 272] on button "Save & Close" at bounding box center [552, 271] width 47 height 15
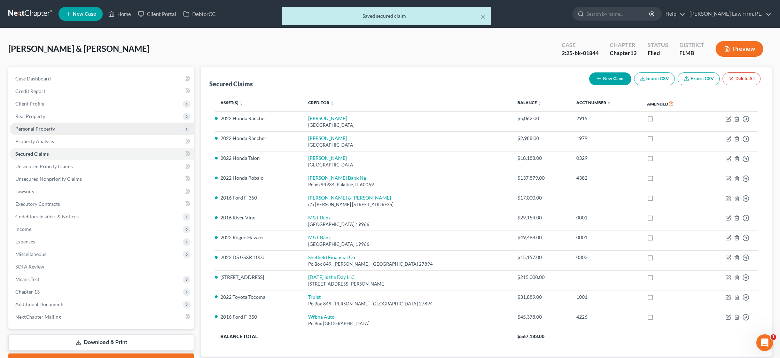
click at [72, 126] on span "Personal Property" at bounding box center [102, 129] width 184 height 13
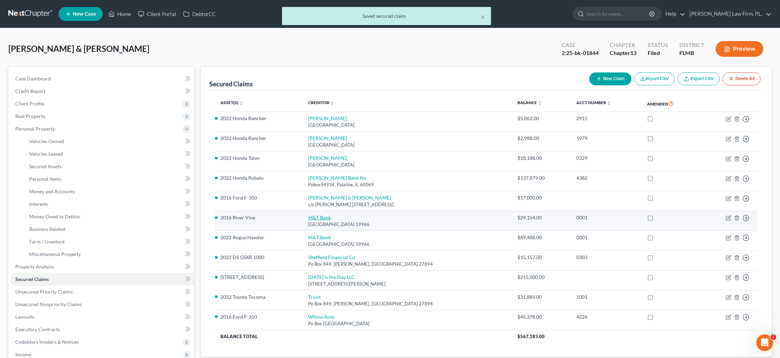
click at [311, 217] on link "M&T Bank" at bounding box center [319, 218] width 23 height 6
select select "7"
select select "0"
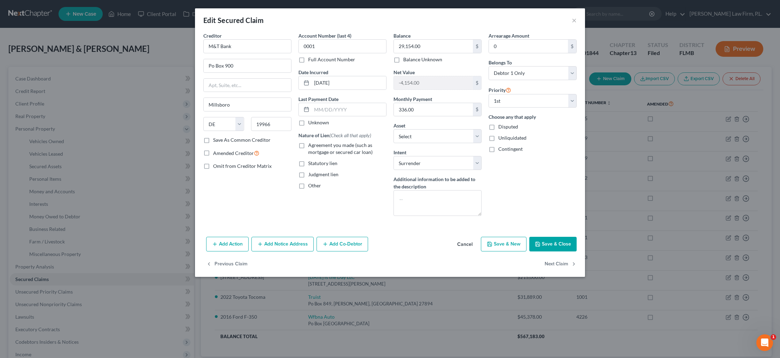
click at [562, 245] on button "Save & Close" at bounding box center [552, 244] width 47 height 15
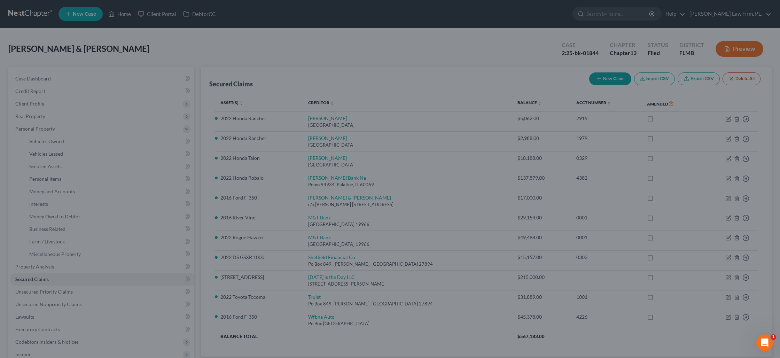
select select "17"
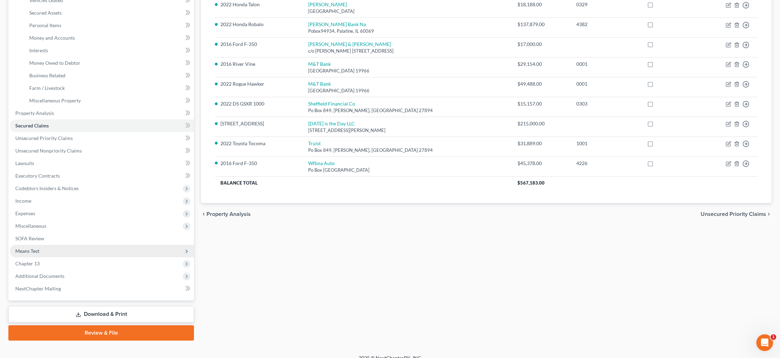
scroll to position [162, 0]
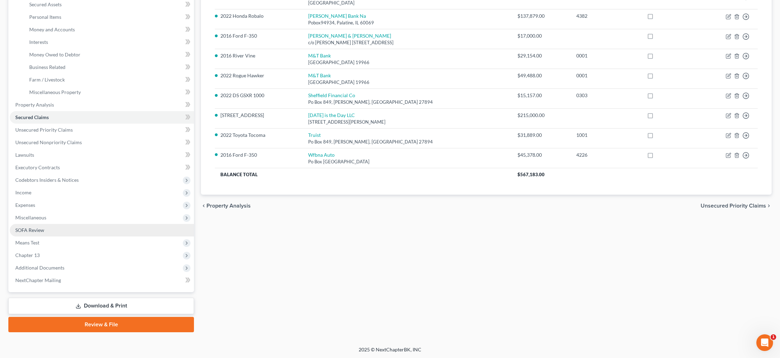
click at [99, 232] on link "SOFA Review" at bounding box center [102, 230] width 184 height 13
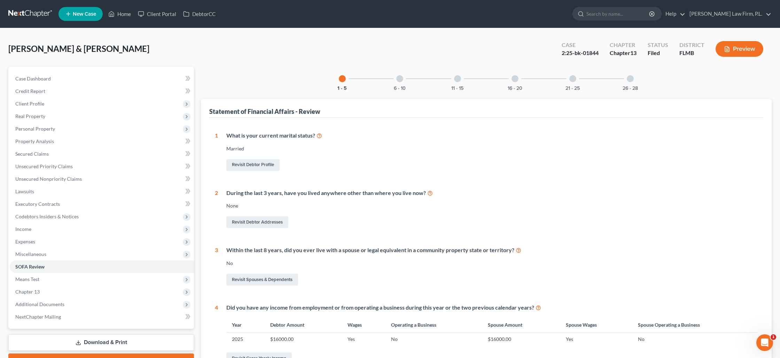
click at [629, 81] on div at bounding box center [630, 78] width 7 height 7
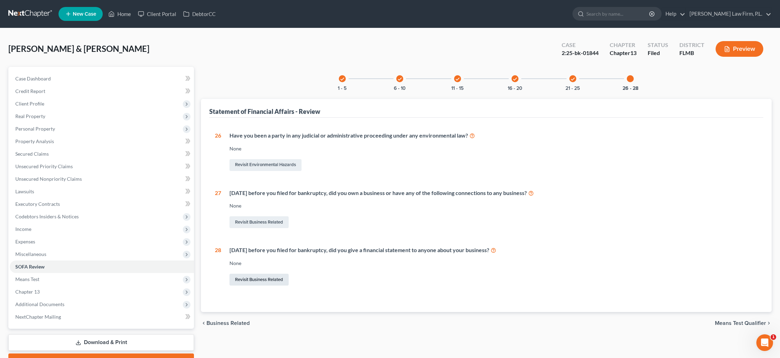
click at [266, 282] on link "Revisit Business Related" at bounding box center [258, 280] width 59 height 12
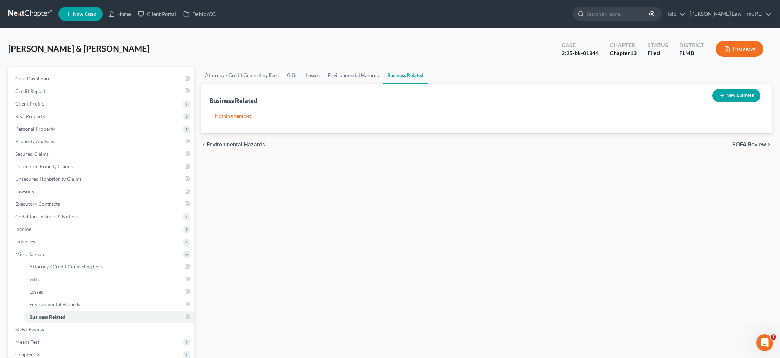
click at [719, 97] on icon "button" at bounding box center [722, 96] width 6 height 6
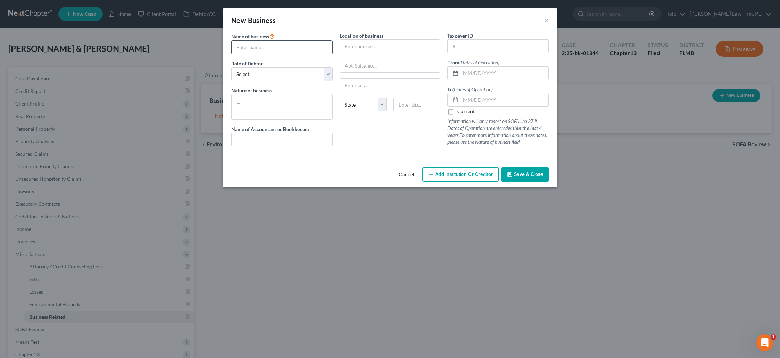
click at [271, 48] on input "text" at bounding box center [282, 47] width 101 height 13
type input "All Florida Screens LLC"
click at [292, 75] on select "Select A member of a limited liability company (LLC) or limited liability partn…" at bounding box center [281, 74] width 101 height 14
select select "member"
click at [231, 67] on select "Select A member of a limited liability company (LLC) or limited liability partn…" at bounding box center [281, 74] width 101 height 14
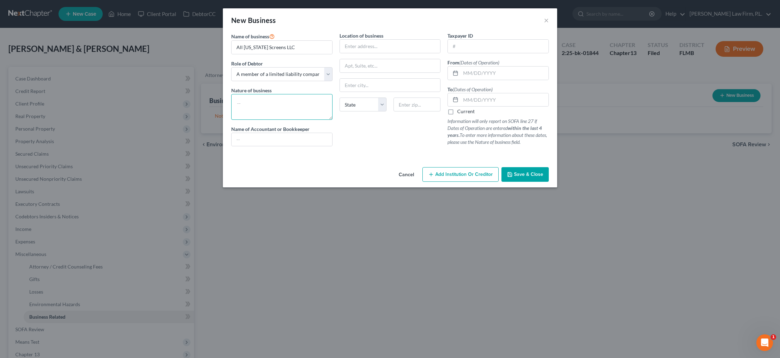
click at [275, 101] on textarea at bounding box center [281, 107] width 101 height 26
type textarea "[STREET_ADDRESS]"
drag, startPoint x: 279, startPoint y: 106, endPoint x: 233, endPoint y: 99, distance: 45.7
click at [233, 99] on textarea "[STREET_ADDRESS]" at bounding box center [281, 107] width 101 height 26
type textarea "Screen Enclosures"
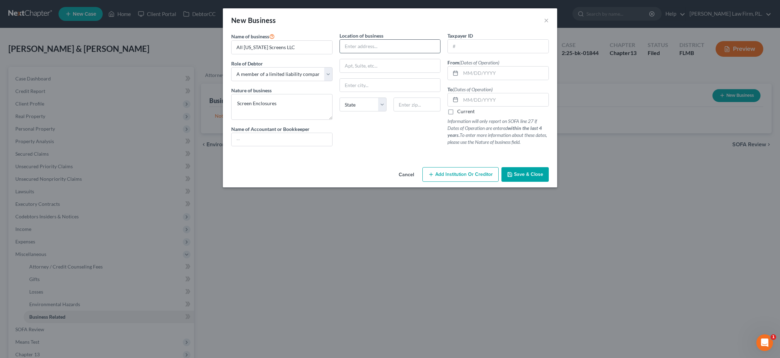
click at [348, 48] on input "text" at bounding box center [390, 46] width 101 height 13
paste input "[STREET_ADDRESS]"
type input "[STREET_ADDRESS]"
type input "33967"
click at [356, 88] on input "text" at bounding box center [390, 85] width 101 height 13
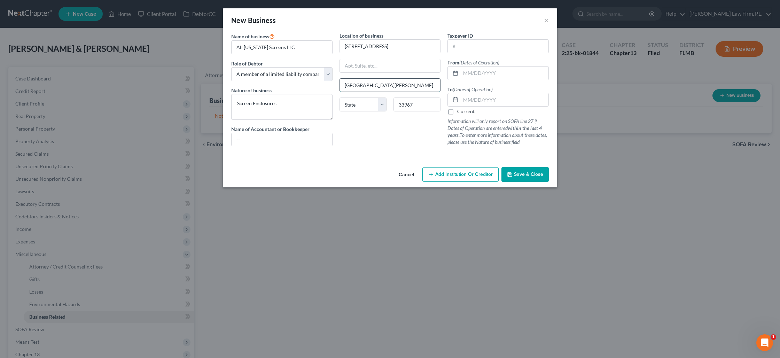
type input "[GEOGRAPHIC_DATA][PERSON_NAME]"
select select "9"
click at [468, 70] on input "text" at bounding box center [505, 73] width 88 height 13
type input "06/01/2015"
click at [457, 111] on label "Current" at bounding box center [465, 111] width 17 height 7
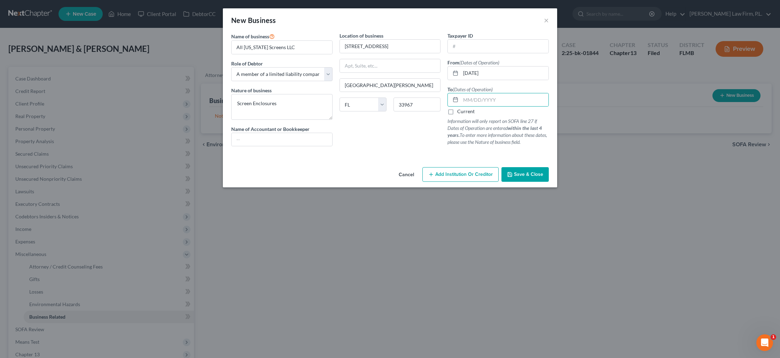
click at [460, 111] on input "Current" at bounding box center [462, 110] width 5 height 5
checkbox input "true"
click at [529, 176] on span "Save & Close" at bounding box center [528, 174] width 29 height 6
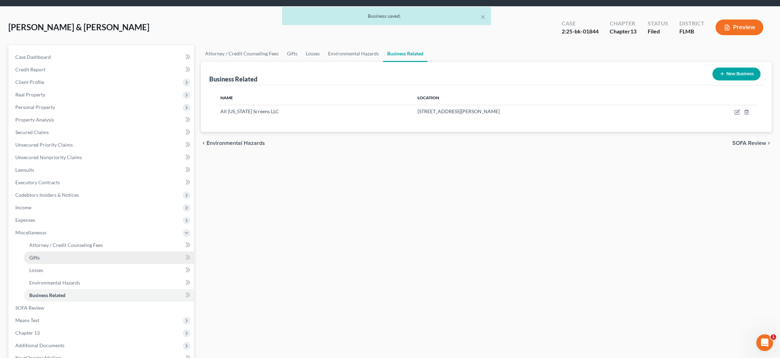
scroll to position [99, 0]
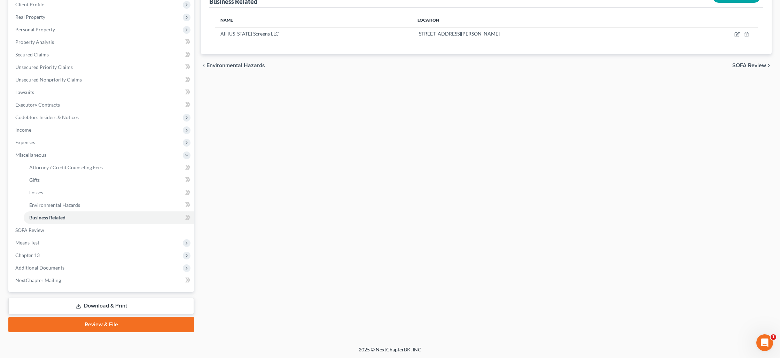
click at [112, 306] on link "Download & Print" at bounding box center [101, 306] width 186 height 16
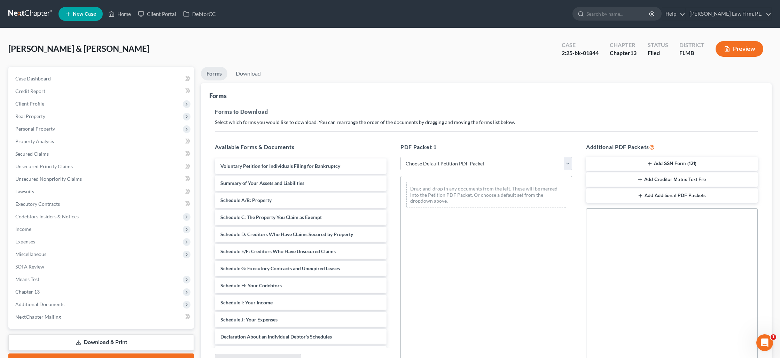
click at [671, 163] on button "Add SSN Form (121)" at bounding box center [672, 164] width 172 height 15
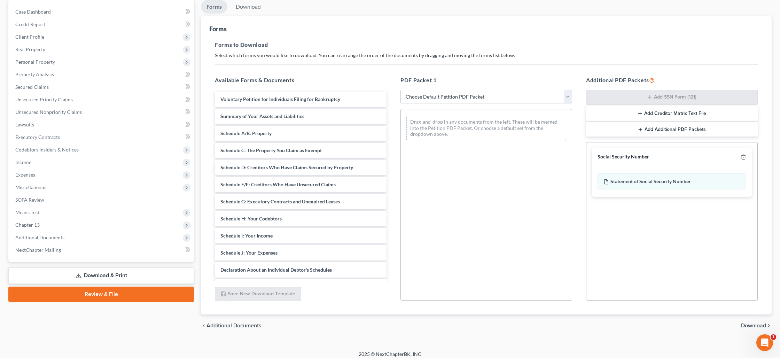
scroll to position [72, 0]
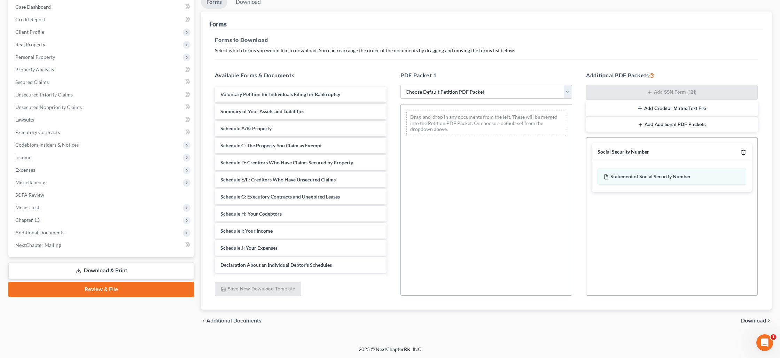
click at [742, 152] on icon "button" at bounding box center [744, 152] width 6 height 6
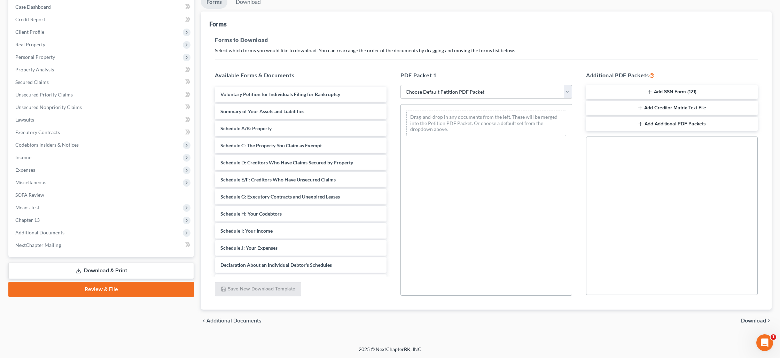
click at [90, 292] on link "Review & File" at bounding box center [101, 289] width 186 height 15
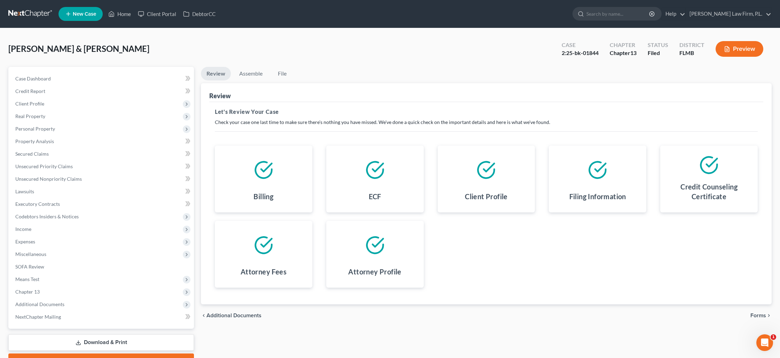
click at [755, 313] on span "Forms" at bounding box center [758, 316] width 16 height 6
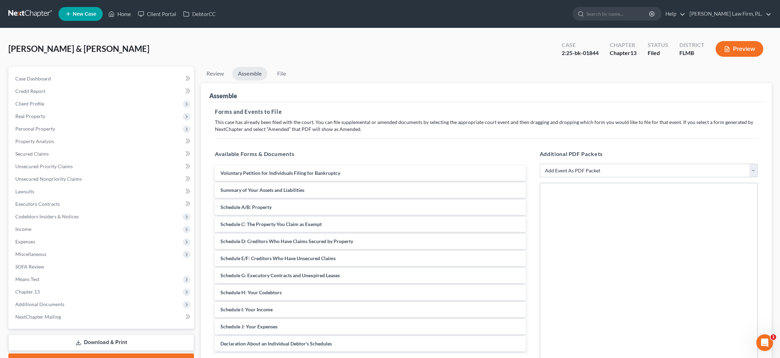
click at [554, 169] on select "Add Event As PDF Packet Amended Chapter 13 Plan Amended Creditor Matrix (Fee)- …" at bounding box center [649, 171] width 218 height 14
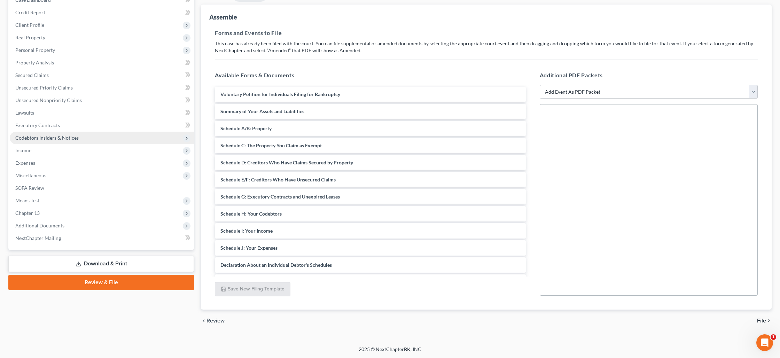
click at [36, 141] on span "Codebtors Insiders & Notices" at bounding box center [102, 138] width 184 height 13
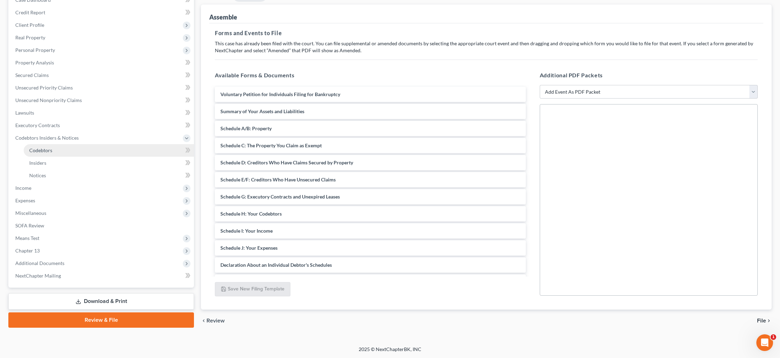
click at [37, 150] on span "Codebtors" at bounding box center [40, 150] width 23 height 6
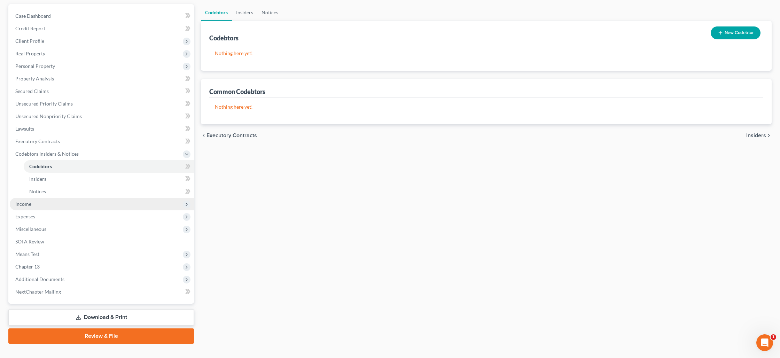
scroll to position [74, 0]
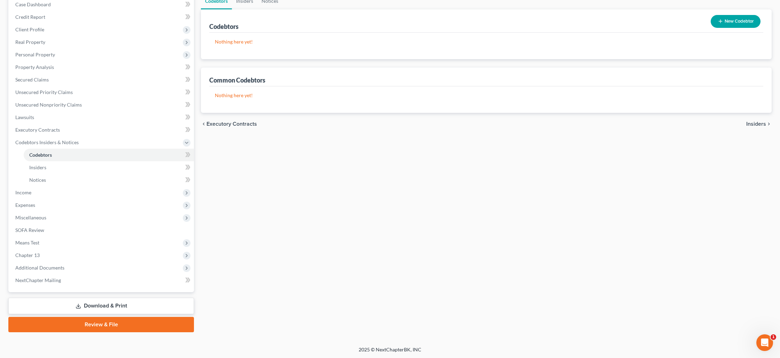
click at [83, 322] on link "Review & File" at bounding box center [101, 324] width 186 height 15
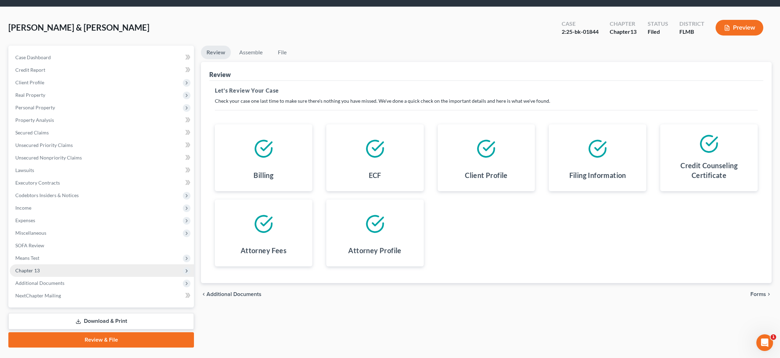
scroll to position [37, 0]
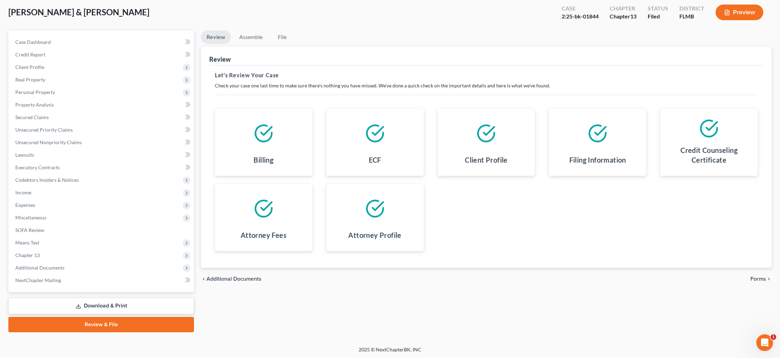
click at [90, 302] on link "Download & Print" at bounding box center [101, 306] width 186 height 16
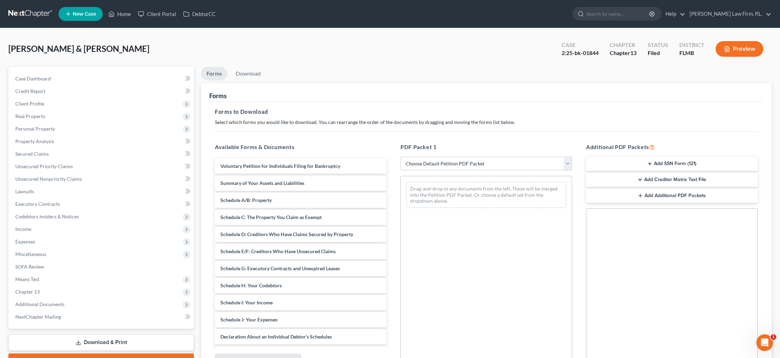
click at [431, 164] on select "Choose Default Petition PDF Packet Complete Bankruptcy Petition (all forms and …" at bounding box center [486, 164] width 172 height 14
click at [400, 157] on select "Choose Default Petition PDF Packet Complete Bankruptcy Petition (all forms and …" at bounding box center [486, 164] width 172 height 14
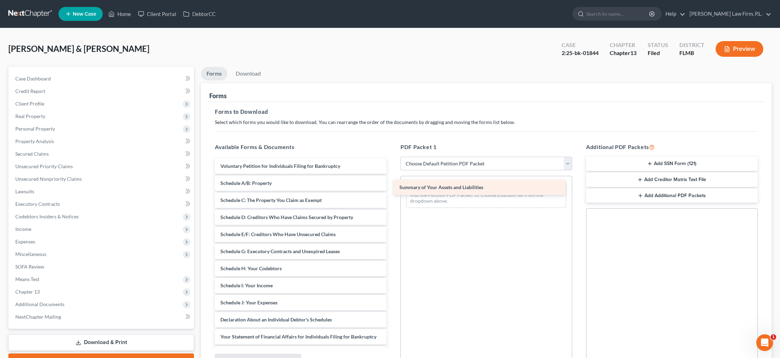
drag, startPoint x: 298, startPoint y: 183, endPoint x: 470, endPoint y: 187, distance: 172.4
click at [392, 187] on div "Summary of Your Assets and Liabilities Voluntary Petition for Individuals Filin…" at bounding box center [300, 293] width 183 height 271
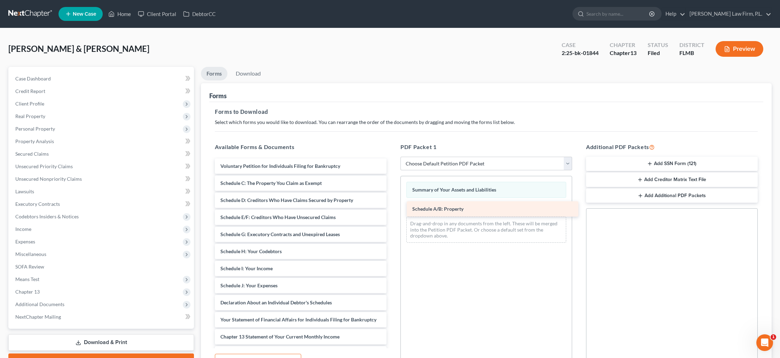
drag, startPoint x: 231, startPoint y: 183, endPoint x: 422, endPoint y: 209, distance: 193.3
click at [392, 209] on div "Schedule A/B: Property Voluntary Petition for Individuals Filing for Bankruptcy…" at bounding box center [300, 285] width 183 height 254
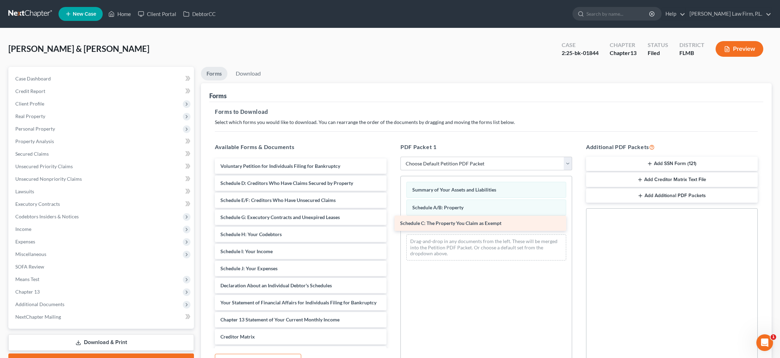
drag, startPoint x: 275, startPoint y: 185, endPoint x: 455, endPoint y: 225, distance: 184.2
click at [392, 225] on div "Schedule C: The Property You Claim as Exempt Voluntary Petition for Individuals…" at bounding box center [300, 276] width 183 height 237
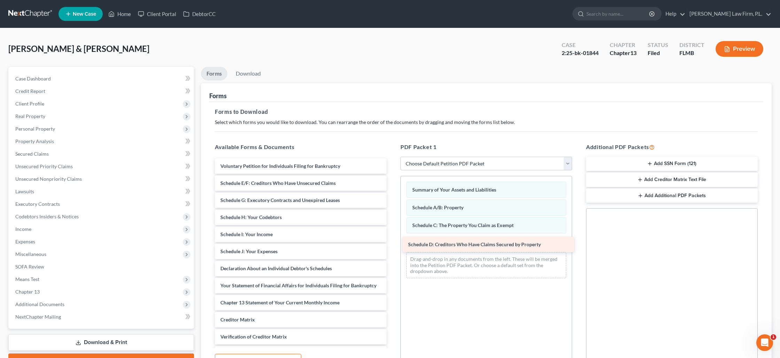
drag, startPoint x: 282, startPoint y: 185, endPoint x: 469, endPoint y: 247, distance: 197.6
click at [392, 247] on div "Schedule D: Creditors Who Have Claims Secured by Property Voluntary Petition fo…" at bounding box center [300, 268] width 183 height 220
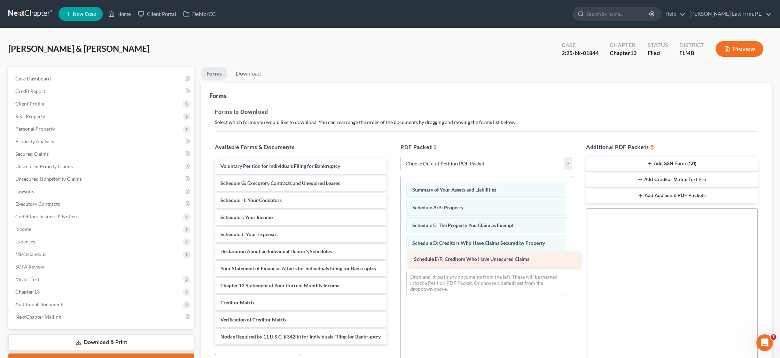
drag, startPoint x: 264, startPoint y: 184, endPoint x: 457, endPoint y: 260, distance: 208.0
click at [392, 260] on div "Schedule E/F: Creditors Who Have Unsecured Claims Voluntary Petition for Indivi…" at bounding box center [300, 259] width 183 height 203
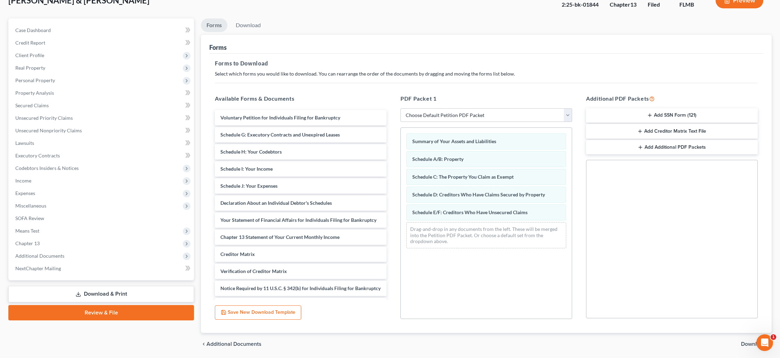
scroll to position [72, 0]
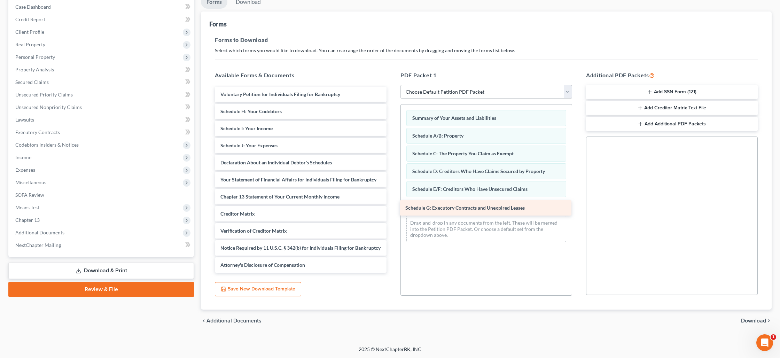
drag, startPoint x: 254, startPoint y: 115, endPoint x: 439, endPoint y: 212, distance: 208.9
click at [392, 212] on div "Schedule G: Executory Contracts and Unexpired Leases Voluntary Petition for Ind…" at bounding box center [300, 180] width 183 height 186
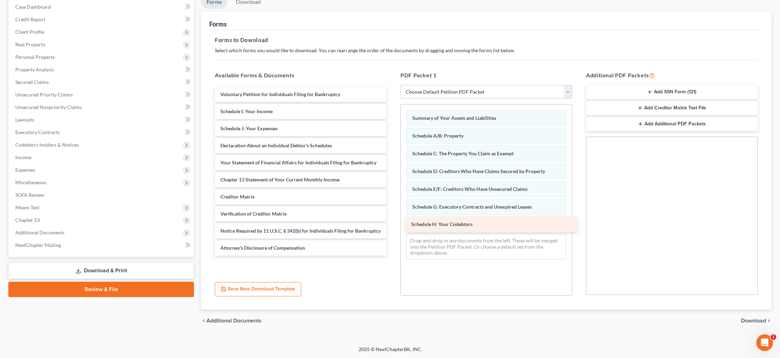
drag, startPoint x: 244, startPoint y: 112, endPoint x: 435, endPoint y: 226, distance: 222.0
click at [392, 226] on div "Schedule H: Your Codebtors Voluntary Petition for Individuals Filing for Bankru…" at bounding box center [300, 171] width 183 height 169
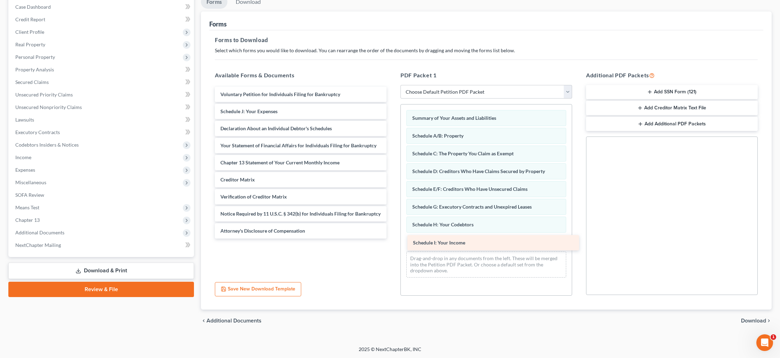
drag, startPoint x: 238, startPoint y: 114, endPoint x: 430, endPoint y: 245, distance: 233.5
click at [392, 239] on div "Schedule I: Your Income Voluntary Petition for Individuals Filing for Bankruptc…" at bounding box center [300, 163] width 183 height 152
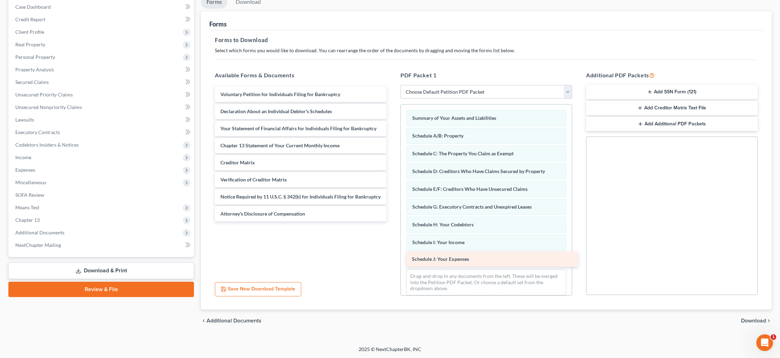
drag, startPoint x: 266, startPoint y: 112, endPoint x: 455, endPoint y: 260, distance: 239.9
click at [392, 221] on div "Schedule J: Your Expenses Voluntary Petition for Individuals Filing for Bankrup…" at bounding box center [300, 154] width 183 height 135
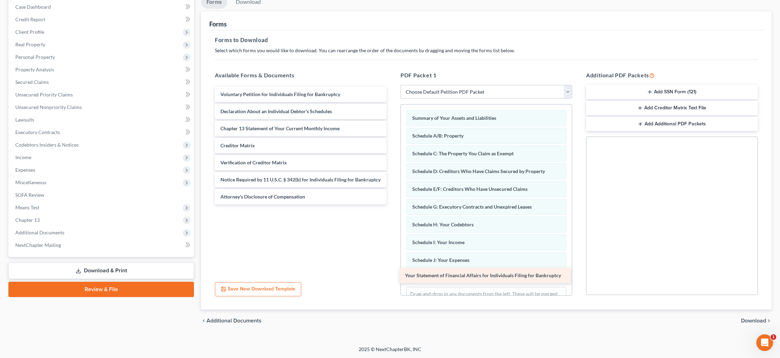
drag, startPoint x: 285, startPoint y: 131, endPoint x: 470, endPoint y: 279, distance: 236.4
click at [392, 204] on div "Your Statement of Financial Affairs for Individuals Filing for Bankruptcy Volun…" at bounding box center [300, 146] width 183 height 118
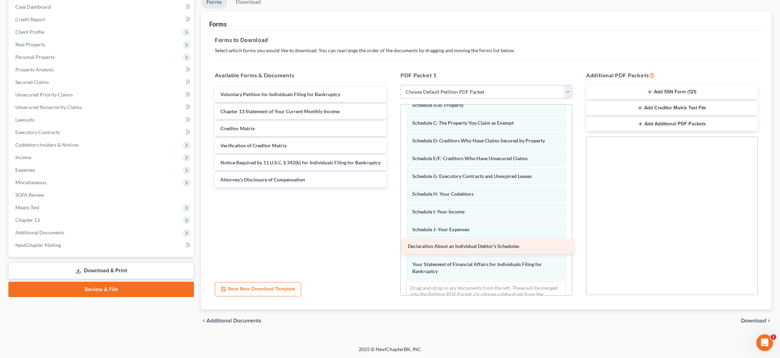
drag, startPoint x: 282, startPoint y: 112, endPoint x: 470, endPoint y: 248, distance: 231.2
click at [392, 187] on div "Declaration About an Individual Debtor's Schedules Voluntary Petition for Indiv…" at bounding box center [300, 137] width 183 height 101
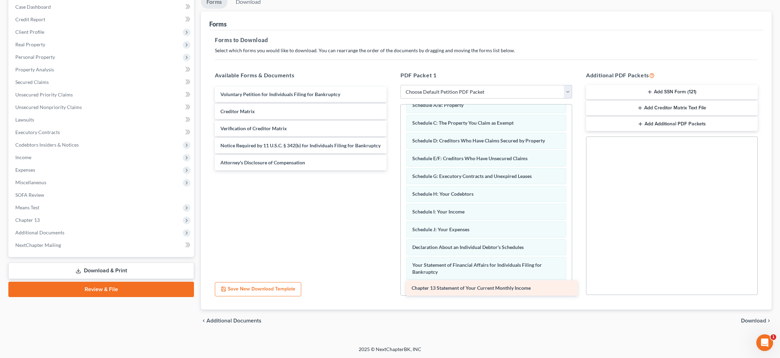
drag, startPoint x: 275, startPoint y: 111, endPoint x: 466, endPoint y: 289, distance: 260.7
click at [392, 170] on div "Chapter 13 Statement of Your Current Monthly Income Voluntary Petition for Indi…" at bounding box center [300, 129] width 183 height 84
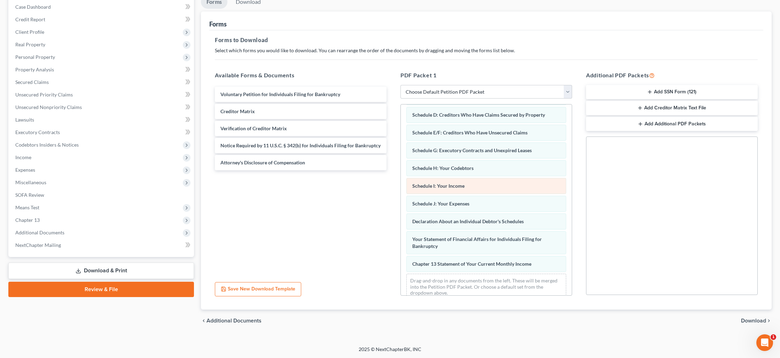
scroll to position [66, 0]
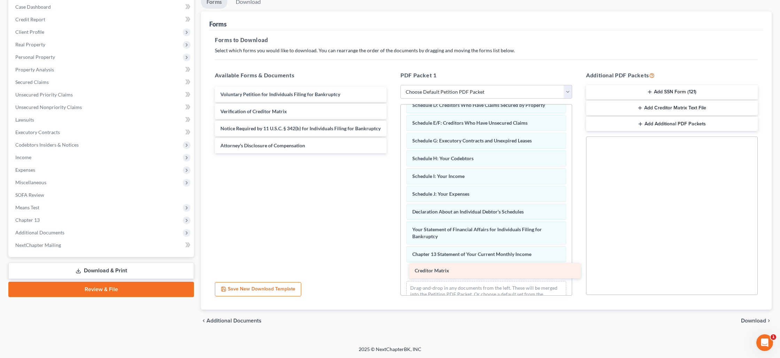
drag, startPoint x: 232, startPoint y: 115, endPoint x: 426, endPoint y: 274, distance: 251.6
click at [392, 153] on div "Creditor Matrix Voluntary Petition for Individuals Filing for Bankruptcy Credit…" at bounding box center [300, 120] width 183 height 67
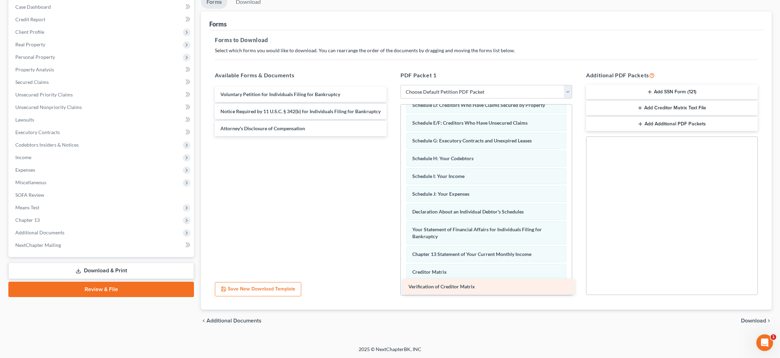
drag, startPoint x: 273, startPoint y: 113, endPoint x: 461, endPoint y: 289, distance: 257.5
click at [392, 136] on div "Verification of Creditor Matrix Voluntary Petition for Individuals Filing for B…" at bounding box center [300, 111] width 183 height 49
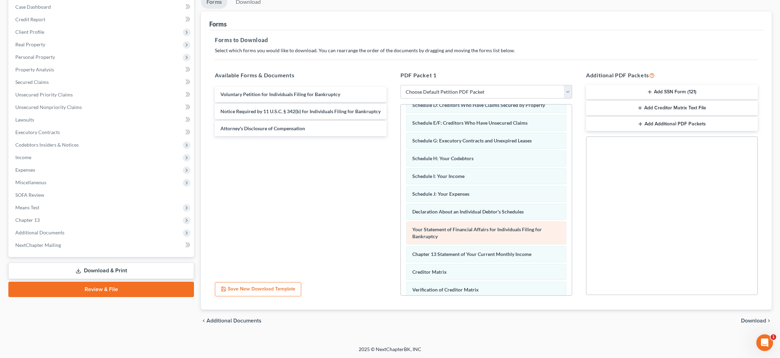
scroll to position [102, 0]
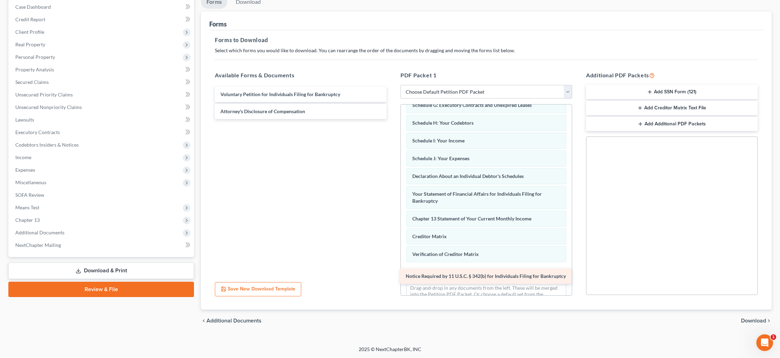
drag, startPoint x: 293, startPoint y: 111, endPoint x: 478, endPoint y: 277, distance: 248.4
click at [392, 119] on div "Notice Required by 11 U.S.C. § 342(b) for Individuals Filing for Bankruptcy Vol…" at bounding box center [300, 103] width 183 height 32
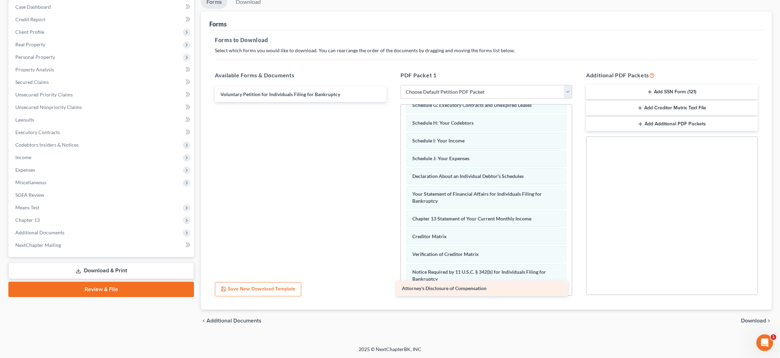
drag, startPoint x: 290, startPoint y: 115, endPoint x: 471, endPoint y: 292, distance: 253.9
click at [392, 102] on div "Attorney's Disclosure of Compensation Voluntary Petition for Individuals Filing…" at bounding box center [300, 94] width 183 height 15
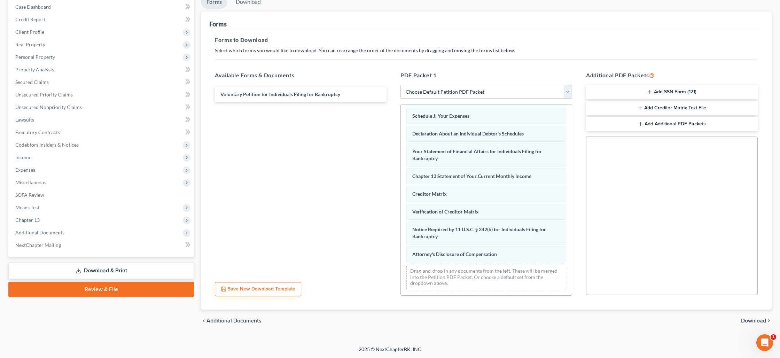
click at [752, 320] on span "Download" at bounding box center [753, 321] width 25 height 6
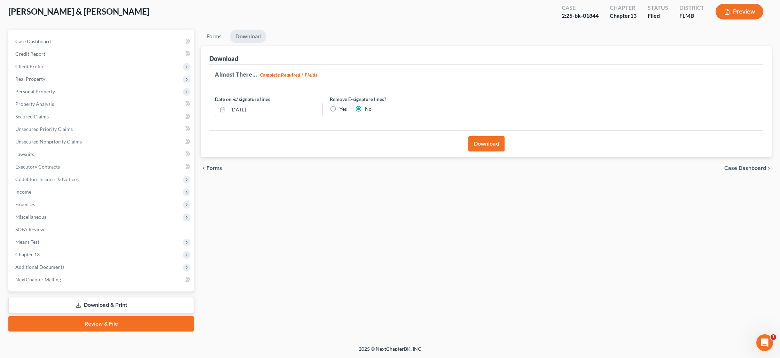
scroll to position [37, 0]
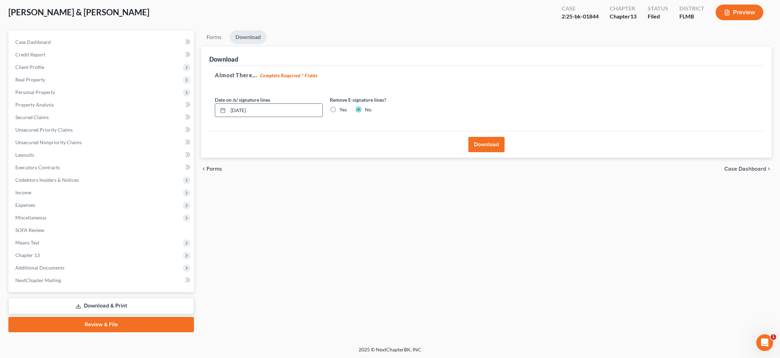
click at [263, 109] on input "[DATE]" at bounding box center [275, 110] width 94 height 13
click at [243, 111] on input "[DATE]" at bounding box center [275, 110] width 94 height 13
type input "10/01/2025"
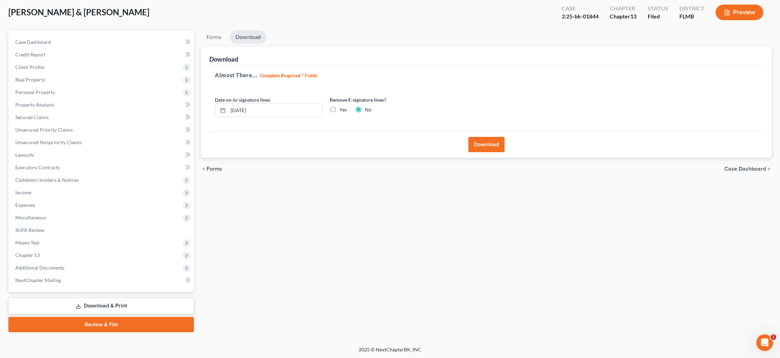
click at [473, 148] on button "Download" at bounding box center [486, 144] width 36 height 15
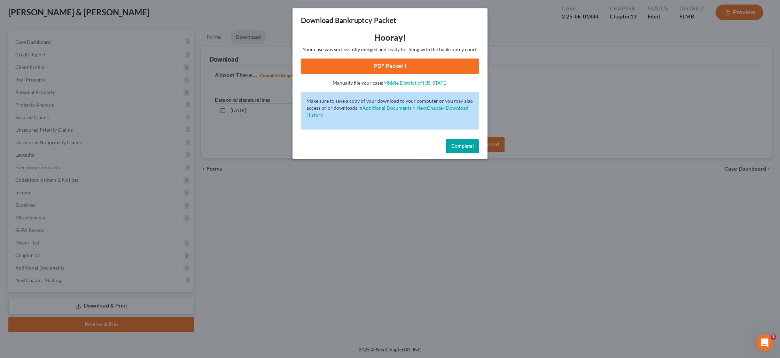
click at [385, 66] on link "PDF Packet 1" at bounding box center [390, 66] width 178 height 15
